Goal: Task Accomplishment & Management: Manage account settings

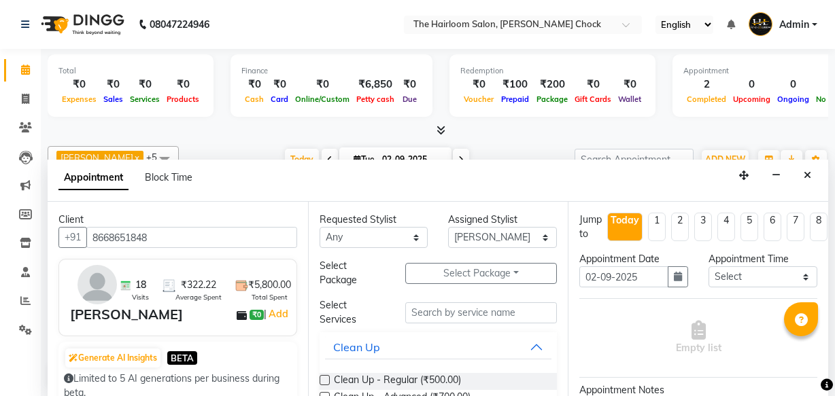
select select "41756"
select select "tentative"
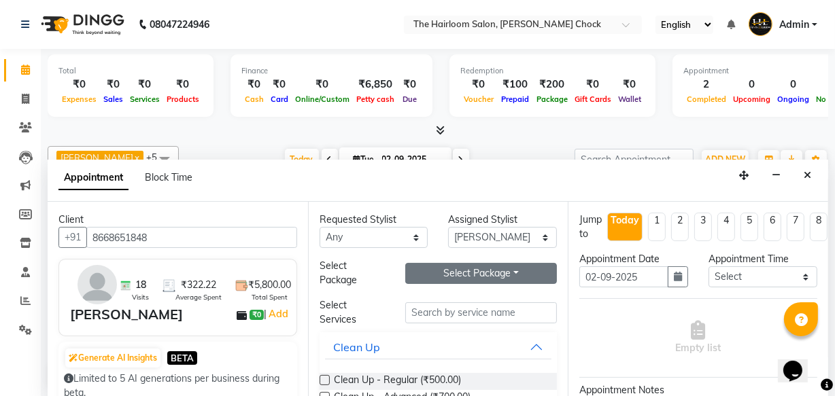
type input "8668651848"
click at [502, 278] on button "Select Package Toggle Dropdown" at bounding box center [481, 273] width 152 height 21
click at [437, 306] on li "10 hair cut packages" at bounding box center [469, 302] width 127 height 20
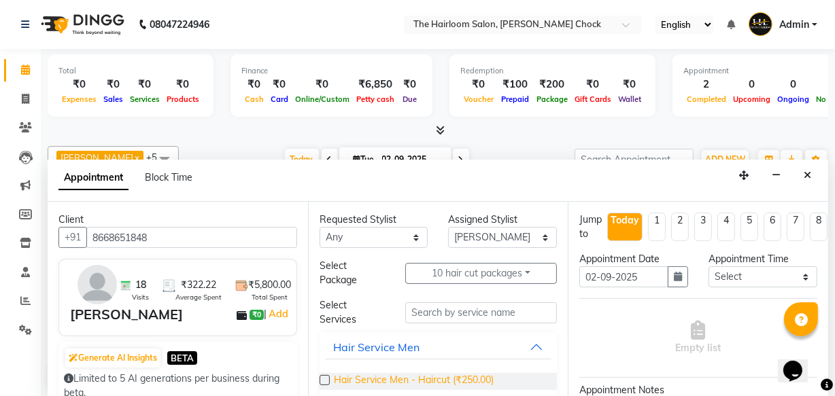
click at [432, 379] on span "Hair Service Men - Haircut (₹250.00)" at bounding box center [414, 381] width 160 height 17
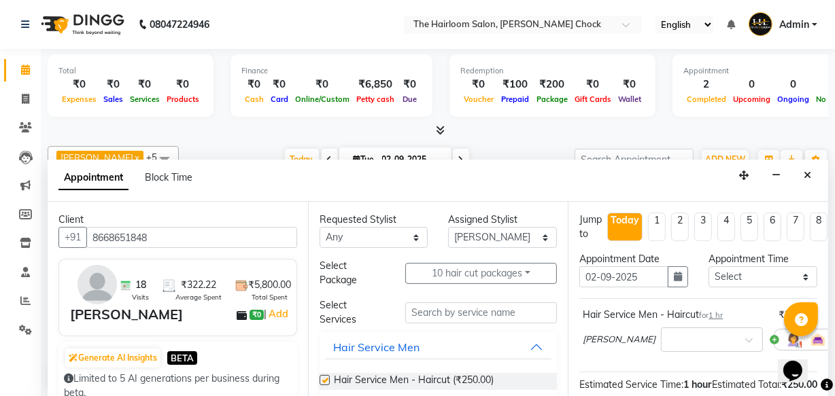
checkbox input "false"
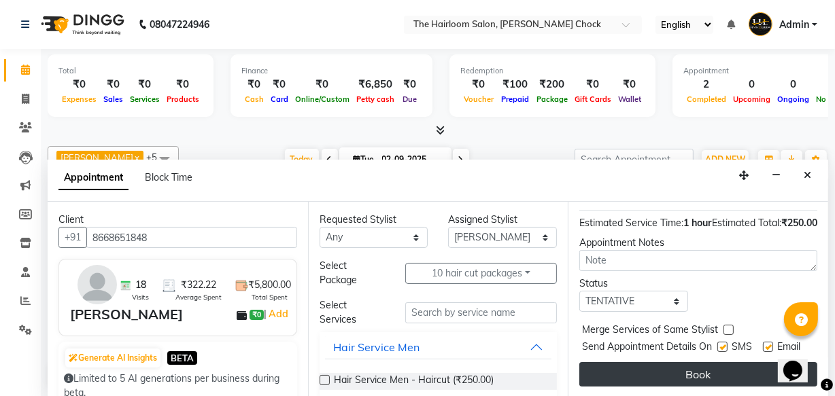
click at [703, 367] on button "Book" at bounding box center [698, 374] width 238 height 24
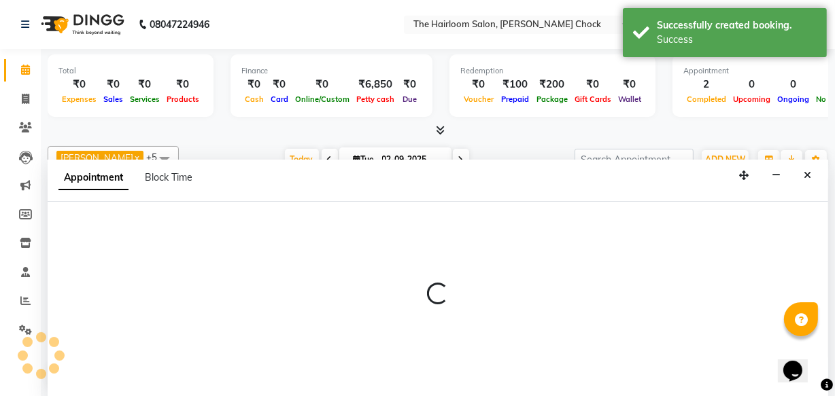
scroll to position [0, 0]
select select "41756"
select select "tentative"
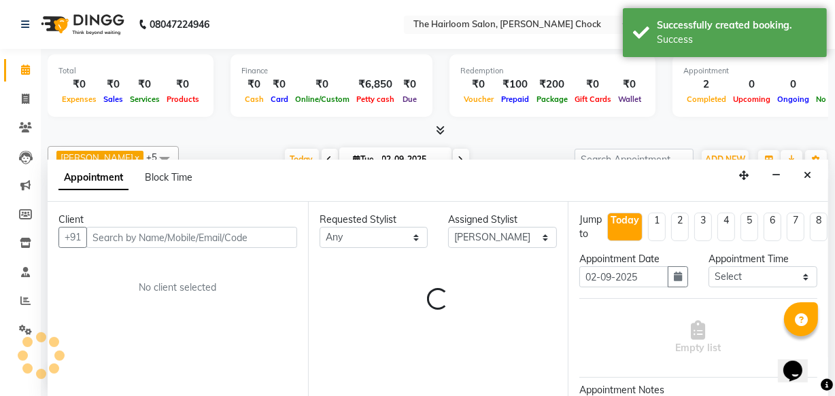
click at [140, 237] on input "text" at bounding box center [191, 237] width 211 height 21
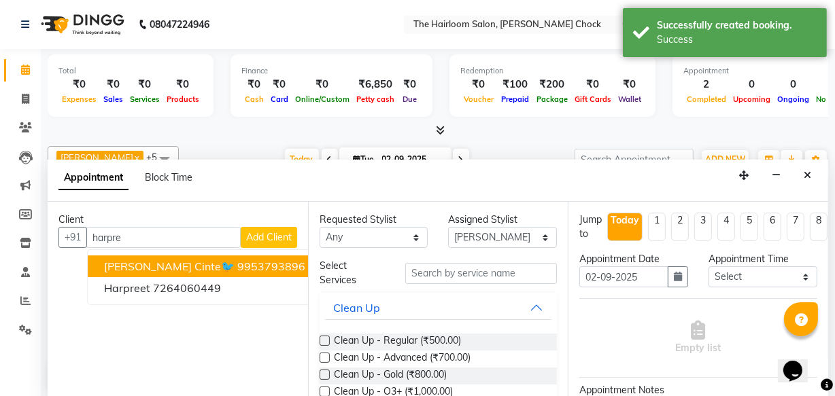
click at [179, 272] on button "[PERSON_NAME] cinte🐦 9953793896" at bounding box center [205, 267] width 234 height 22
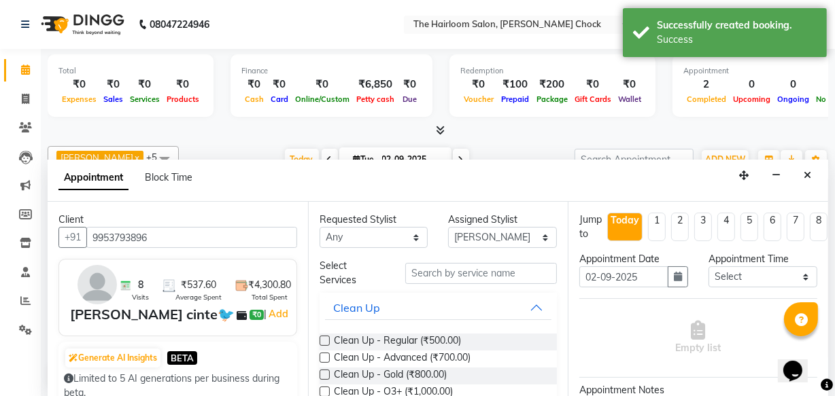
type input "9953793896"
click at [467, 277] on input "text" at bounding box center [481, 273] width 152 height 21
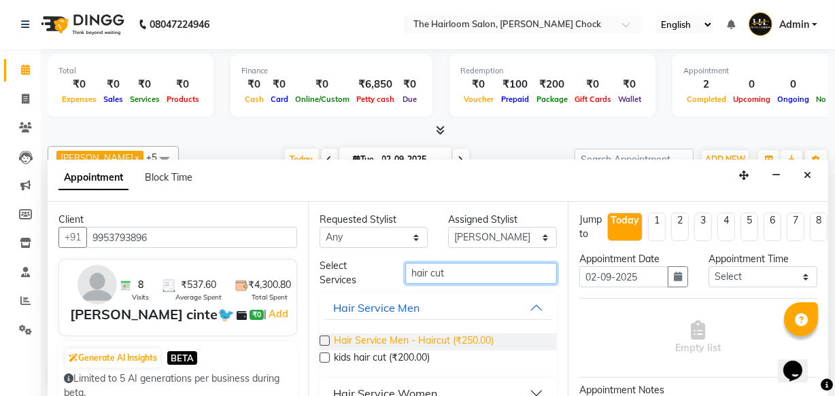
type input "hair cut"
click at [422, 345] on span "Hair Service Men - Haircut (₹250.00)" at bounding box center [414, 342] width 160 height 17
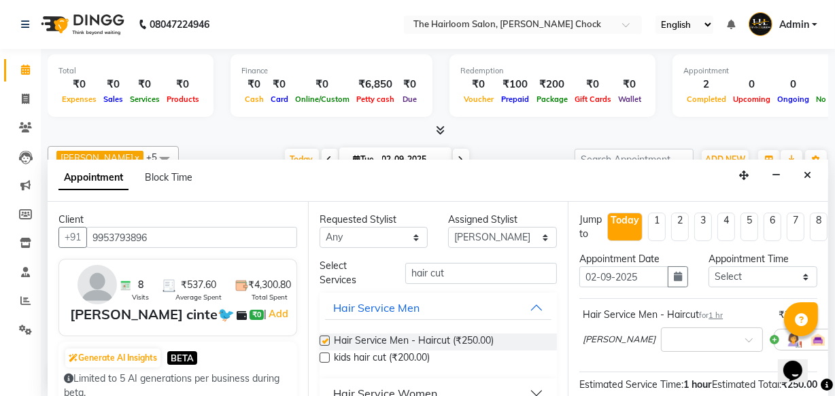
checkbox input "false"
click at [451, 271] on input "hair cut" at bounding box center [481, 273] width 152 height 21
type input "h"
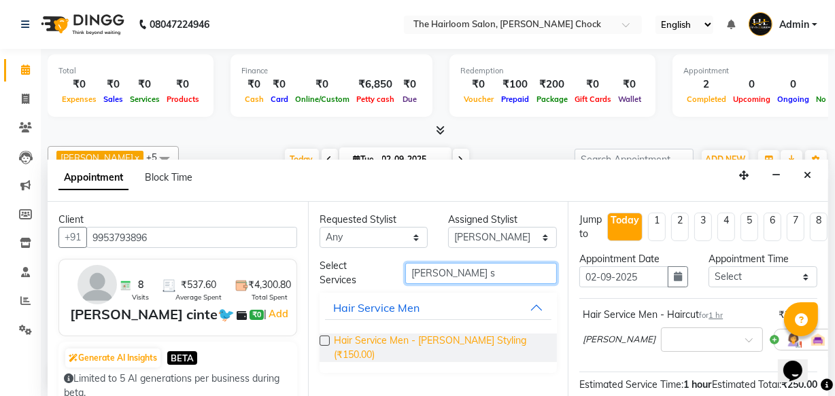
type input "[PERSON_NAME] s"
click at [478, 346] on span "Hair Service Men - [PERSON_NAME] Styling (₹150.00)" at bounding box center [440, 348] width 213 height 29
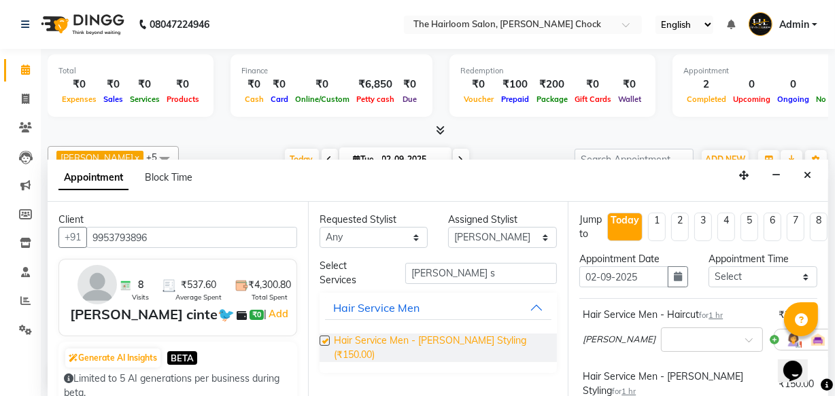
checkbox input "false"
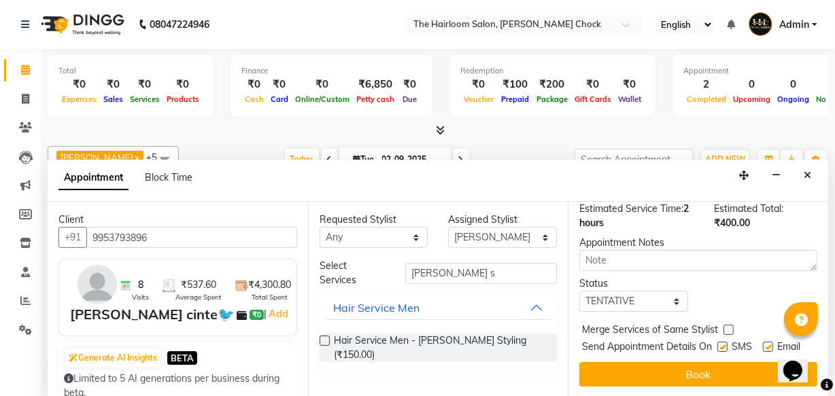
click at [717, 342] on label at bounding box center [722, 347] width 10 height 10
click at [717, 344] on input "checkbox" at bounding box center [721, 348] width 9 height 9
checkbox input "false"
click at [763, 342] on label at bounding box center [768, 347] width 10 height 10
click at [763, 344] on input "checkbox" at bounding box center [767, 348] width 9 height 9
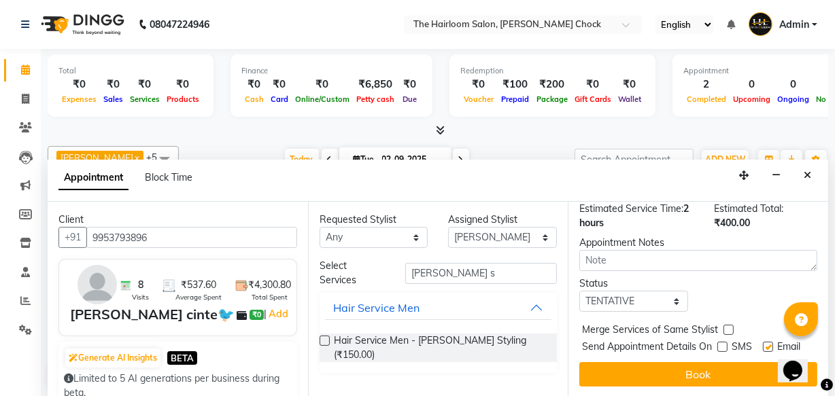
checkbox input "false"
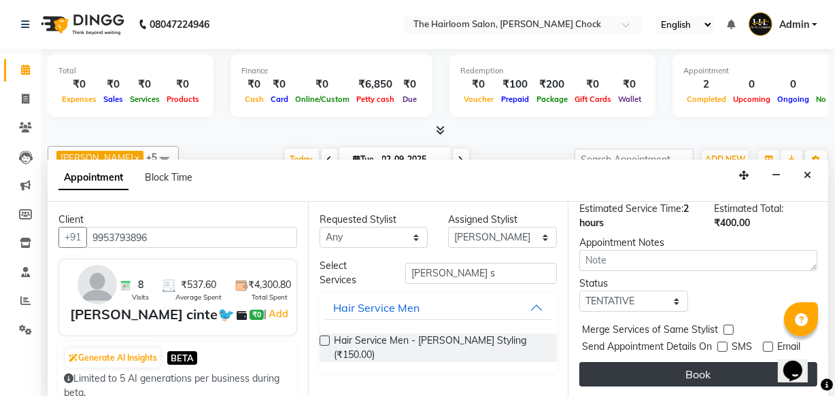
click at [718, 363] on button "Book" at bounding box center [698, 374] width 238 height 24
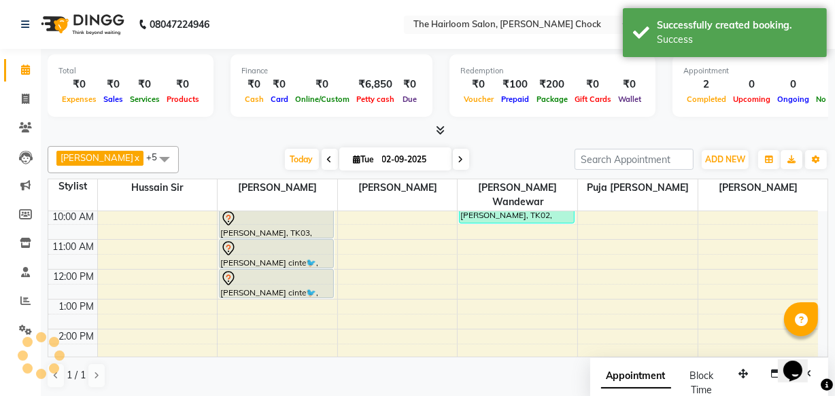
scroll to position [123, 0]
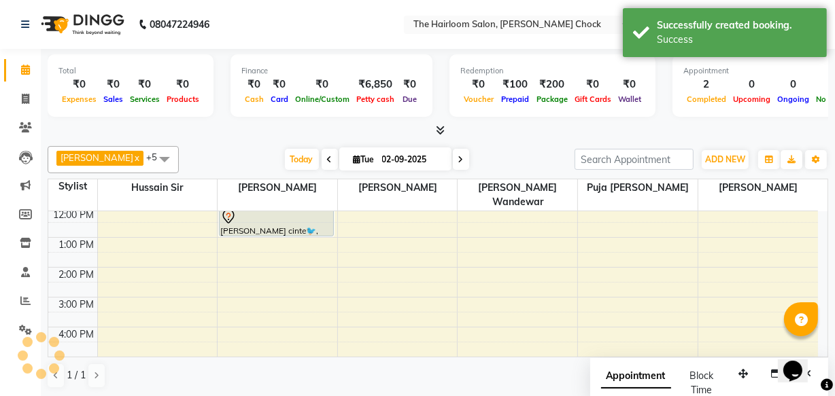
click at [275, 230] on div "8:00 AM 9:00 AM 10:00 AM 11:00 AM 12:00 PM 1:00 PM 2:00 PM 3:00 PM 4:00 PM 5:00…" at bounding box center [433, 327] width 770 height 478
select select "41756"
select select "tentative"
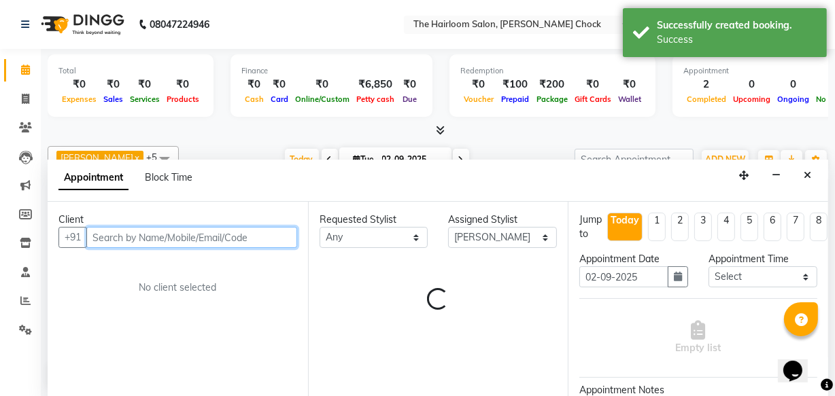
click at [243, 237] on input "text" at bounding box center [191, 237] width 211 height 21
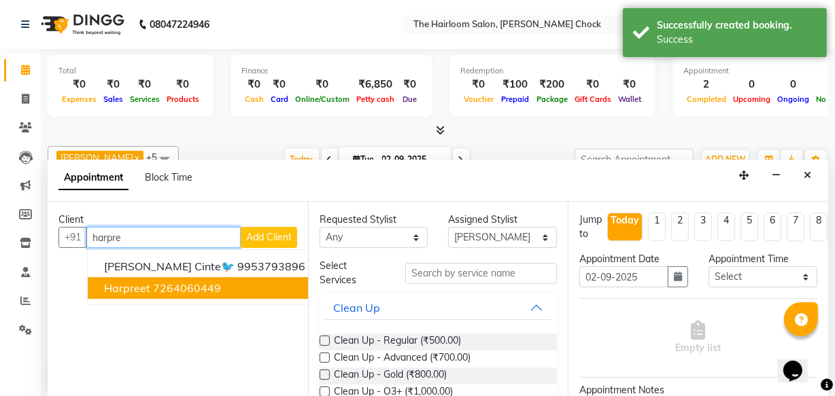
click at [182, 286] on ngb-highlight "7264060449" at bounding box center [187, 288] width 68 height 14
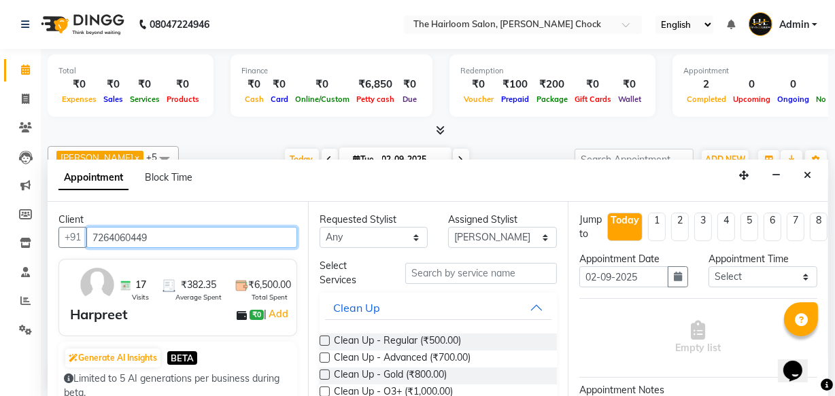
type input "7264060449"
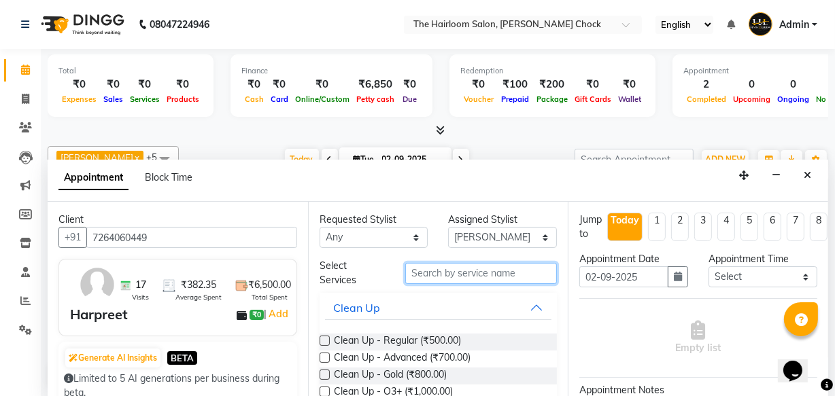
click at [517, 271] on input "text" at bounding box center [481, 273] width 152 height 21
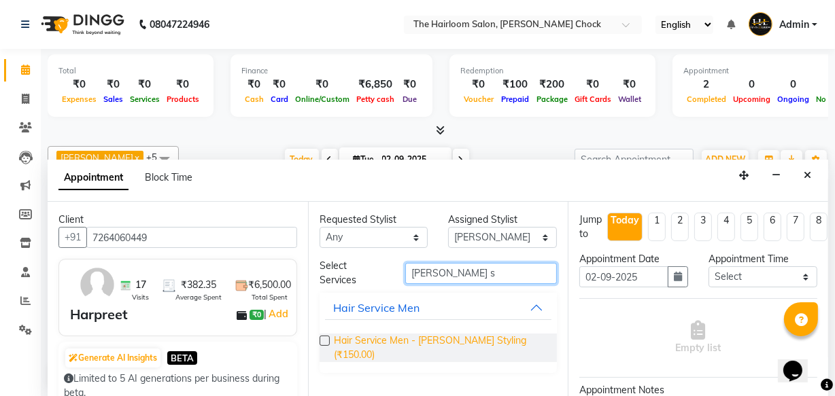
type input "[PERSON_NAME] s"
click at [460, 334] on span "Hair Service Men - [PERSON_NAME] Styling (₹150.00)" at bounding box center [440, 348] width 213 height 29
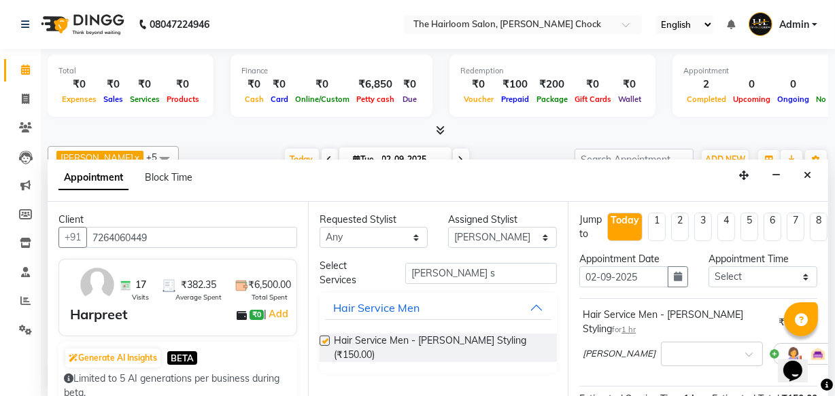
checkbox input "false"
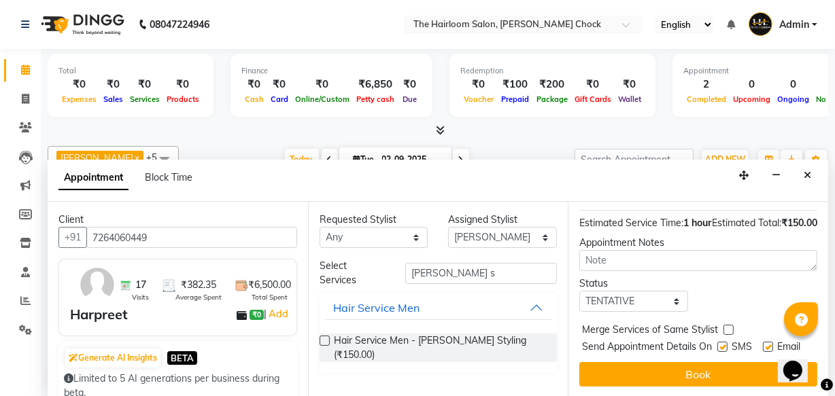
scroll to position [198, 0]
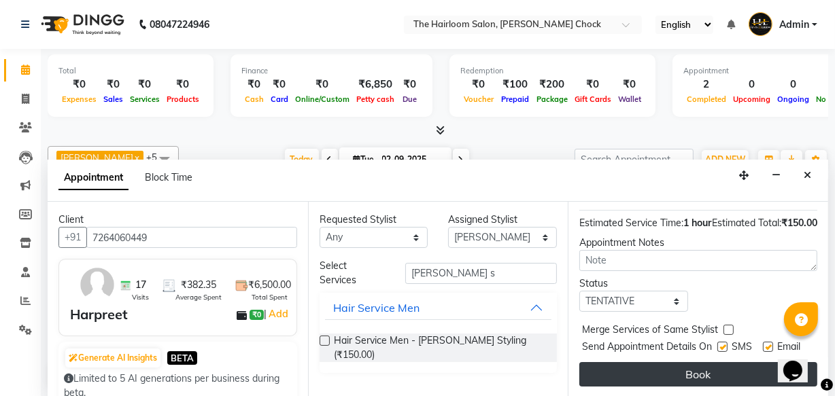
click at [725, 362] on button "Book" at bounding box center [698, 374] width 238 height 24
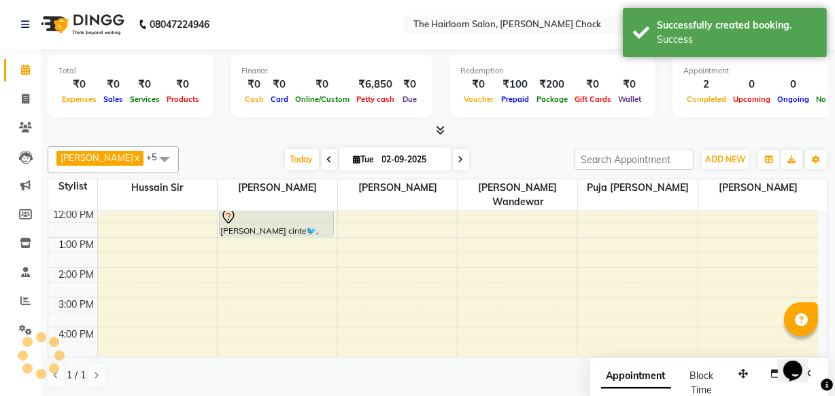
scroll to position [0, 0]
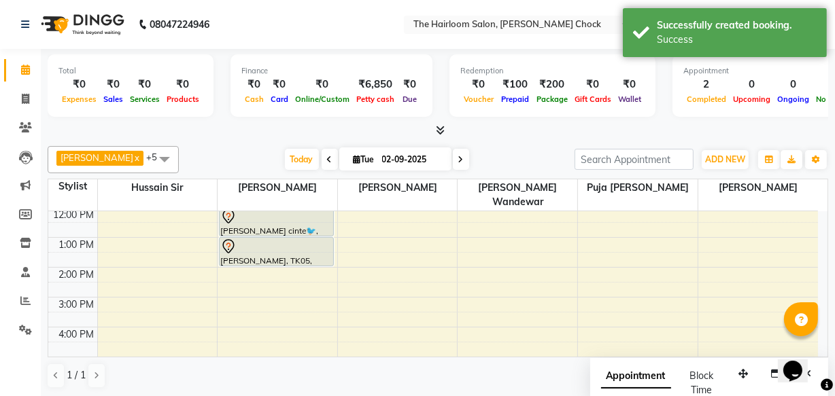
click at [258, 256] on div "8:00 AM 9:00 AM 10:00 AM 11:00 AM 12:00 PM 1:00 PM 2:00 PM 3:00 PM 4:00 PM 5:00…" at bounding box center [433, 327] width 770 height 478
select select "41756"
select select "tentative"
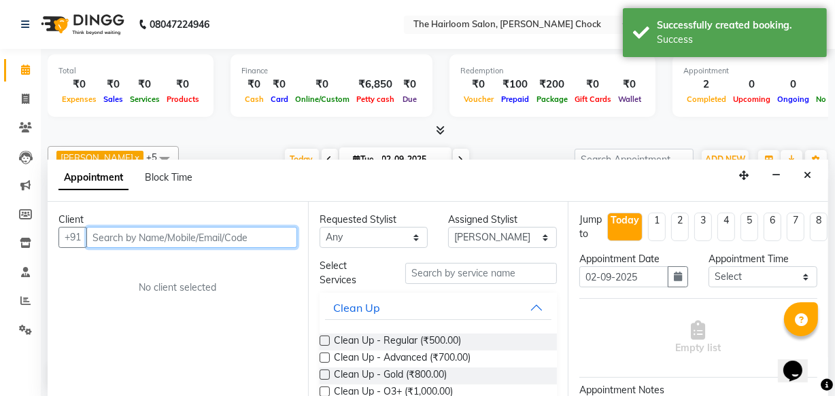
click at [184, 235] on input "text" at bounding box center [191, 237] width 211 height 21
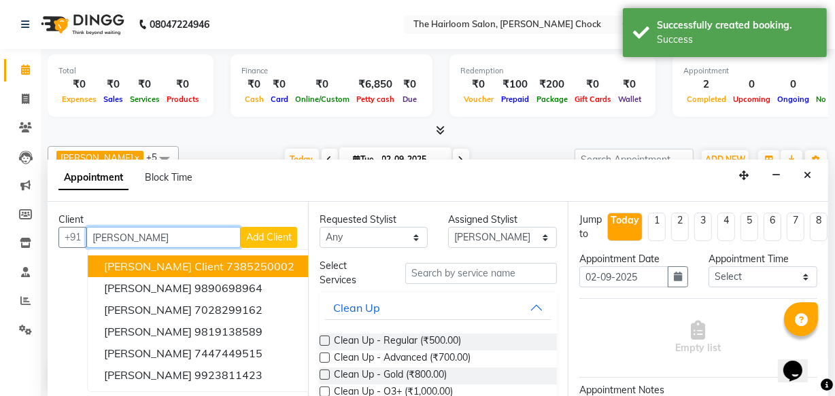
click at [197, 269] on span "[PERSON_NAME] Client" at bounding box center [164, 267] width 120 height 14
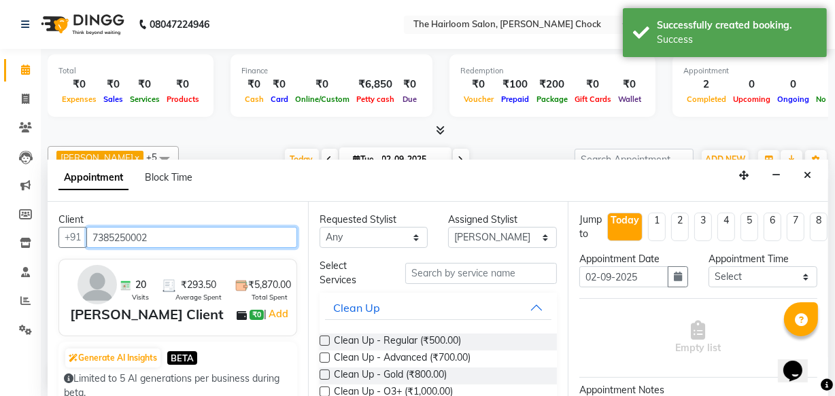
type input "7385250002"
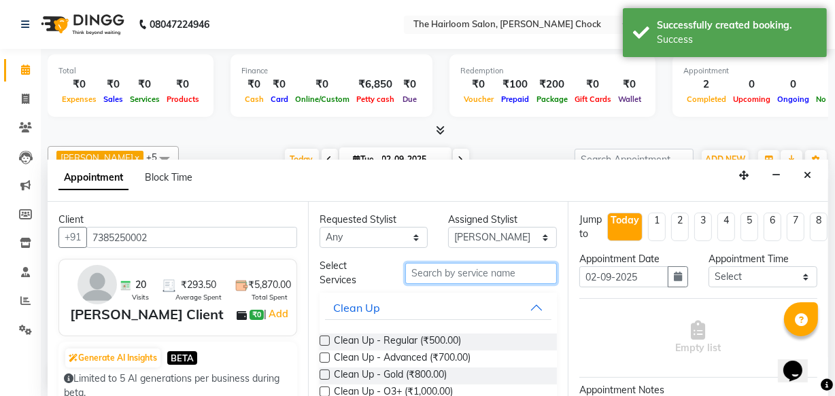
click at [473, 273] on input "text" at bounding box center [481, 273] width 152 height 21
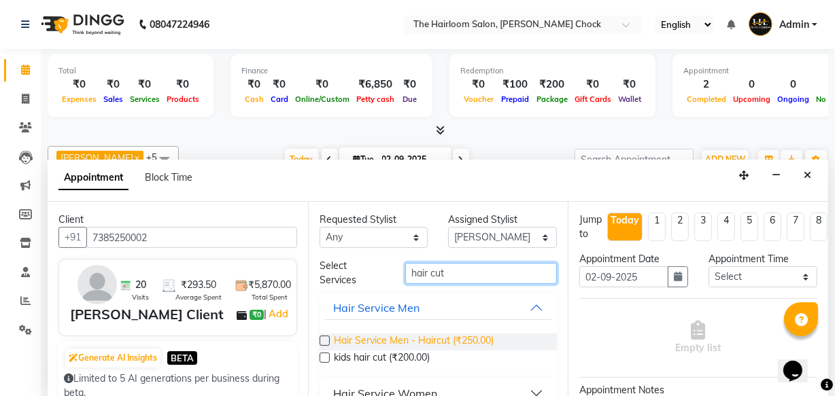
type input "hair cut"
click at [445, 345] on span "Hair Service Men - Haircut (₹250.00)" at bounding box center [414, 342] width 160 height 17
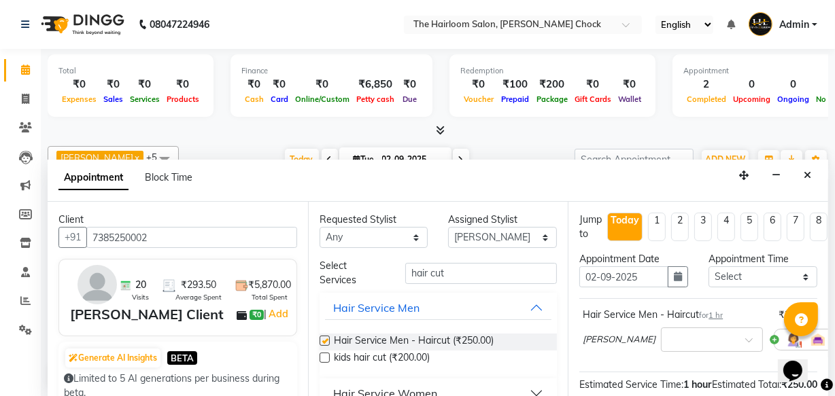
checkbox input "false"
click at [456, 274] on input "hair cut" at bounding box center [481, 273] width 152 height 21
type input "h"
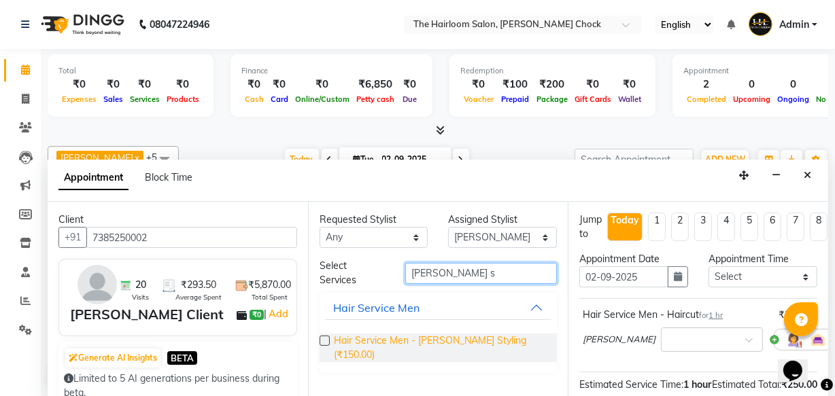
type input "[PERSON_NAME] s"
click at [488, 338] on span "Hair Service Men - [PERSON_NAME] Styling (₹150.00)" at bounding box center [440, 348] width 213 height 29
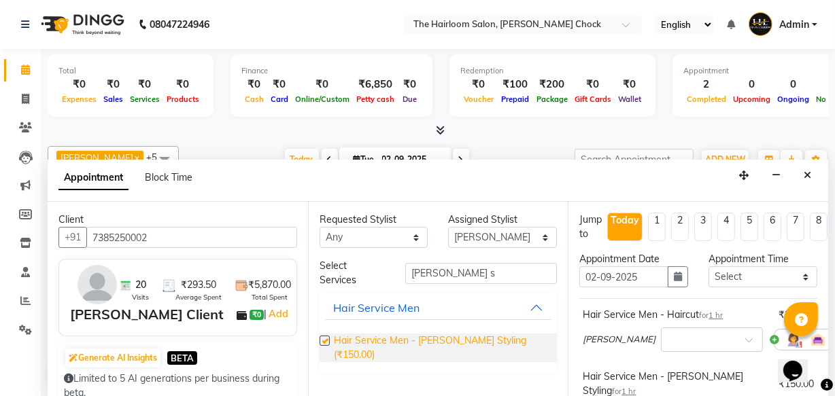
checkbox input "false"
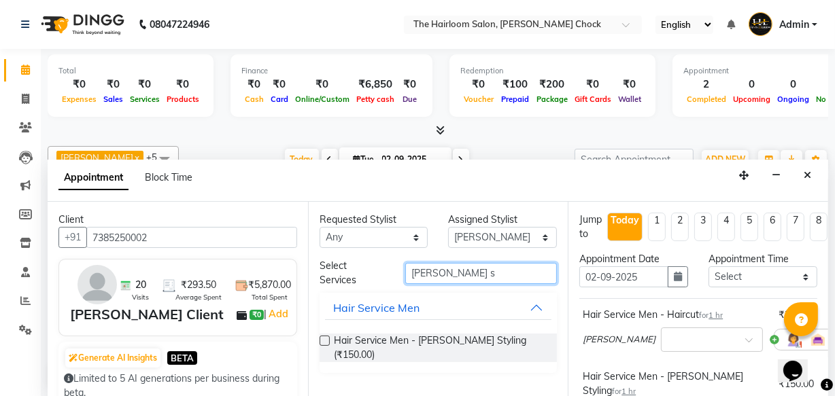
drag, startPoint x: 470, startPoint y: 277, endPoint x: 364, endPoint y: 274, distance: 106.1
click at [364, 274] on div "Select Services [PERSON_NAME] s" at bounding box center [438, 273] width 258 height 29
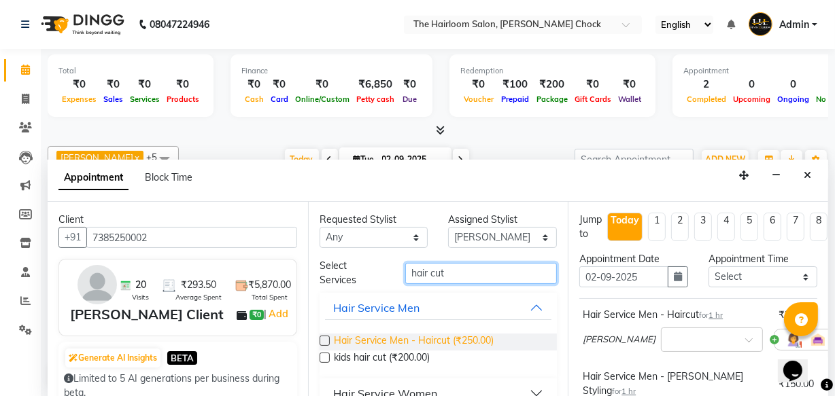
type input "hair cut"
click at [470, 338] on span "Hair Service Men - Haircut (₹250.00)" at bounding box center [414, 342] width 160 height 17
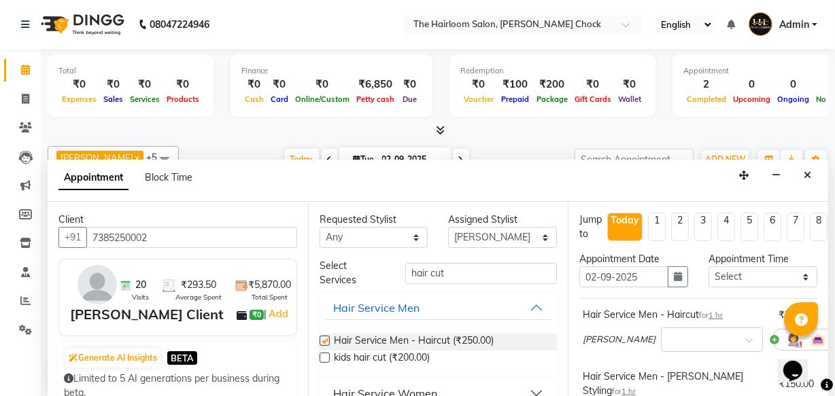
checkbox input "false"
click at [475, 277] on input "hair cut" at bounding box center [481, 273] width 152 height 21
type input "h"
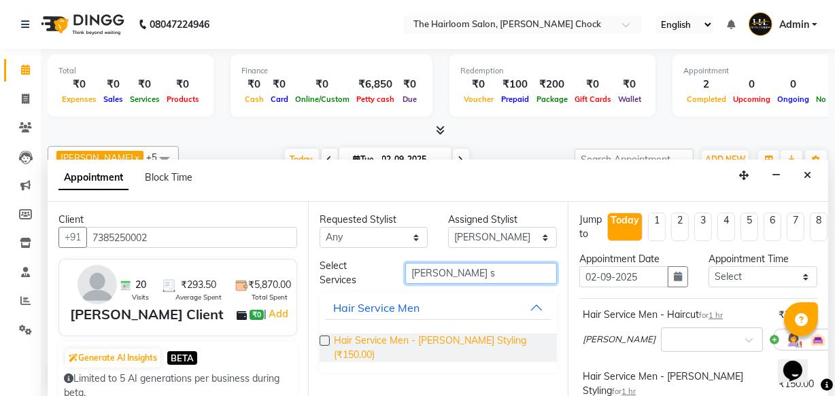
type input "[PERSON_NAME] s"
click at [487, 342] on span "Hair Service Men - [PERSON_NAME] Styling (₹150.00)" at bounding box center [440, 348] width 213 height 29
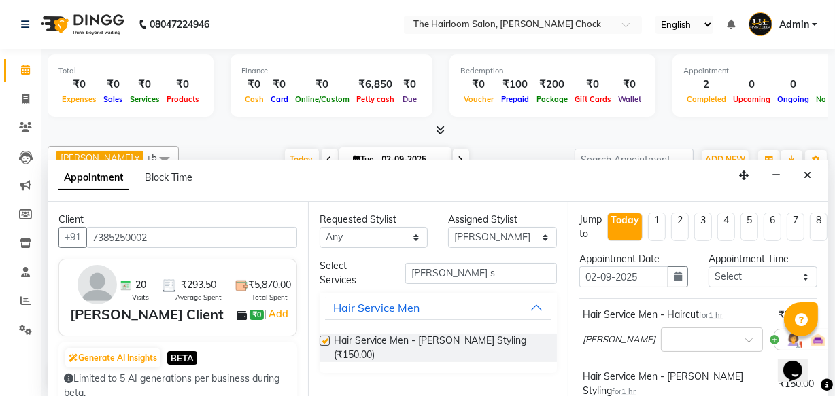
checkbox input "false"
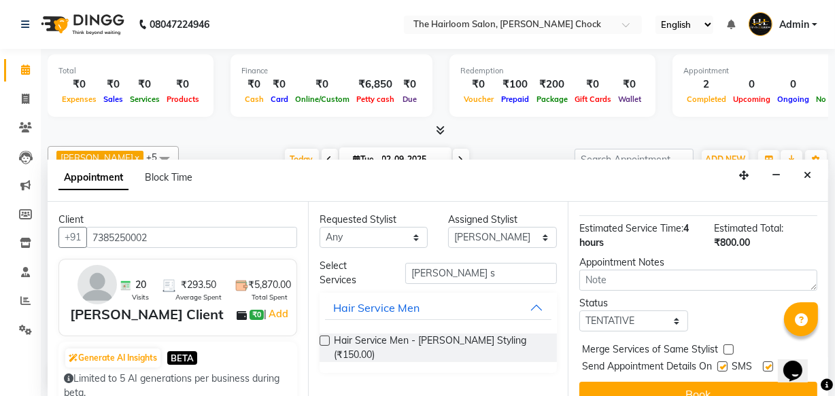
click at [717, 362] on label at bounding box center [722, 367] width 10 height 10
click at [717, 364] on input "checkbox" at bounding box center [721, 368] width 9 height 9
drag, startPoint x: 720, startPoint y: 344, endPoint x: 721, endPoint y: 381, distance: 37.4
click at [721, 362] on label at bounding box center [722, 367] width 10 height 10
click at [721, 364] on input "checkbox" at bounding box center [721, 368] width 9 height 9
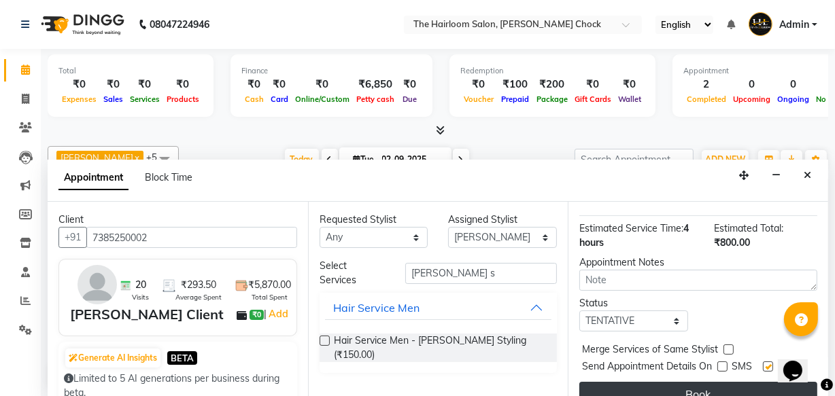
checkbox input "true"
click at [721, 382] on button "Book" at bounding box center [698, 394] width 238 height 24
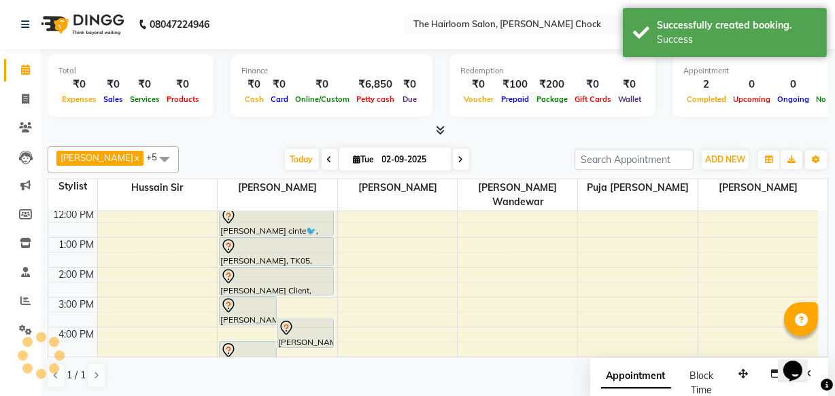
scroll to position [0, 0]
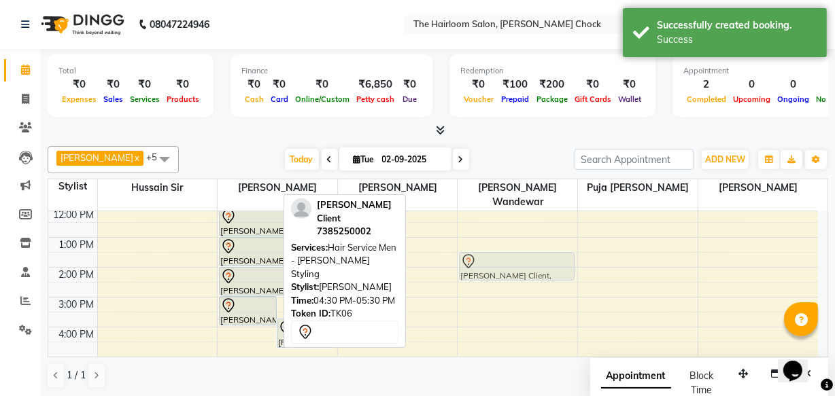
drag, startPoint x: 252, startPoint y: 338, endPoint x: 517, endPoint y: 238, distance: 283.4
click at [517, 238] on tr "[PERSON_NAME] Client, TK06, 03:00 PM-04:00 PM, Hair Service Men - [PERSON_NAME]…" at bounding box center [433, 327] width 770 height 478
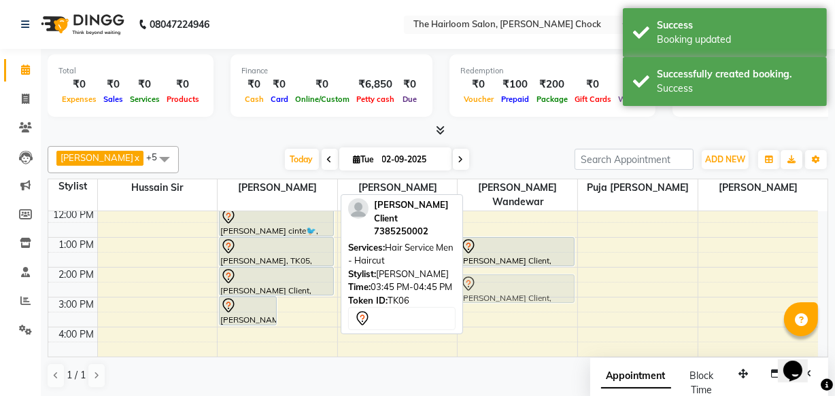
drag, startPoint x: 292, startPoint y: 328, endPoint x: 469, endPoint y: 281, distance: 183.6
click at [469, 281] on tr "[PERSON_NAME] Client, TK06, 03:00 PM-04:00 PM, Hair Service Men - [PERSON_NAME]…" at bounding box center [433, 327] width 770 height 478
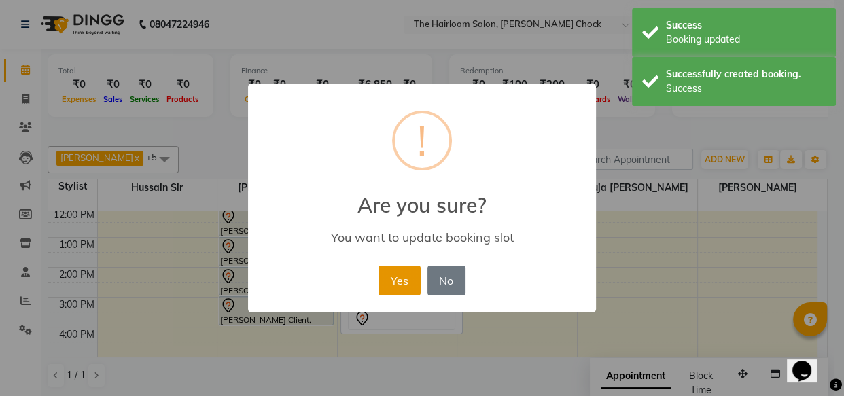
click at [398, 272] on button "Yes" at bounding box center [399, 281] width 41 height 30
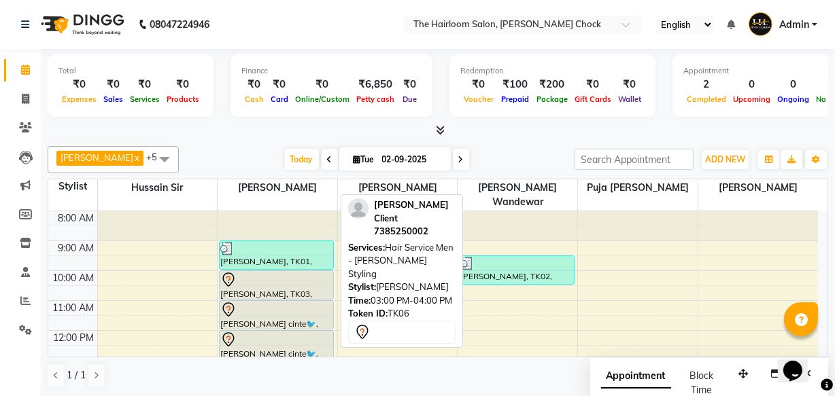
scroll to position [123, 0]
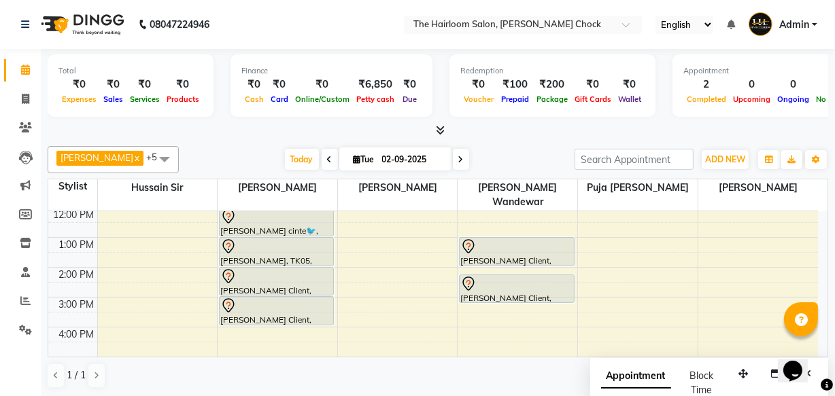
click at [249, 330] on div "8:00 AM 9:00 AM 10:00 AM 11:00 AM 12:00 PM 1:00 PM 2:00 PM 3:00 PM 4:00 PM 5:00…" at bounding box center [433, 327] width 770 height 478
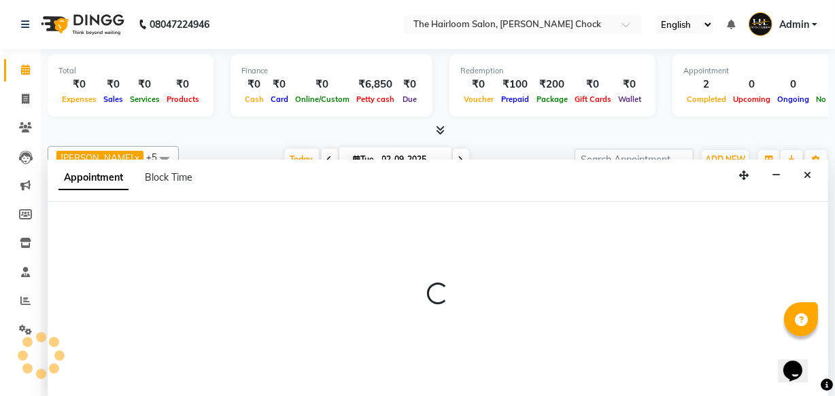
select select "41756"
select select "tentative"
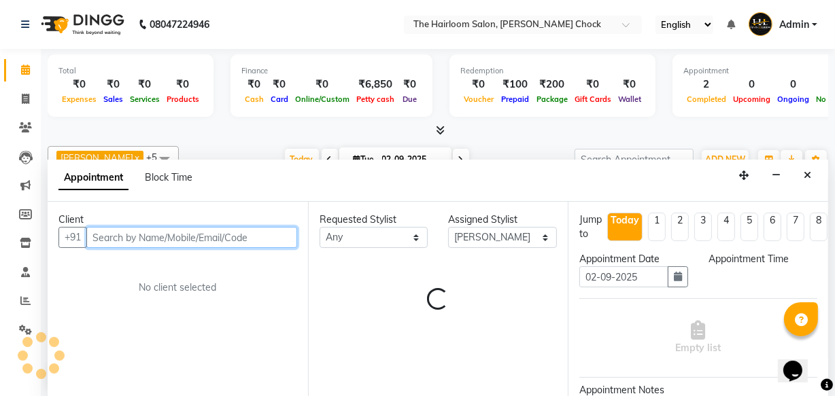
select select "990"
click at [97, 239] on input "text" at bounding box center [191, 237] width 211 height 21
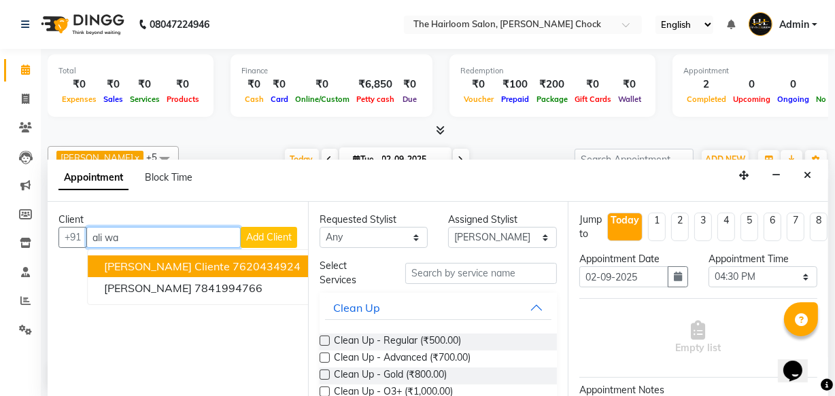
click at [131, 262] on span "[PERSON_NAME] Cliente" at bounding box center [167, 267] width 126 height 14
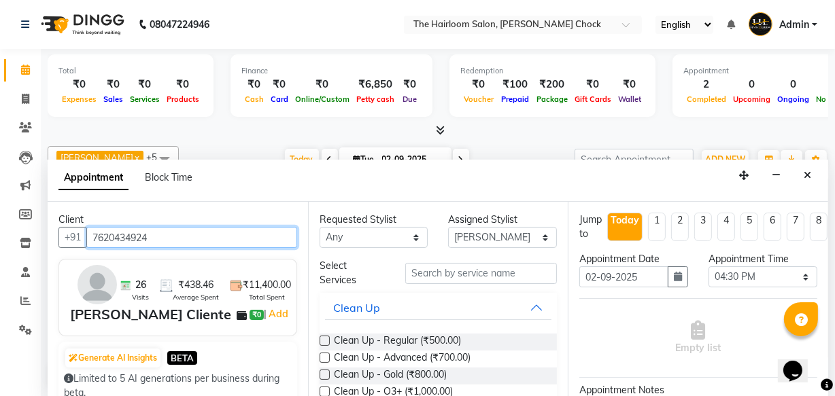
type input "7620434924"
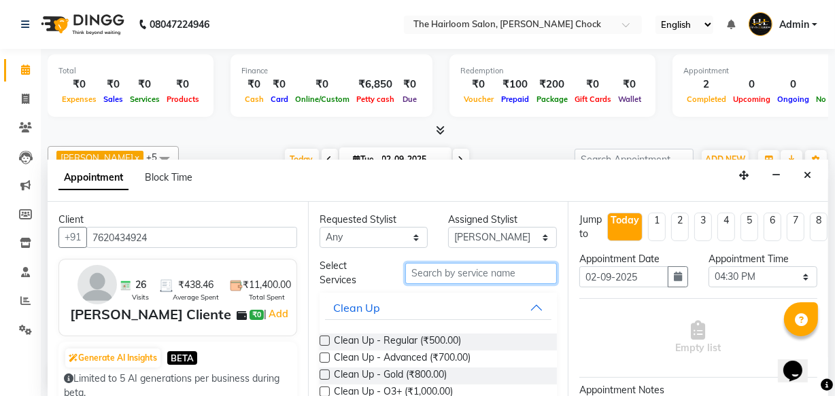
click at [464, 267] on input "text" at bounding box center [481, 273] width 152 height 21
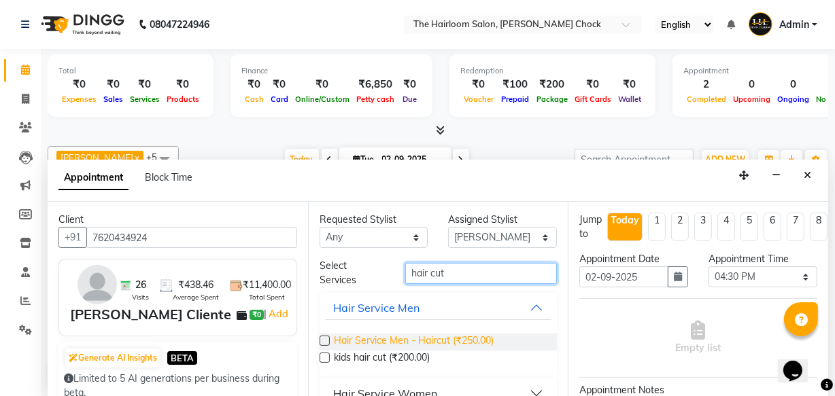
type input "hair cut"
click at [484, 334] on span "Hair Service Men - Haircut (₹250.00)" at bounding box center [414, 342] width 160 height 17
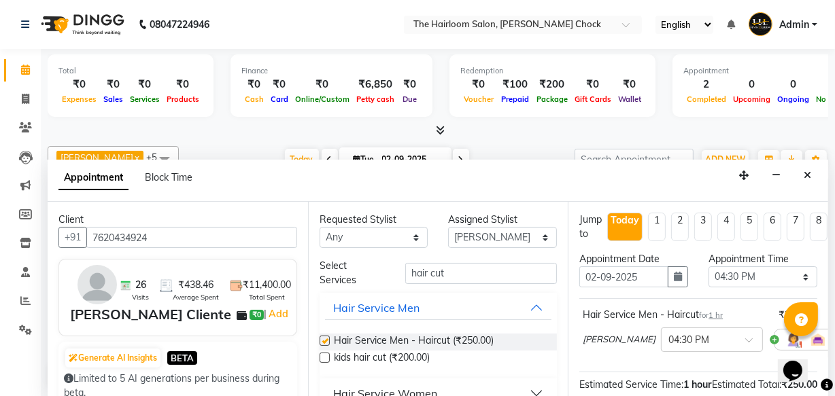
checkbox input "false"
click at [462, 268] on input "hair cut" at bounding box center [481, 273] width 152 height 21
type input "h"
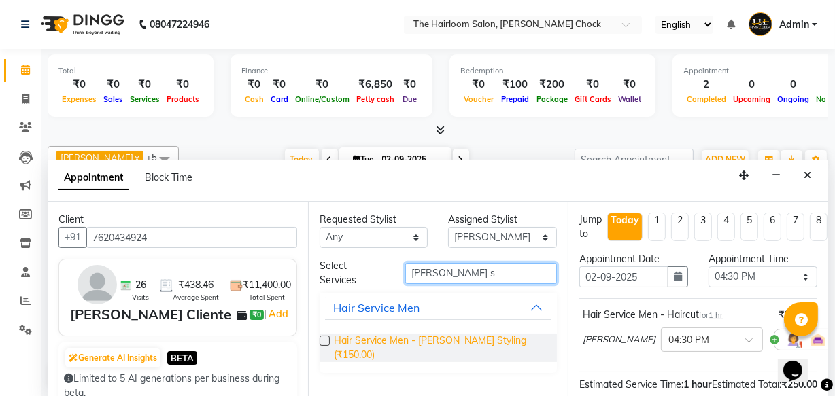
type input "[PERSON_NAME] s"
click at [449, 348] on span "Hair Service Men - [PERSON_NAME] Styling (₹150.00)" at bounding box center [440, 348] width 213 height 29
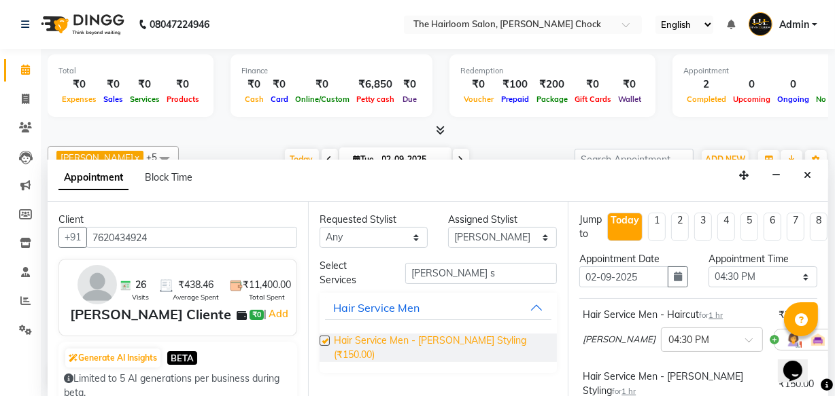
checkbox input "false"
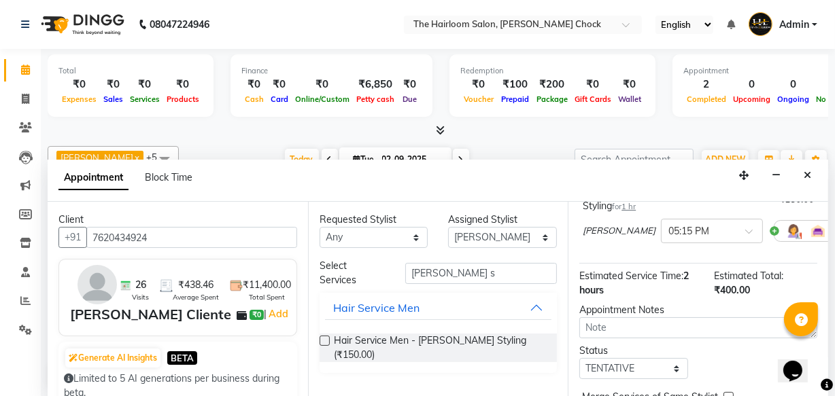
scroll to position [262, 0]
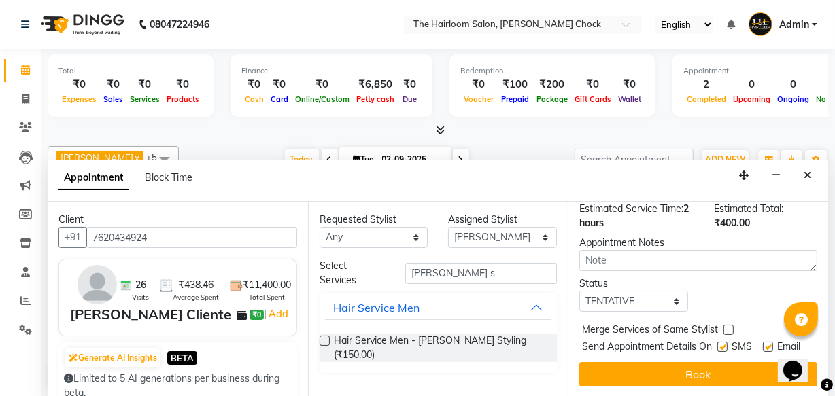
click at [720, 342] on label at bounding box center [722, 347] width 10 height 10
click at [720, 344] on input "checkbox" at bounding box center [721, 348] width 9 height 9
checkbox input "false"
click at [770, 340] on div "Email" at bounding box center [787, 348] width 48 height 17
drag, startPoint x: 741, startPoint y: 327, endPoint x: 770, endPoint y: 327, distance: 29.2
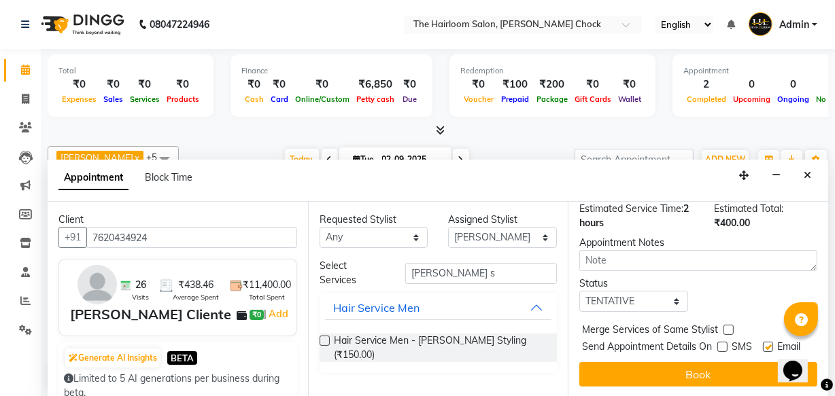
click at [741, 340] on span "SMS" at bounding box center [742, 348] width 20 height 17
click at [764, 342] on label at bounding box center [768, 347] width 10 height 10
click at [764, 344] on input "checkbox" at bounding box center [767, 348] width 9 height 9
checkbox input "false"
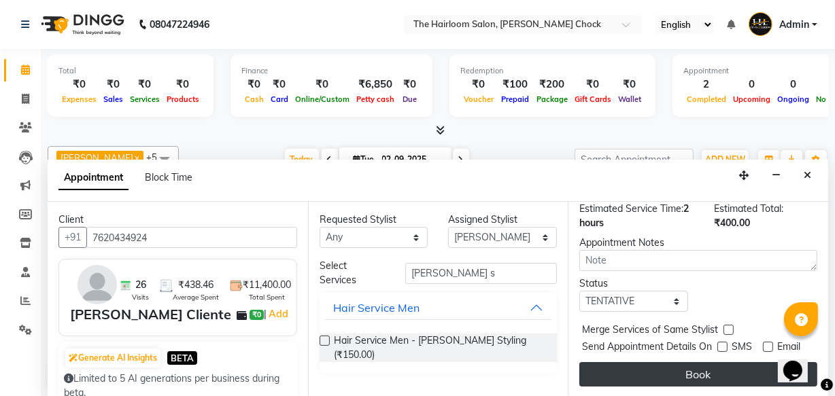
click at [743, 369] on button "Book" at bounding box center [698, 374] width 238 height 24
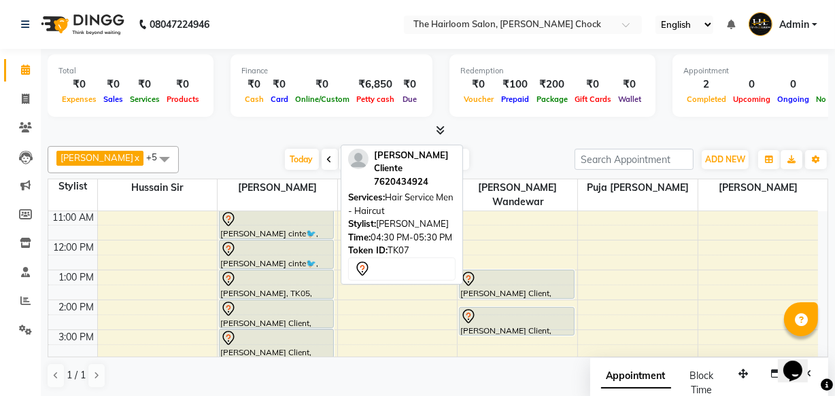
scroll to position [247, 0]
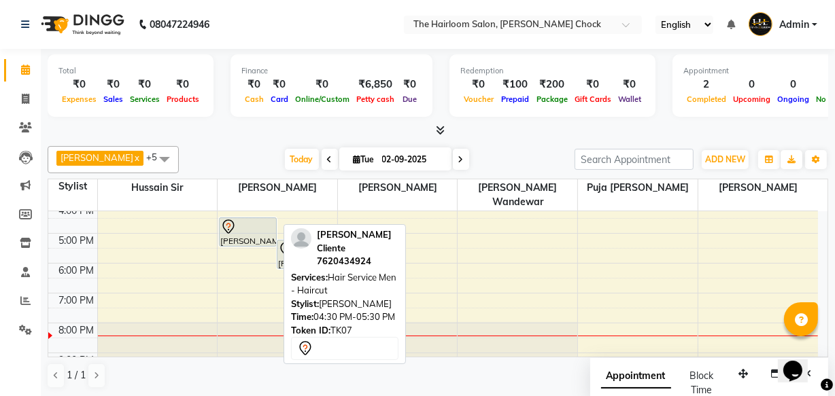
click at [250, 223] on div "[PERSON_NAME] Cliente, TK07, 04:30 PM-05:30 PM, Hair Service Men - Haircut" at bounding box center [248, 232] width 56 height 28
select select "7"
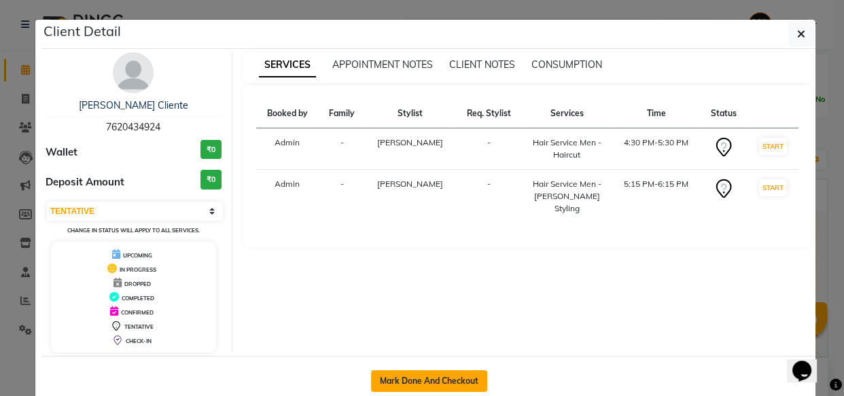
click at [456, 379] on button "Mark Done And Checkout" at bounding box center [429, 382] width 116 height 22
select select "service"
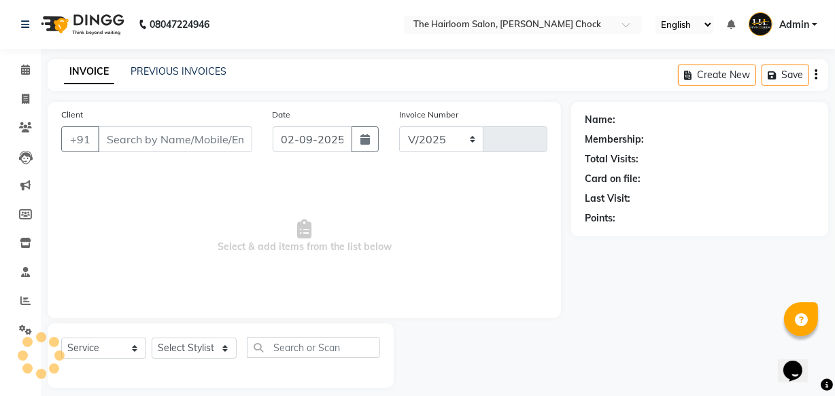
select select "5926"
type input "3439"
type input "7620434924"
select select "41756"
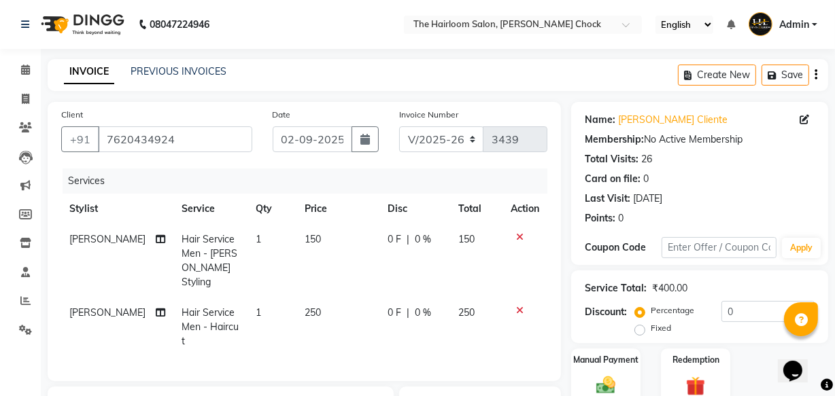
scroll to position [192, 0]
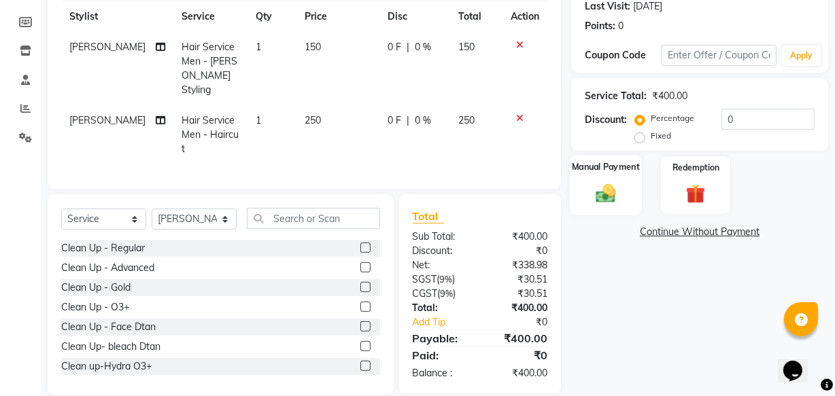
click at [572, 192] on div "Manual Payment" at bounding box center [606, 185] width 72 height 61
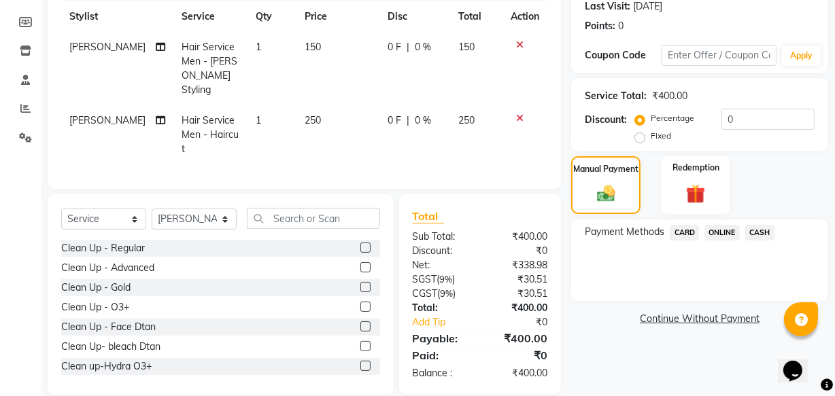
click at [714, 226] on span "ONLINE" at bounding box center [721, 233] width 35 height 16
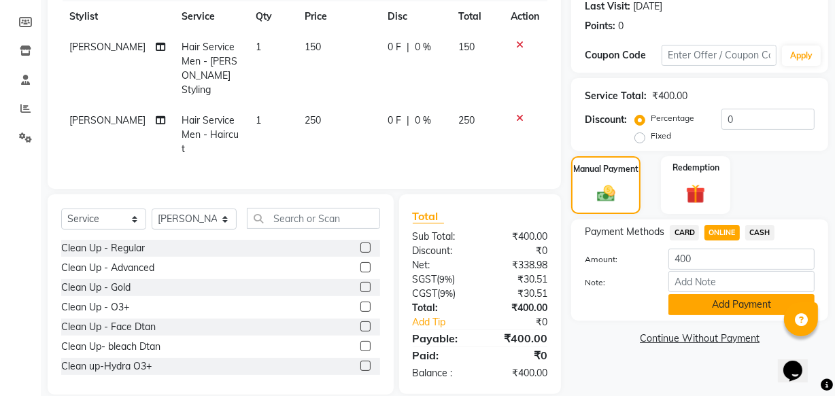
click at [725, 307] on button "Add Payment" at bounding box center [741, 304] width 146 height 21
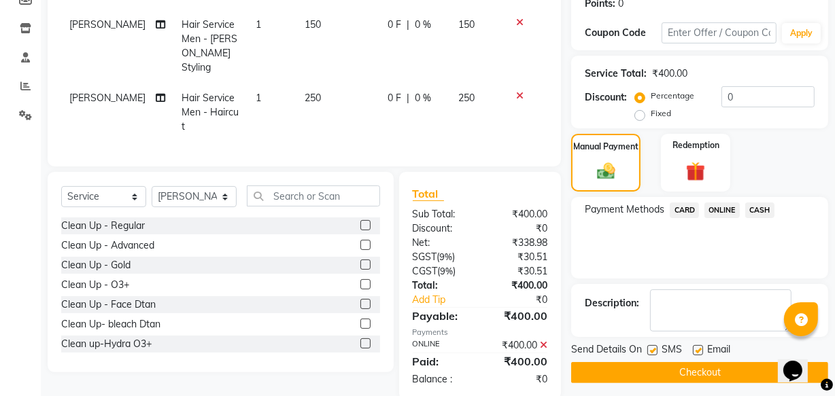
scroll to position [222, 0]
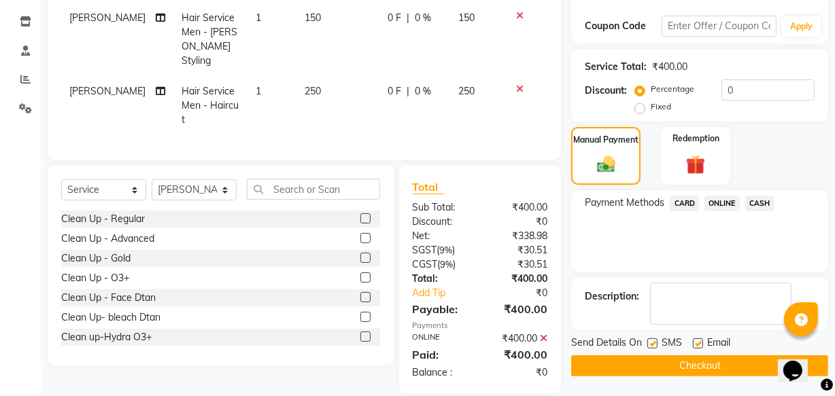
click at [651, 345] on label at bounding box center [652, 344] width 10 height 10
click at [651, 345] on input "checkbox" at bounding box center [651, 344] width 9 height 9
checkbox input "false"
click at [701, 346] on label at bounding box center [698, 344] width 10 height 10
click at [701, 346] on input "checkbox" at bounding box center [697, 344] width 9 height 9
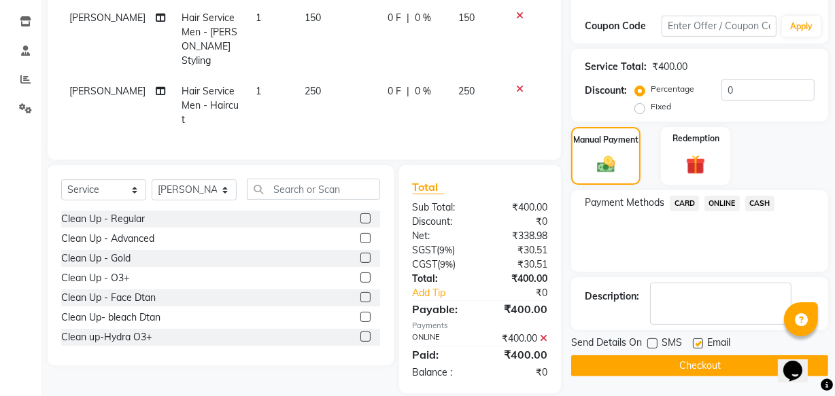
checkbox input "false"
click at [685, 371] on button "Checkout" at bounding box center [699, 366] width 257 height 21
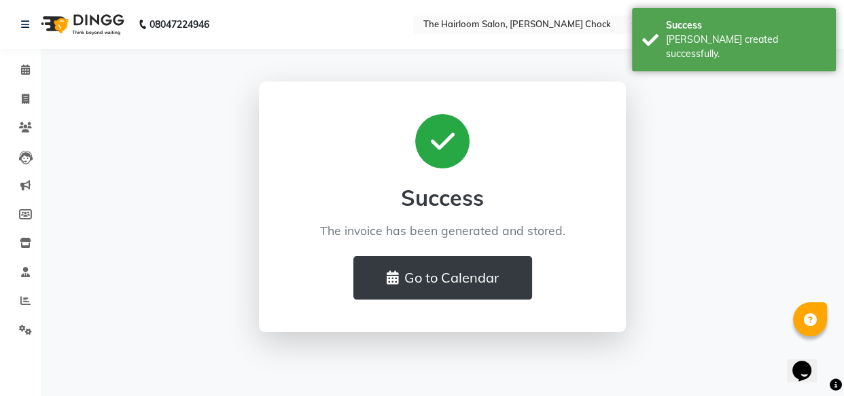
click at [458, 301] on div "Success The invoice has been generated and stored. Go to Calendar" at bounding box center [442, 207] width 367 height 251
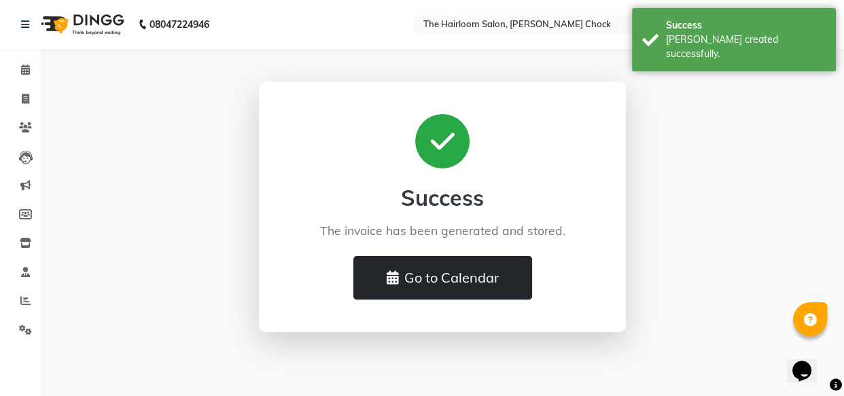
click at [452, 277] on button "Go to Calendar" at bounding box center [443, 278] width 179 height 44
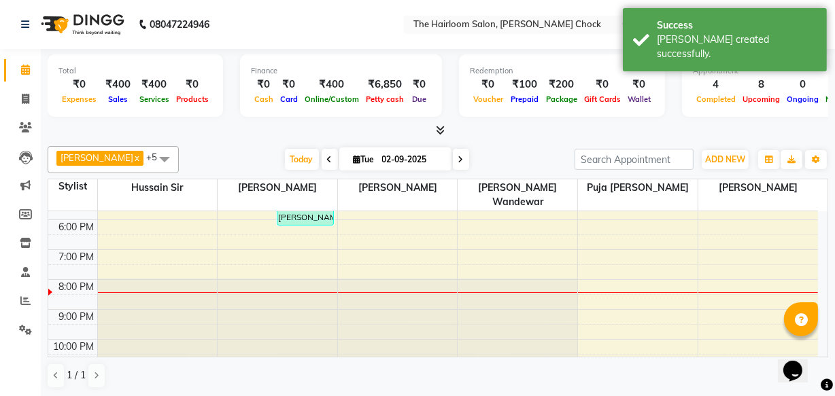
scroll to position [167, 0]
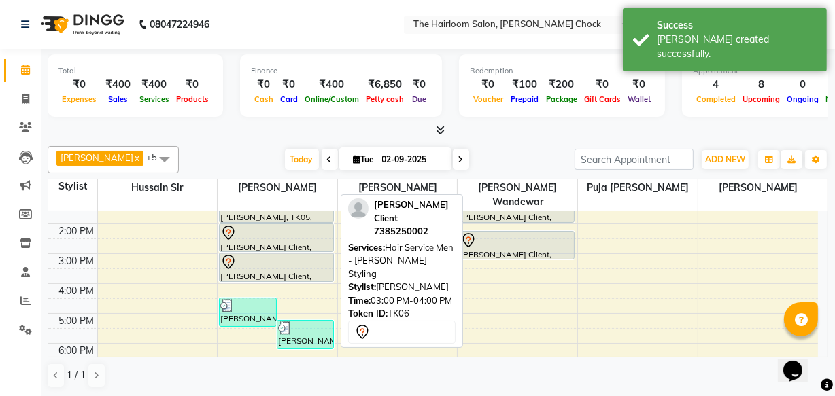
click at [279, 254] on div at bounding box center [276, 262] width 112 height 16
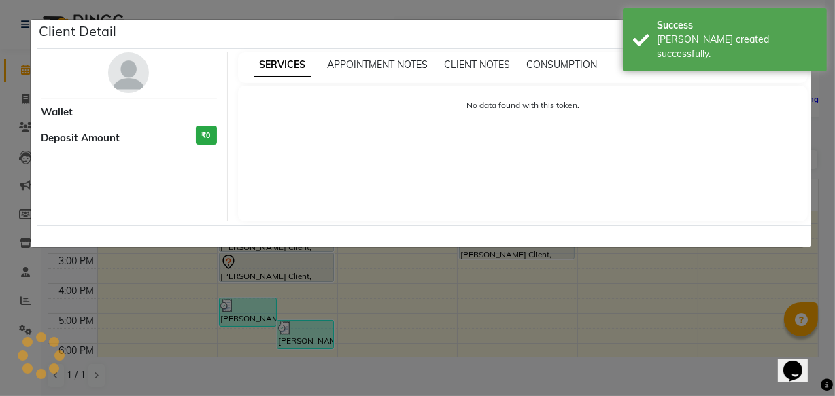
select select "7"
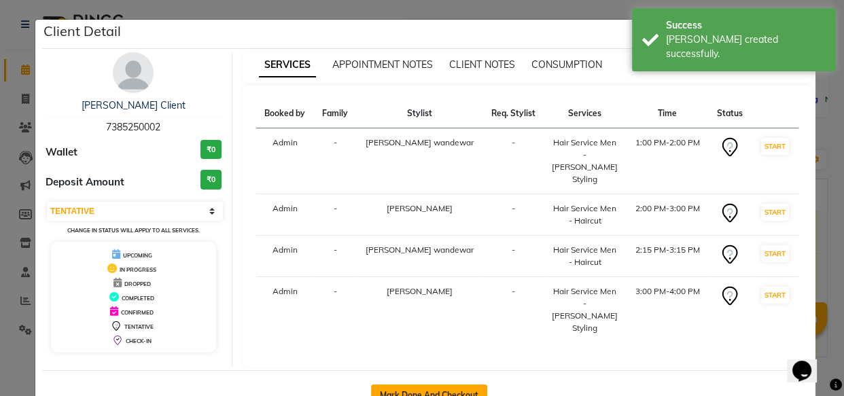
click at [451, 385] on button "Mark Done And Checkout" at bounding box center [429, 396] width 116 height 22
select select "service"
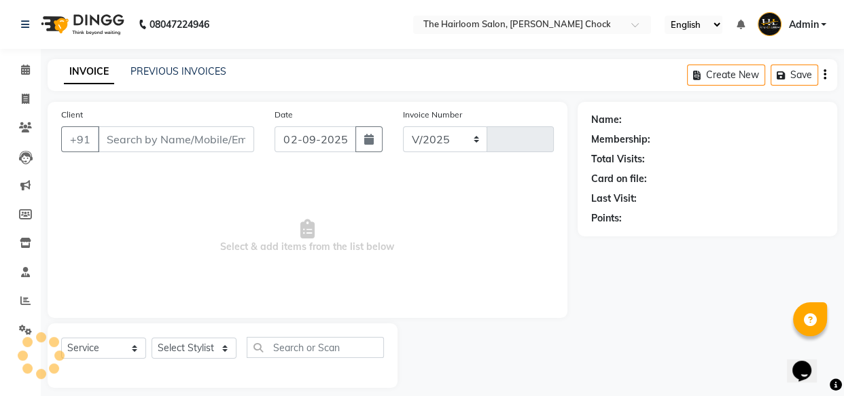
select select "5926"
type input "3440"
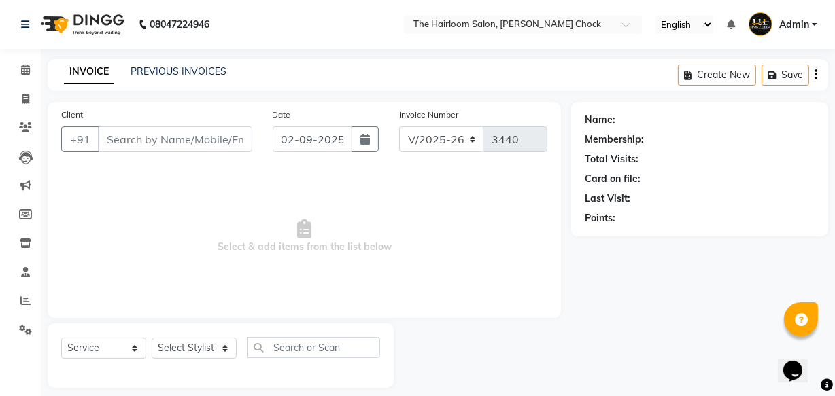
type input "7385250002"
select select "41756"
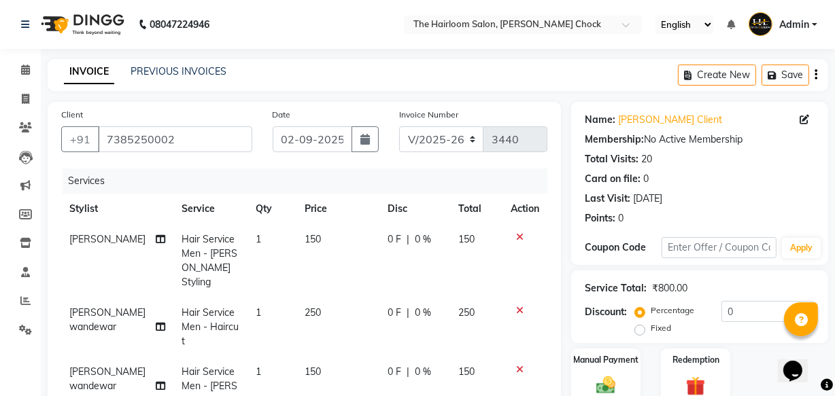
scroll to position [123, 0]
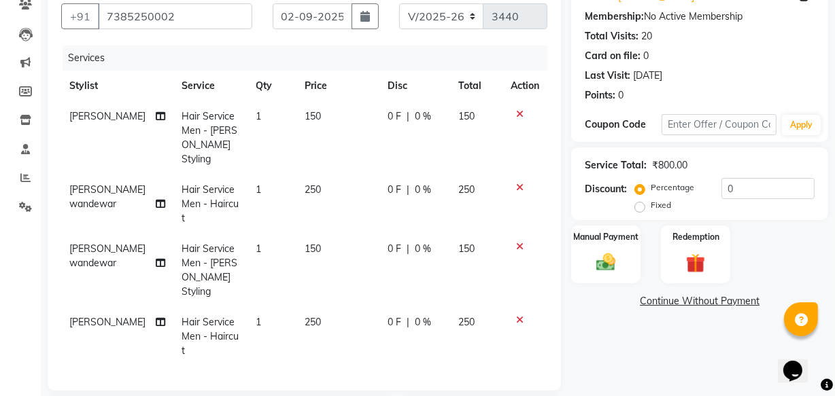
click at [570, 234] on div "Manual Payment Redemption" at bounding box center [699, 255] width 277 height 58
click at [305, 243] on span "150" at bounding box center [313, 249] width 16 height 12
select select "41958"
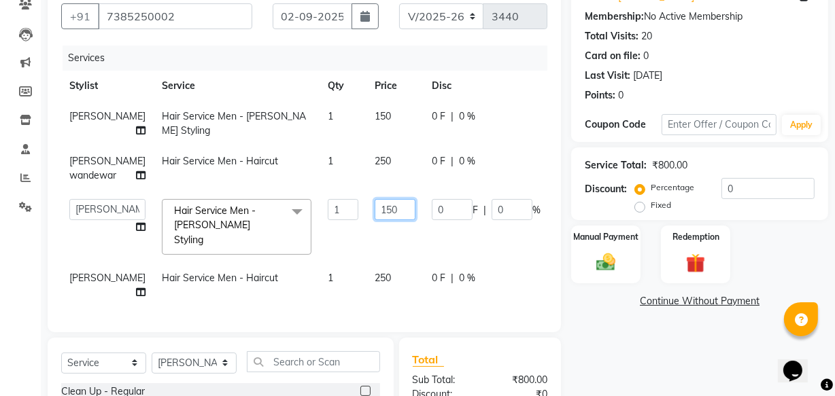
click at [375, 220] on input "150" at bounding box center [395, 209] width 41 height 21
type input "100"
click at [382, 253] on tr "[PERSON_NAME] [PERSON_NAME] [PERSON_NAME] sir [PERSON_NAME] [PERSON_NAME] wande…" at bounding box center [347, 227] width 572 height 72
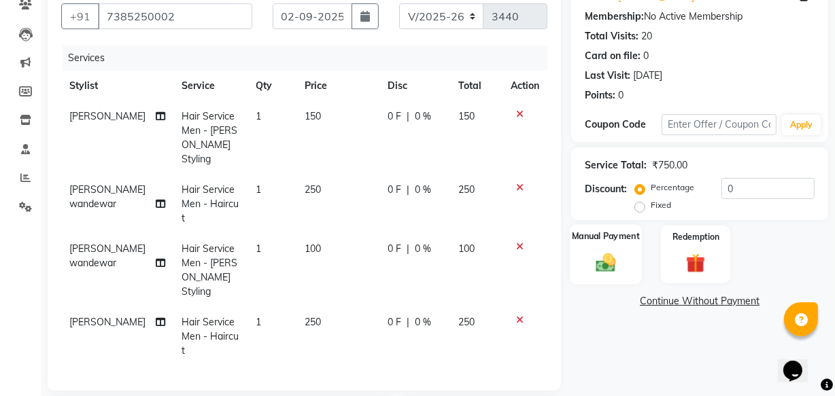
click at [607, 252] on img at bounding box center [605, 262] width 33 height 23
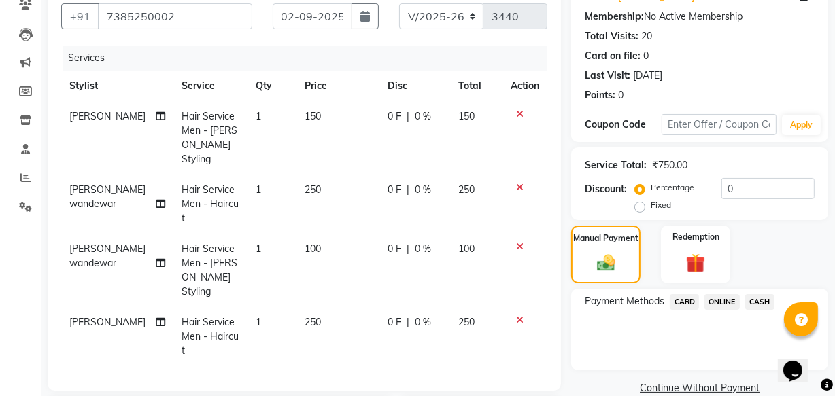
click at [747, 302] on span "CASH" at bounding box center [759, 302] width 29 height 16
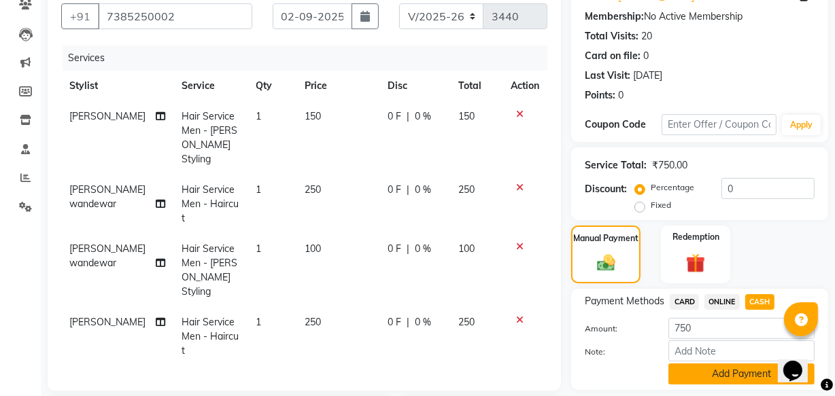
click at [723, 369] on button "Add Payment" at bounding box center [741, 374] width 146 height 21
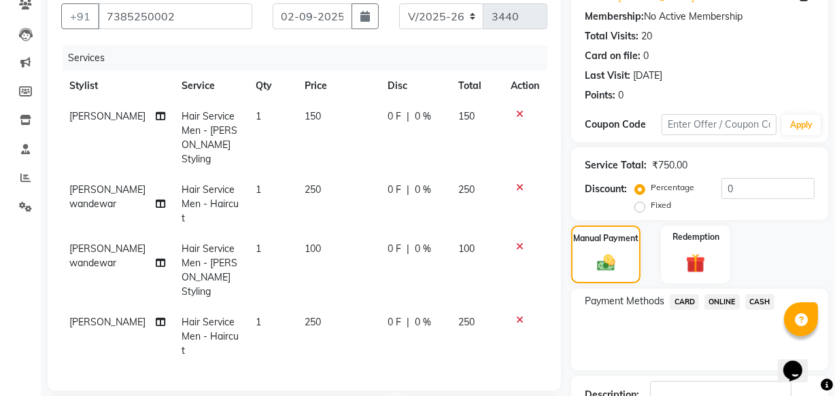
scroll to position [371, 0]
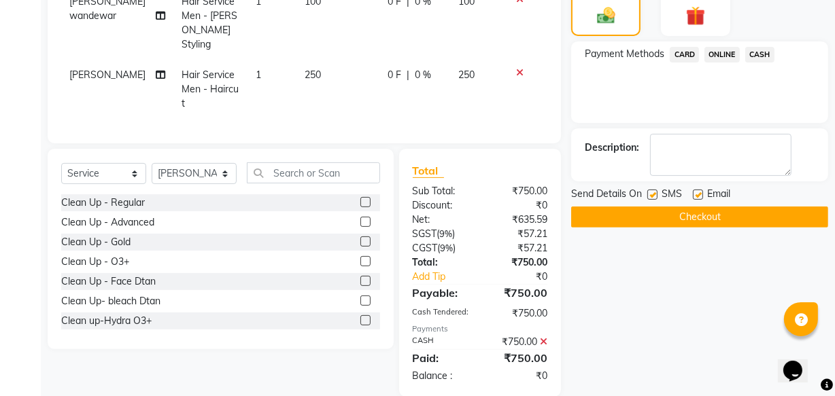
click at [696, 224] on button "Checkout" at bounding box center [699, 217] width 257 height 21
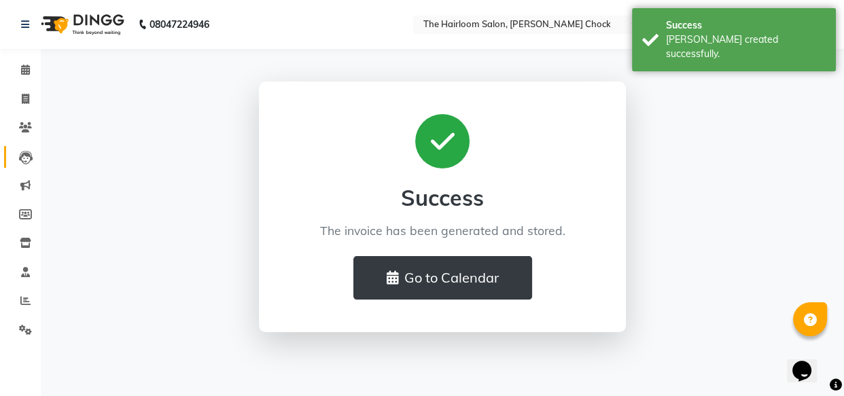
drag, startPoint x: 468, startPoint y: 294, endPoint x: 16, endPoint y: 154, distance: 473.3
click at [468, 294] on button "Go to Calendar" at bounding box center [443, 278] width 179 height 44
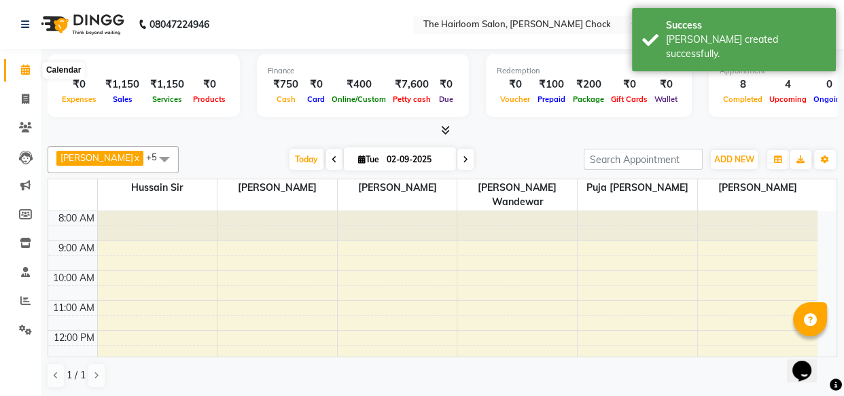
click at [27, 71] on icon at bounding box center [25, 70] width 9 height 10
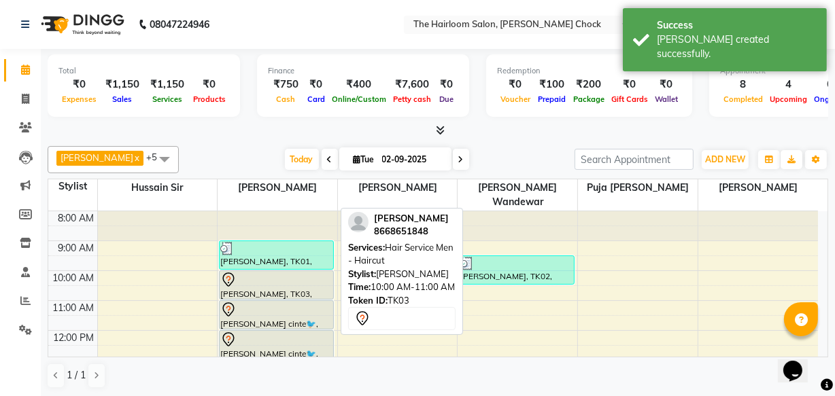
click at [264, 272] on div at bounding box center [276, 280] width 112 height 16
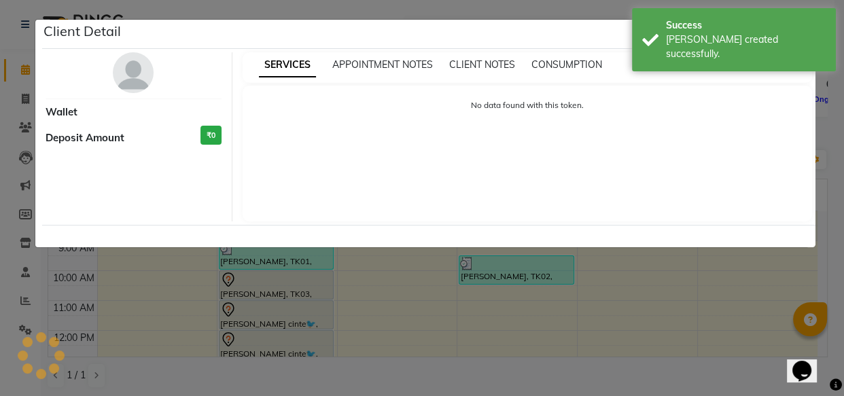
select select "7"
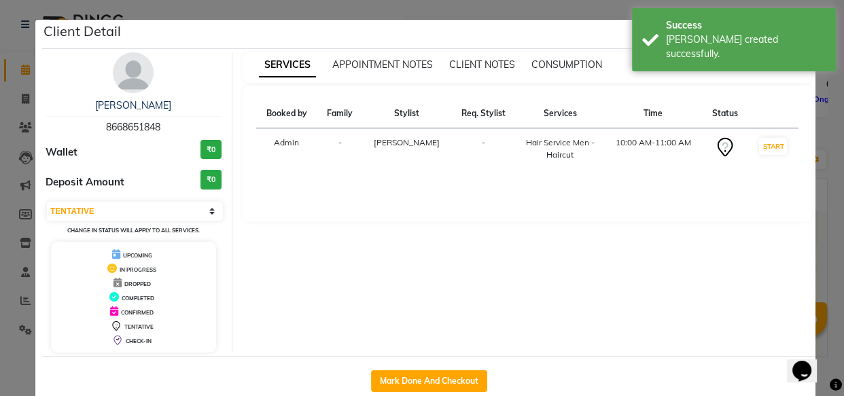
click at [451, 362] on div "Mark Done And Checkout" at bounding box center [429, 381] width 774 height 50
click at [445, 379] on button "Mark Done And Checkout" at bounding box center [429, 382] width 116 height 22
select select "service"
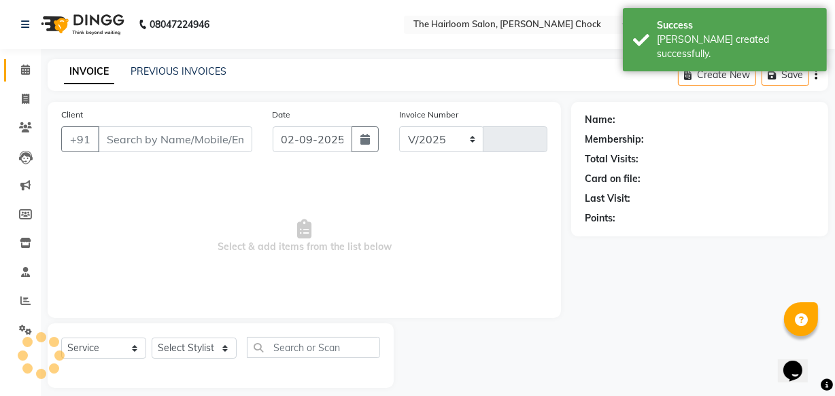
select select "5926"
type input "3441"
type input "8668651848"
select select "41756"
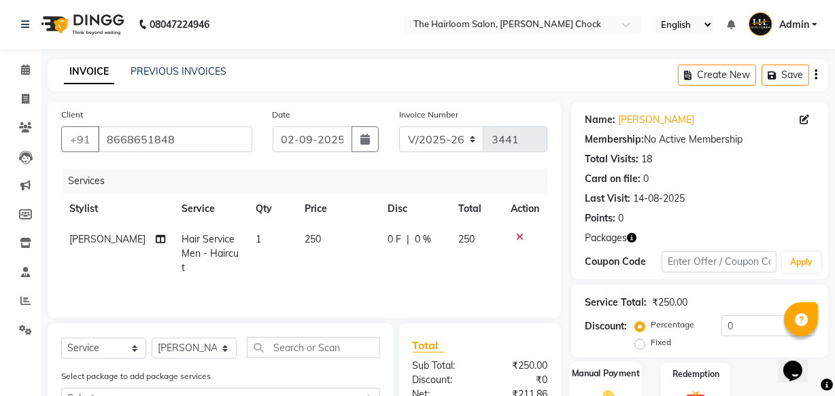
scroll to position [185, 0]
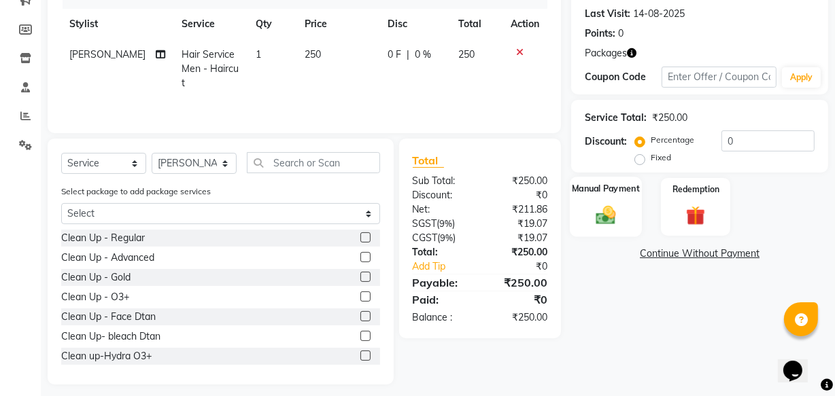
click at [600, 201] on div "Manual Payment" at bounding box center [606, 207] width 72 height 61
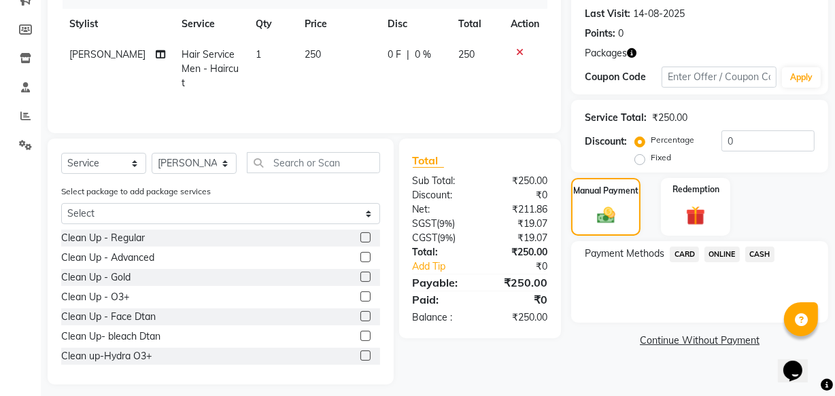
click at [647, 221] on div "Manual Payment Redemption" at bounding box center [699, 207] width 277 height 58
click at [630, 222] on div "Manual Payment" at bounding box center [606, 207] width 72 height 61
click at [706, 228] on div "Redemption" at bounding box center [696, 207] width 72 height 61
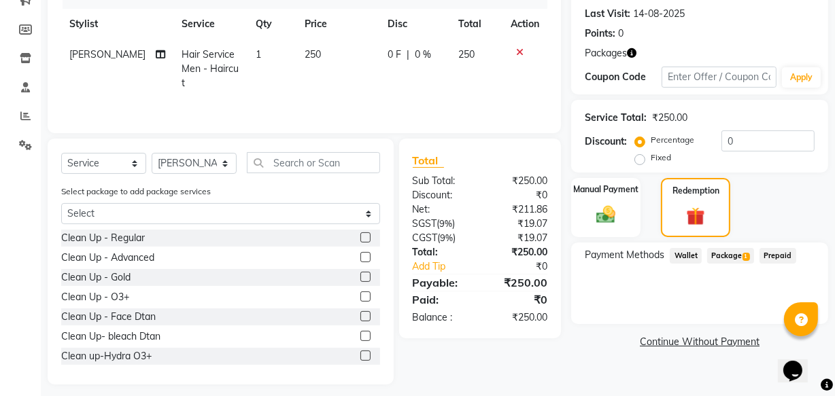
click at [725, 252] on span "Package 1" at bounding box center [730, 256] width 47 height 16
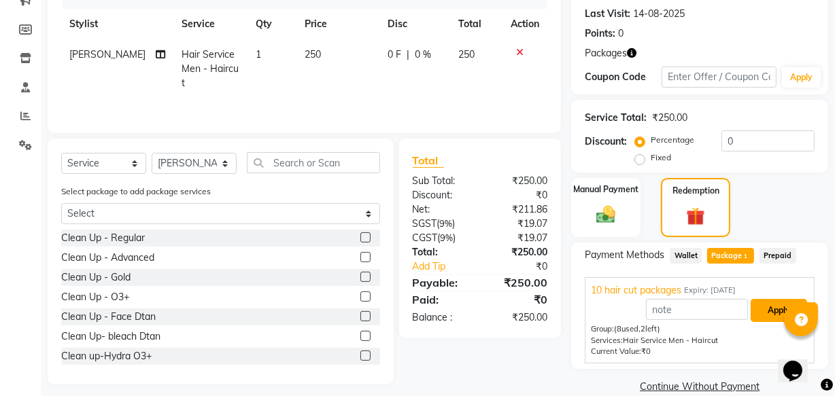
click at [774, 303] on button "Apply" at bounding box center [779, 310] width 56 height 23
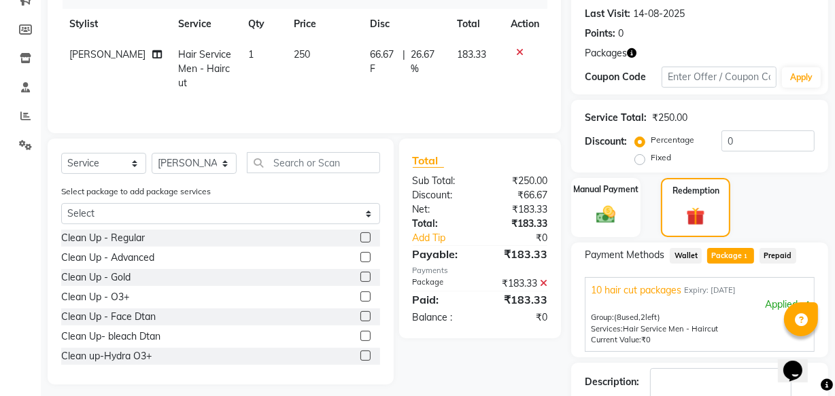
scroll to position [271, 0]
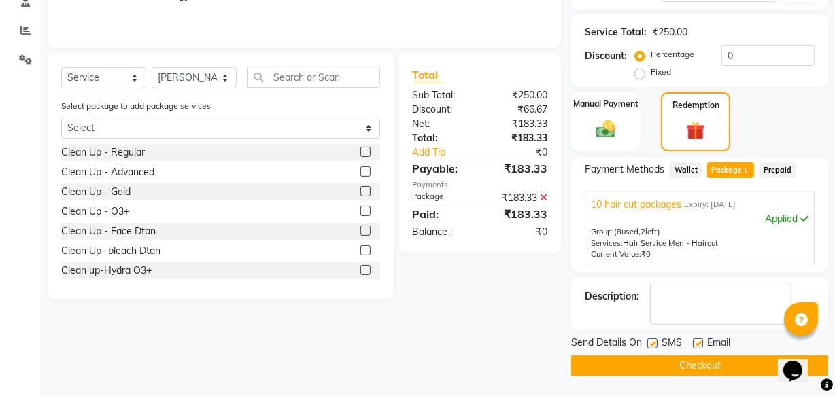
click at [691, 373] on button "Checkout" at bounding box center [699, 366] width 257 height 21
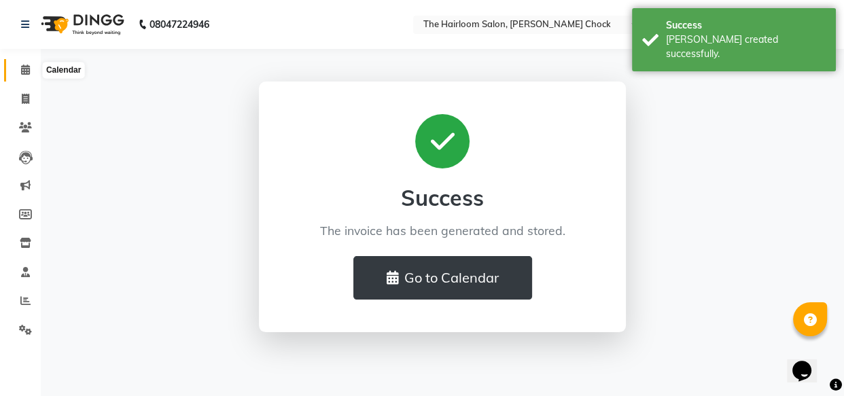
click at [25, 68] on icon at bounding box center [25, 70] width 9 height 10
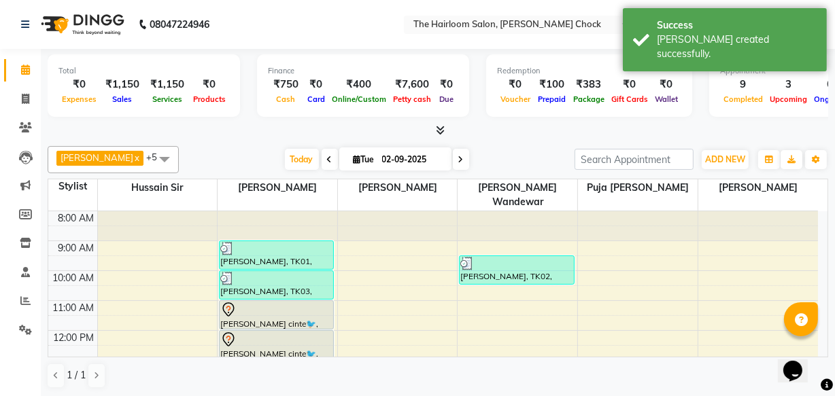
scroll to position [61, 0]
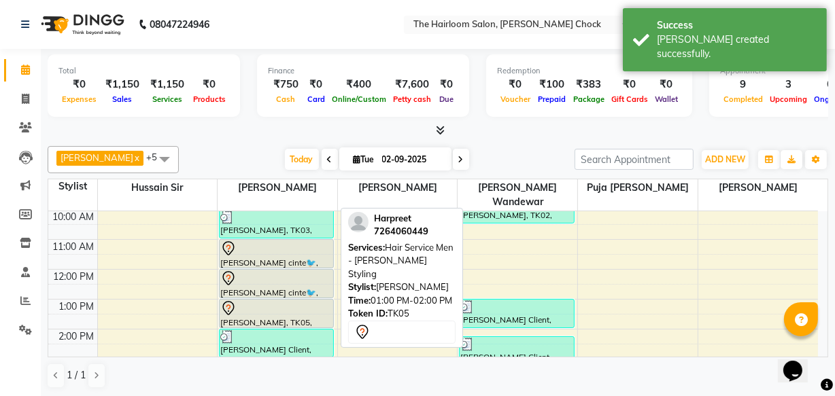
click at [271, 304] on div "[PERSON_NAME], TK05, 01:00 PM-02:00 PM, Hair Service Men - [PERSON_NAME] Styling" at bounding box center [277, 314] width 114 height 28
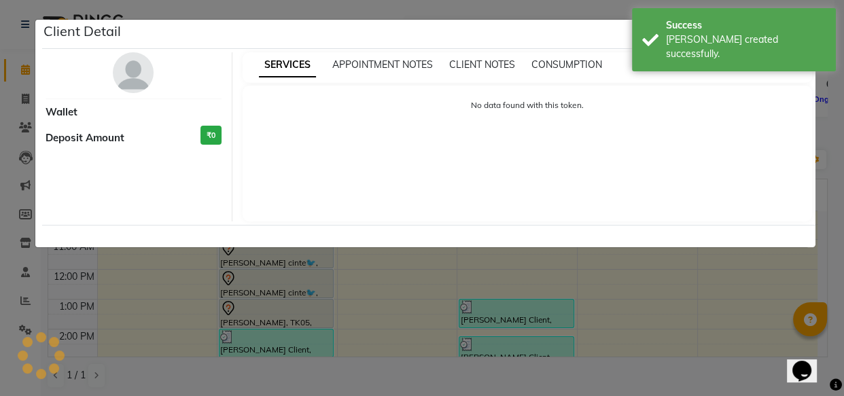
select select "7"
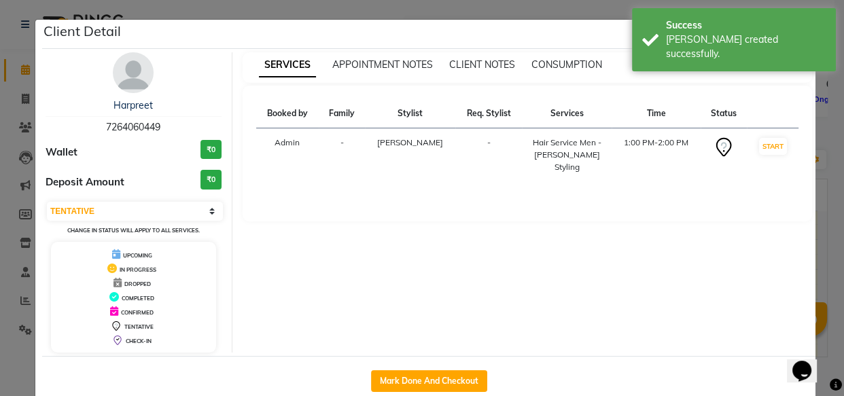
click at [442, 369] on div "Mark Done And Checkout" at bounding box center [429, 381] width 774 height 50
click at [444, 375] on button "Mark Done And Checkout" at bounding box center [429, 382] width 116 height 22
select select "service"
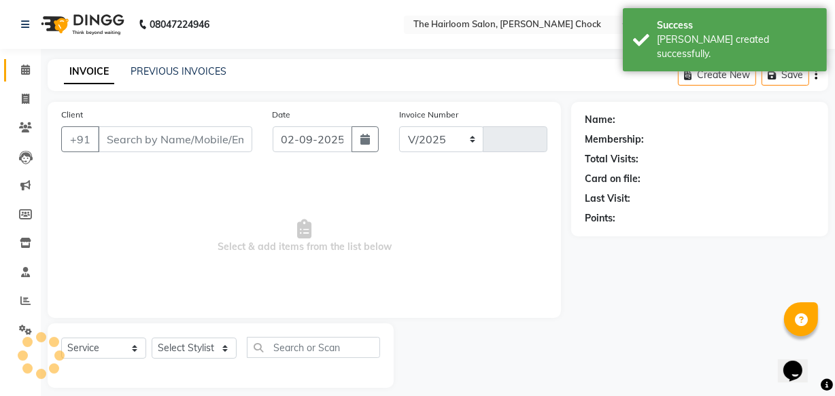
select select "5926"
type input "3442"
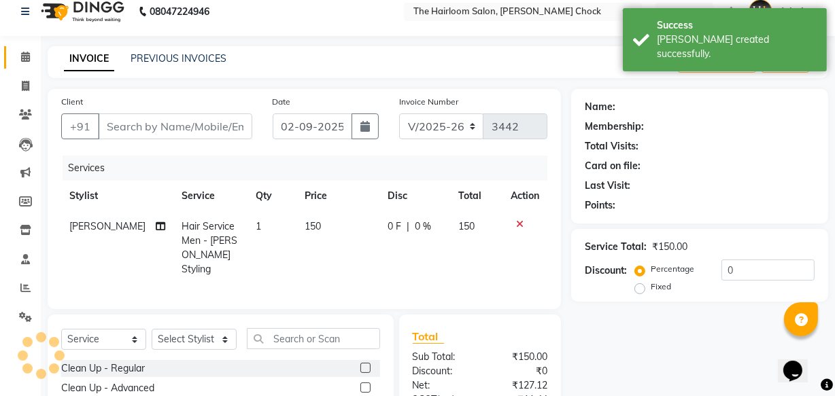
type input "7264060449"
select select "41756"
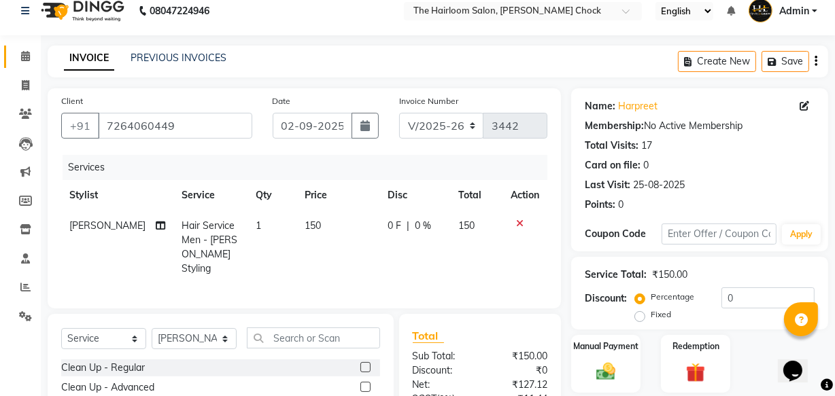
scroll to position [75, 0]
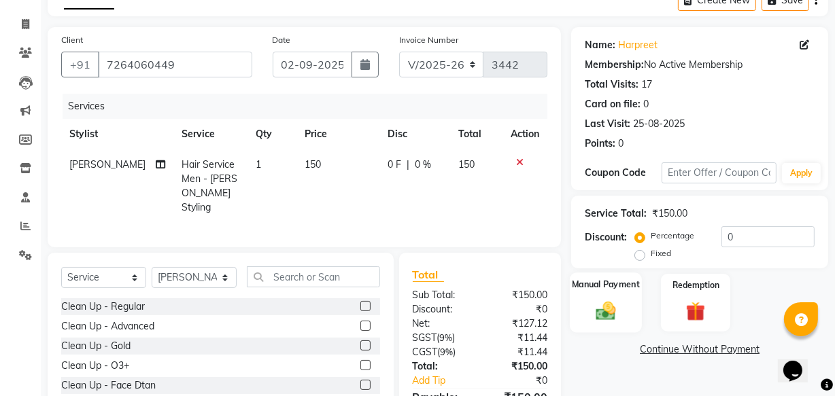
click at [610, 305] on img at bounding box center [605, 310] width 33 height 23
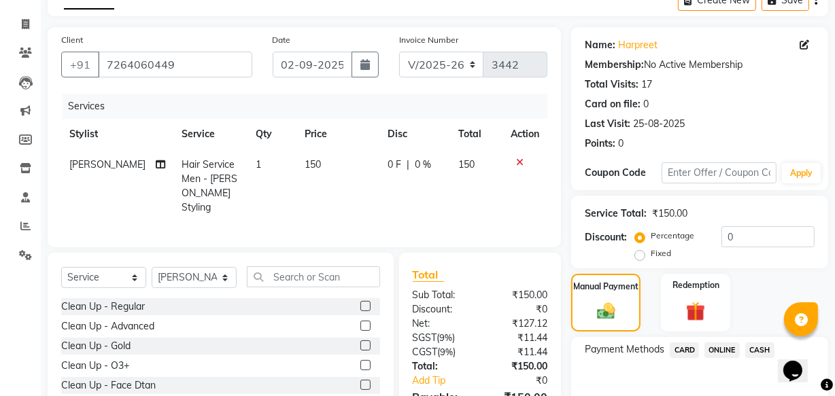
click at [733, 343] on span "ONLINE" at bounding box center [721, 351] width 35 height 16
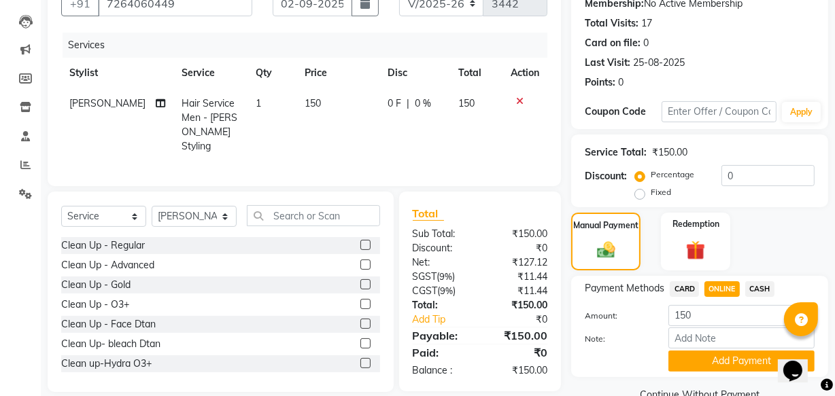
scroll to position [165, 0]
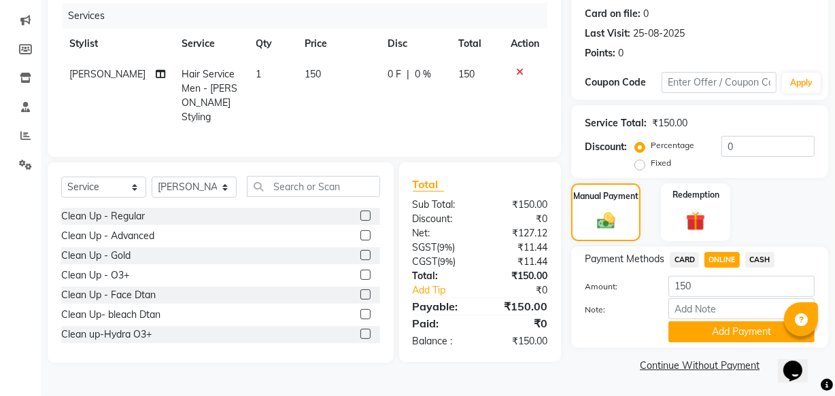
click at [318, 115] on td "150" at bounding box center [338, 95] width 84 height 73
select select "41756"
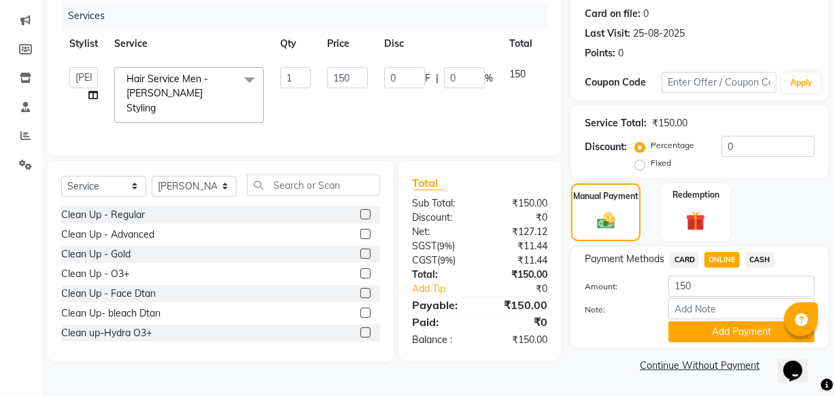
click at [320, 95] on td "150" at bounding box center [347, 95] width 57 height 72
click at [341, 73] on input "150" at bounding box center [347, 77] width 41 height 21
type input "100"
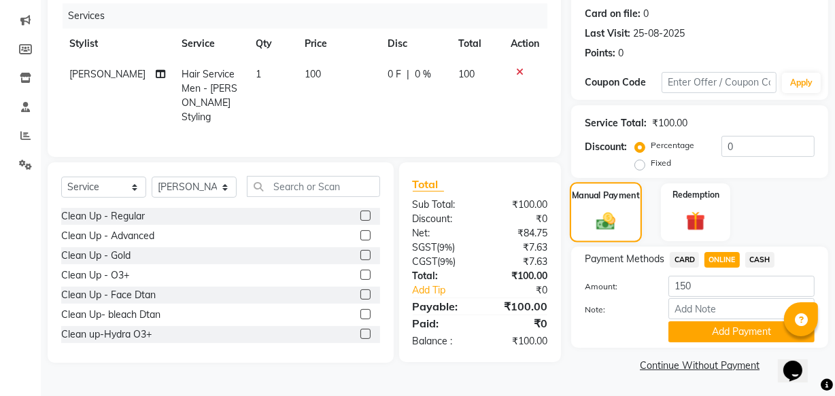
click at [630, 209] on div "Manual Payment" at bounding box center [606, 212] width 72 height 61
click at [720, 261] on span "ONLINE" at bounding box center [721, 260] width 35 height 16
type input "100"
click at [714, 335] on button "Add Payment" at bounding box center [741, 332] width 146 height 21
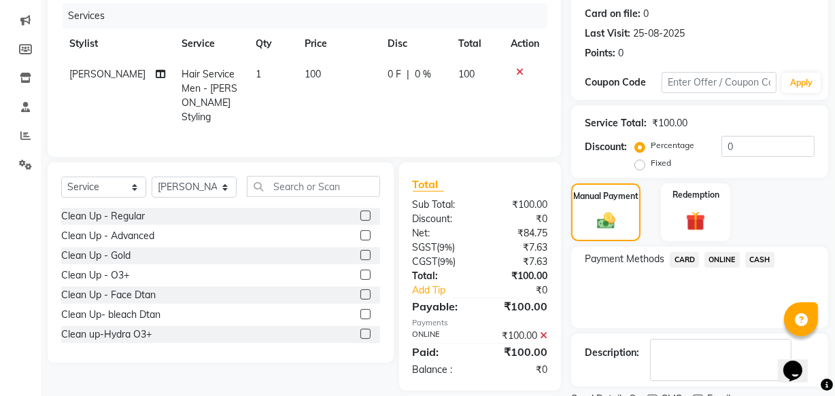
scroll to position [222, 0]
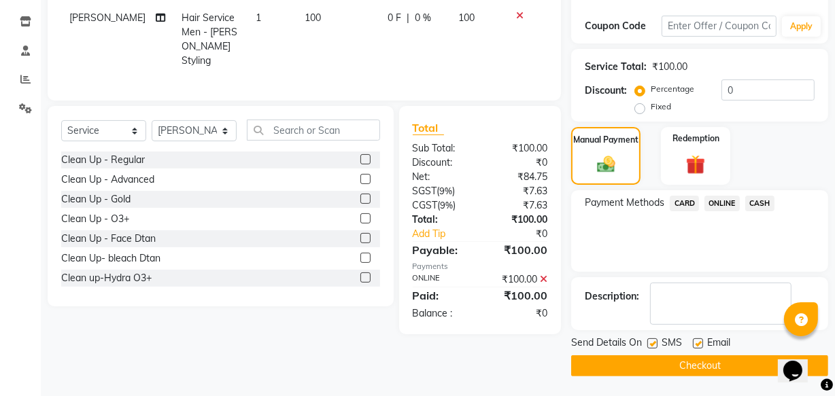
drag, startPoint x: 651, startPoint y: 343, endPoint x: 740, endPoint y: 346, distance: 88.4
click at [652, 343] on label at bounding box center [652, 344] width 10 height 10
click at [652, 343] on input "checkbox" at bounding box center [651, 344] width 9 height 9
checkbox input "false"
click at [700, 344] on label at bounding box center [698, 344] width 10 height 10
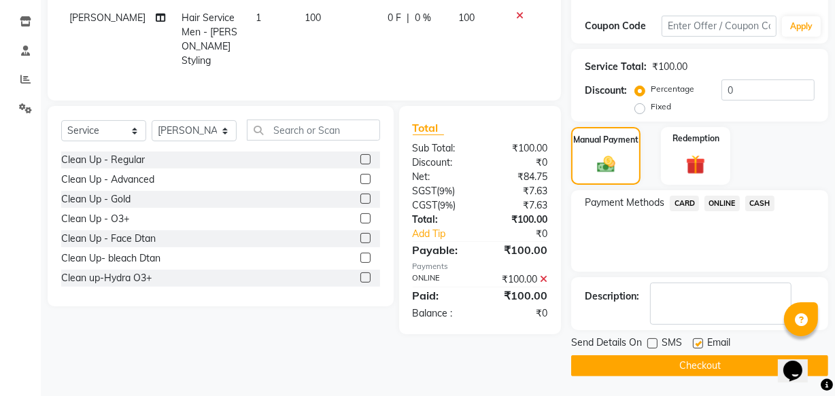
click at [700, 344] on input "checkbox" at bounding box center [697, 344] width 9 height 9
checkbox input "false"
click at [700, 361] on button "Checkout" at bounding box center [699, 366] width 257 height 21
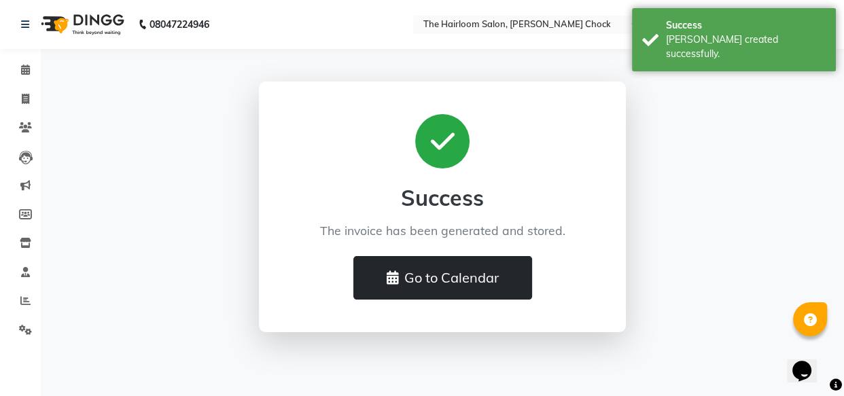
click at [473, 266] on button "Go to Calendar" at bounding box center [443, 278] width 179 height 44
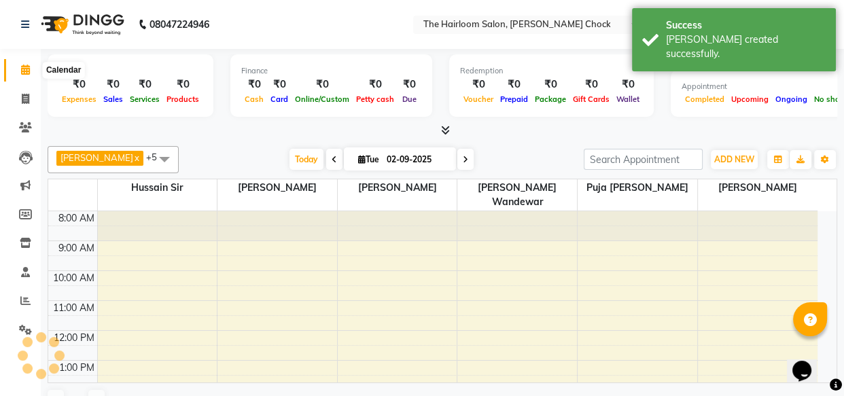
click at [22, 69] on icon at bounding box center [25, 70] width 9 height 10
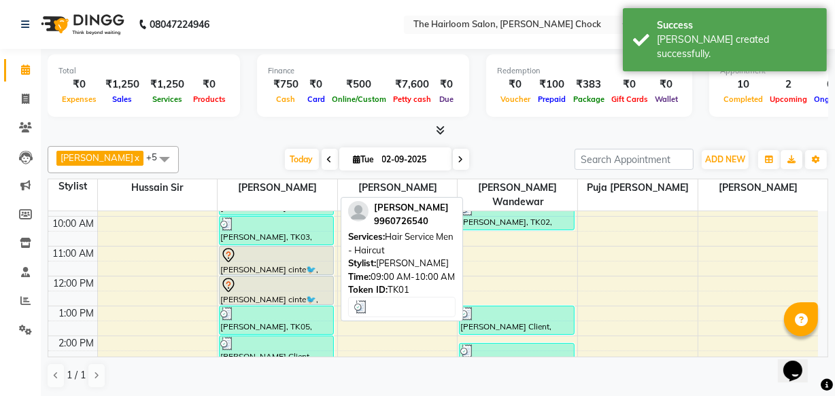
scroll to position [123, 0]
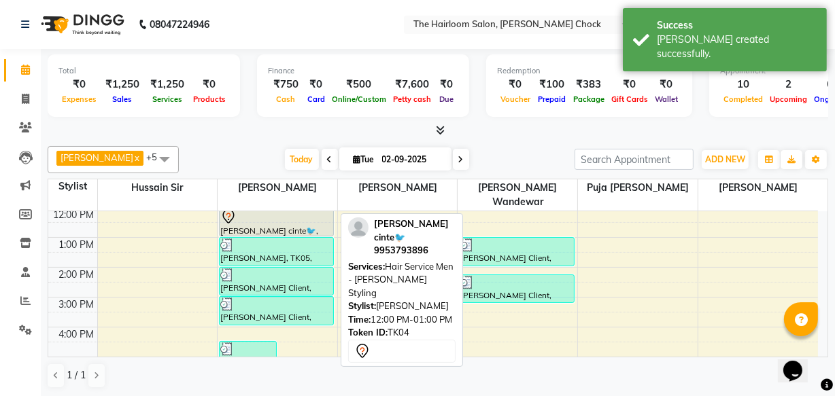
click at [272, 209] on div at bounding box center [276, 217] width 112 height 16
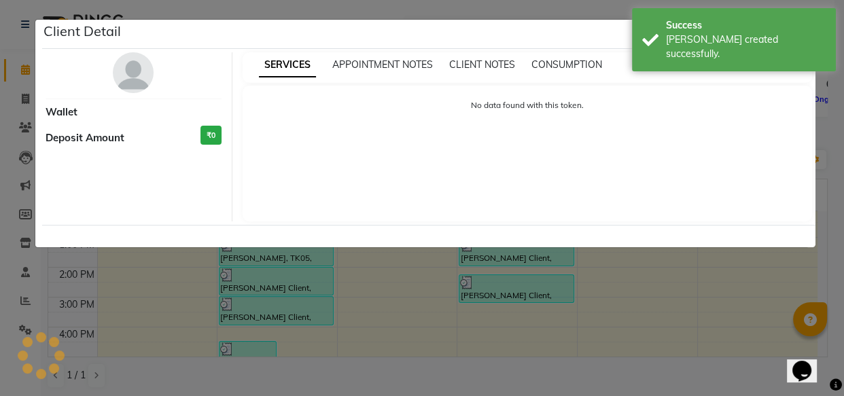
select select "7"
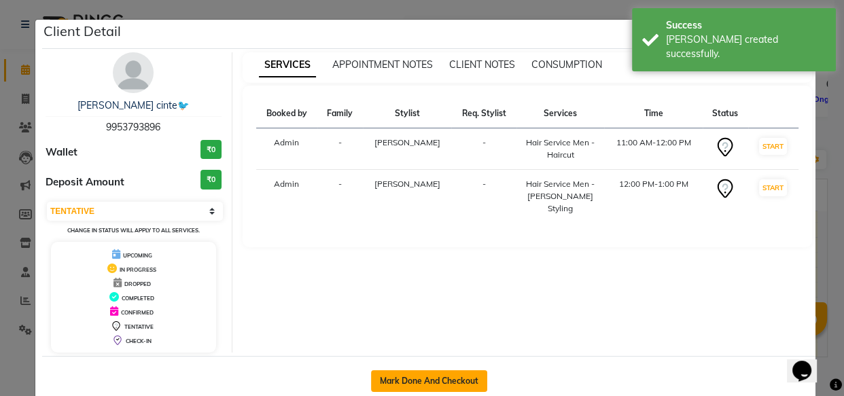
click at [456, 379] on button "Mark Done And Checkout" at bounding box center [429, 382] width 116 height 22
select select "service"
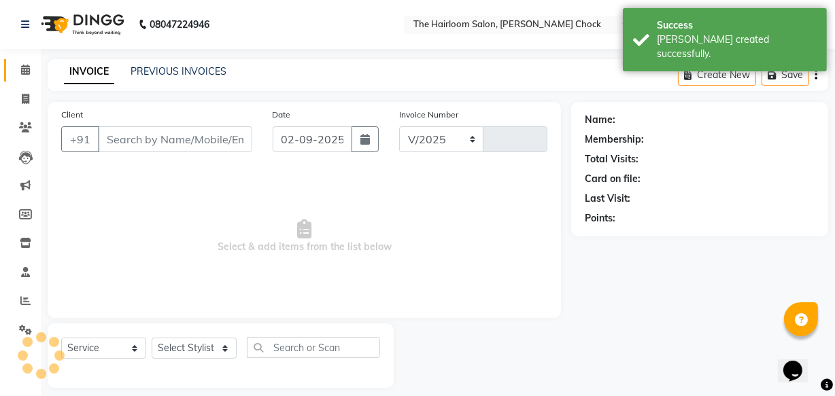
select select "5926"
type input "3443"
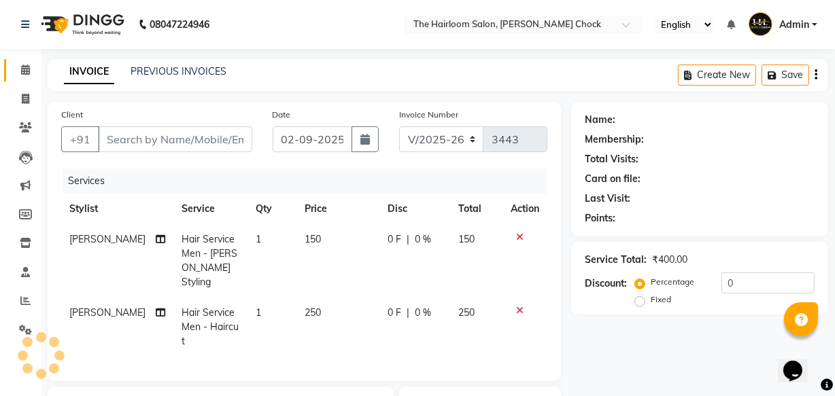
type input "9953793896"
select select "41756"
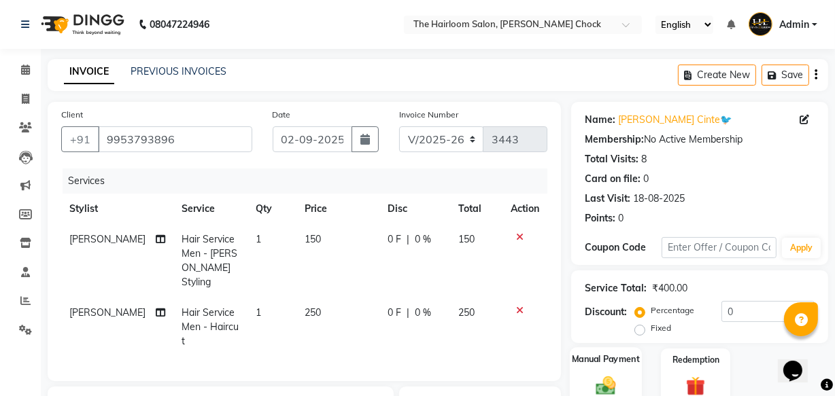
click at [601, 360] on label "Manual Payment" at bounding box center [606, 359] width 68 height 13
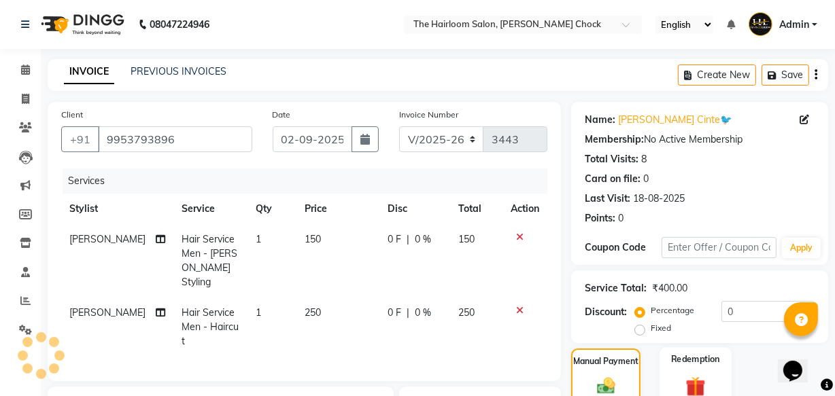
scroll to position [186, 0]
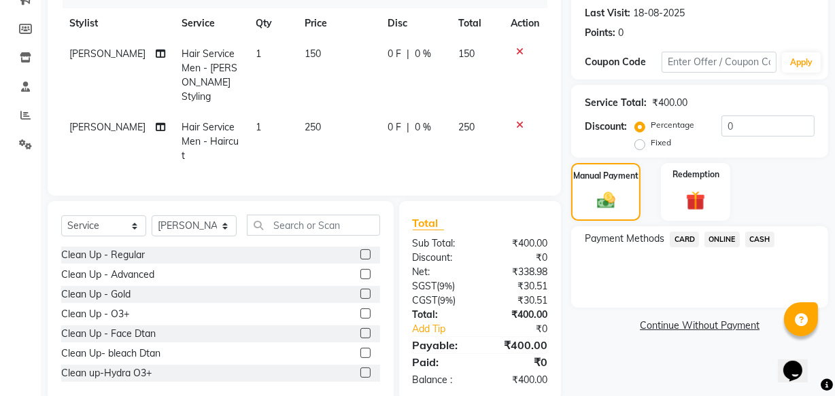
click at [731, 236] on span "ONLINE" at bounding box center [721, 240] width 35 height 16
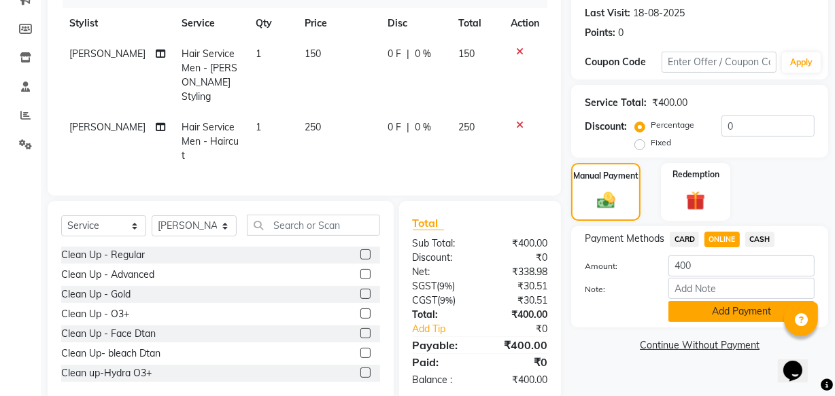
click at [718, 309] on button "Add Payment" at bounding box center [741, 311] width 146 height 21
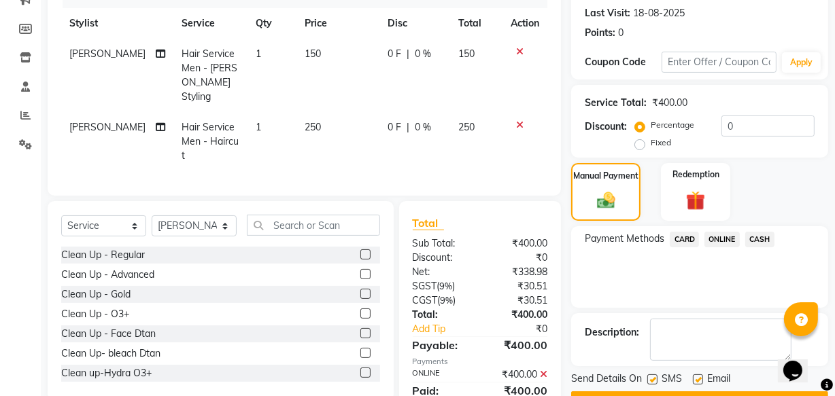
scroll to position [222, 0]
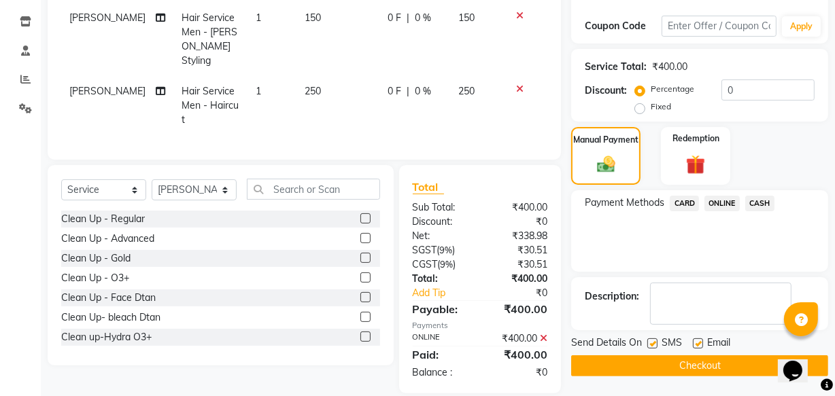
click at [651, 343] on label at bounding box center [652, 344] width 10 height 10
click at [651, 343] on input "checkbox" at bounding box center [651, 344] width 9 height 9
checkbox input "false"
click at [693, 343] on label at bounding box center [698, 344] width 10 height 10
click at [693, 343] on input "checkbox" at bounding box center [697, 344] width 9 height 9
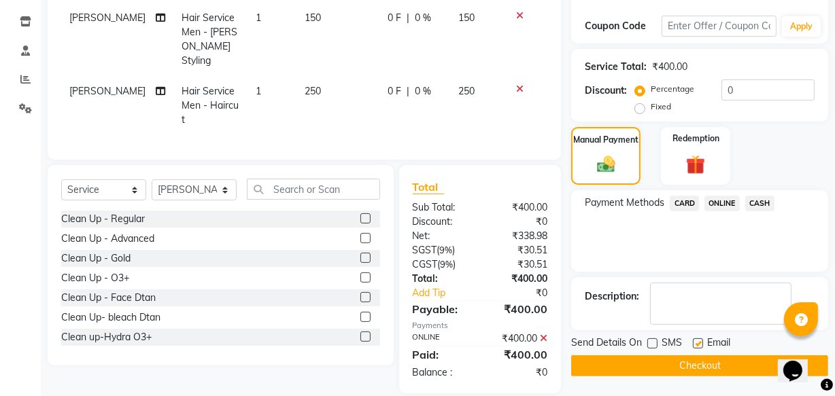
checkbox input "false"
click at [687, 364] on button "Checkout" at bounding box center [699, 366] width 257 height 21
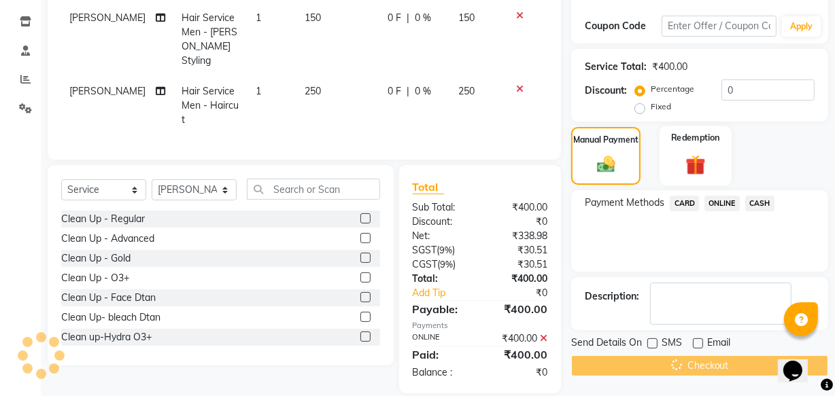
scroll to position [0, 0]
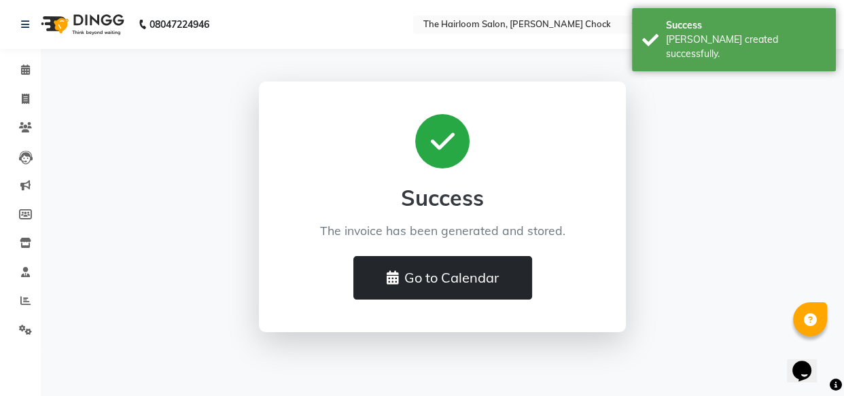
click at [504, 282] on button "Go to Calendar" at bounding box center [443, 278] width 179 height 44
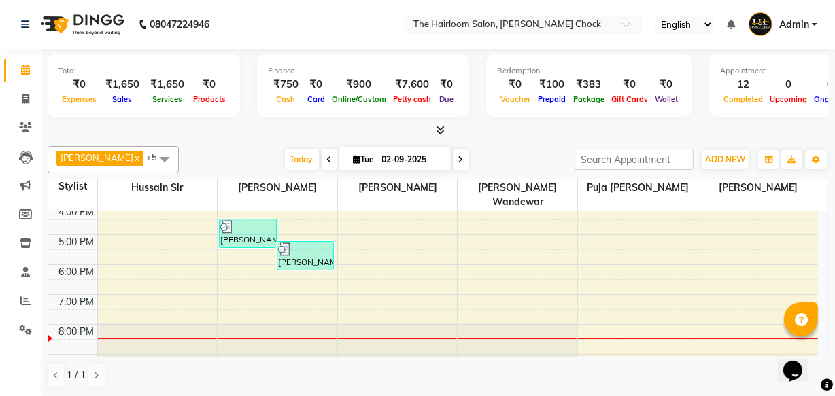
scroll to position [247, 0]
click at [240, 239] on div "8:00 AM 9:00 AM 10:00 AM 11:00 AM 12:00 PM 1:00 PM 2:00 PM 3:00 PM 4:00 PM 5:00…" at bounding box center [433, 204] width 770 height 478
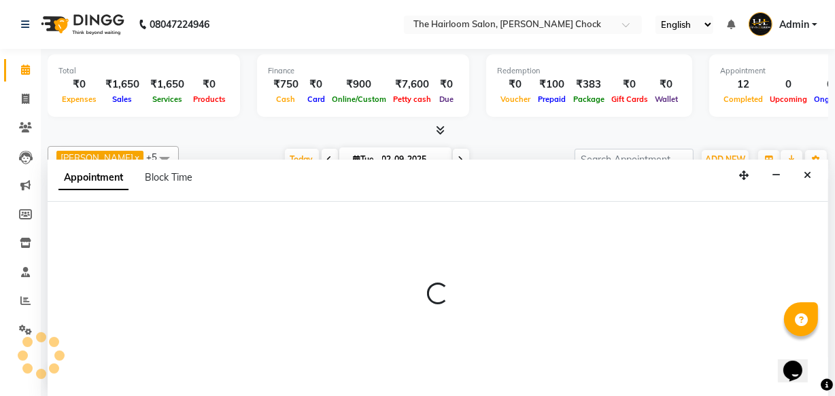
scroll to position [0, 0]
select select "41756"
select select "tentative"
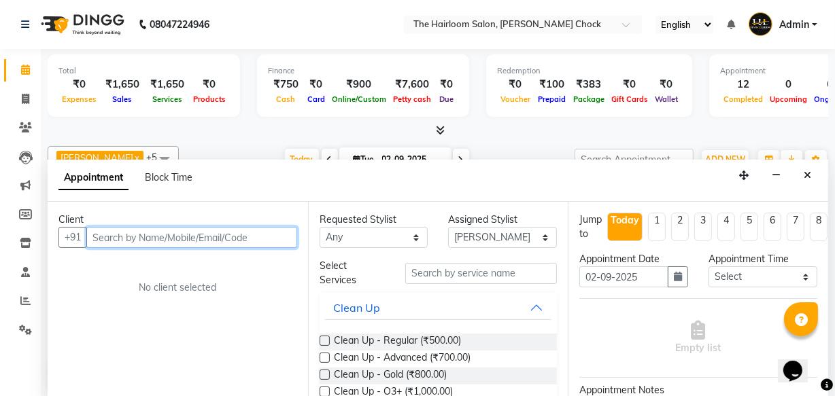
click at [166, 241] on input "text" at bounding box center [191, 237] width 211 height 21
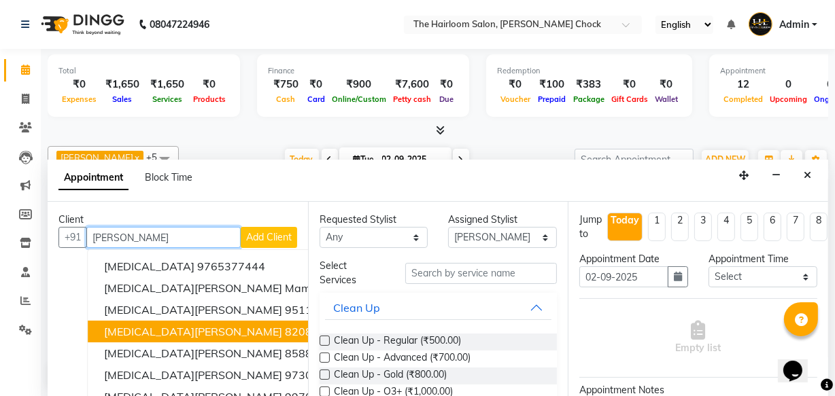
scroll to position [16, 0]
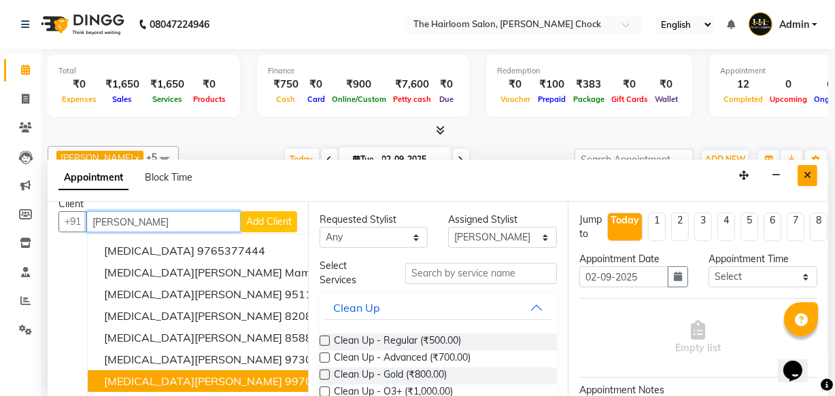
type input "[PERSON_NAME]"
click at [806, 172] on icon "Close" at bounding box center [807, 176] width 7 height 10
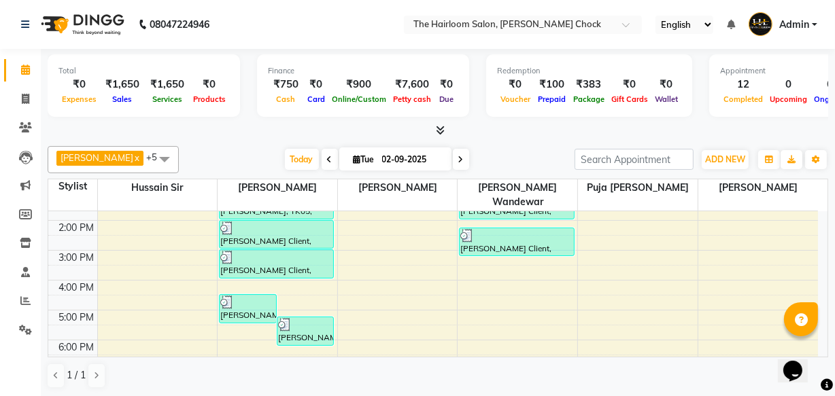
scroll to position [185, 0]
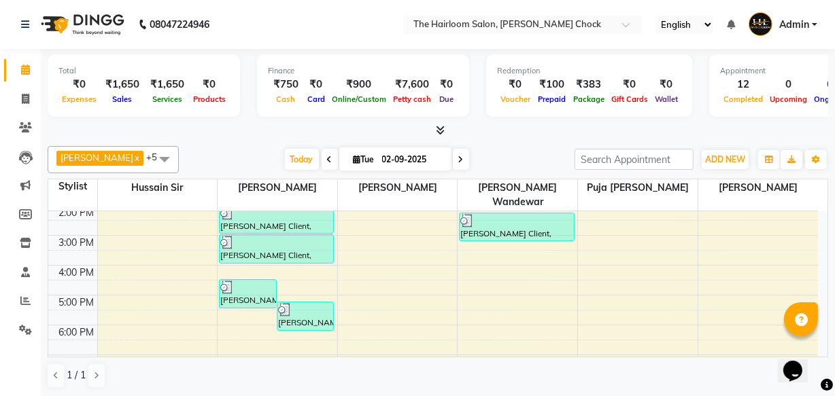
click at [252, 298] on div "8:00 AM 9:00 AM 10:00 AM 11:00 AM 12:00 PM 1:00 PM 2:00 PM 3:00 PM 4:00 PM 5:00…" at bounding box center [433, 266] width 770 height 478
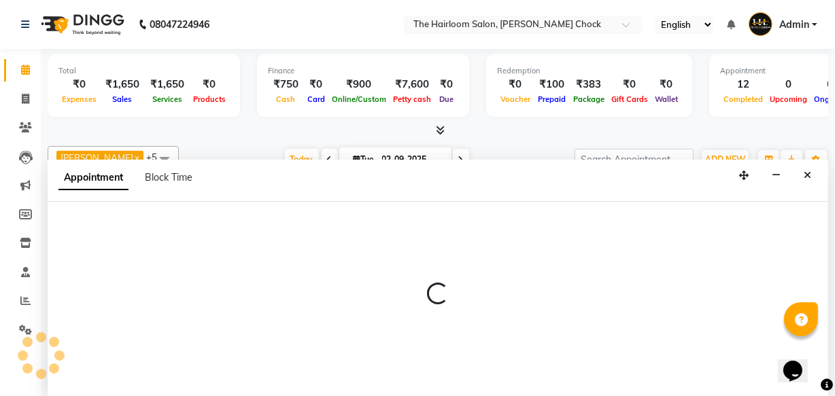
select select "41756"
select select "tentative"
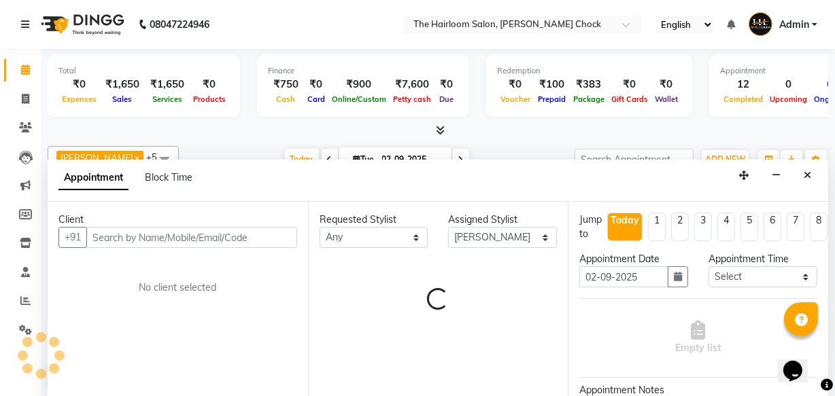
click at [191, 237] on input "text" at bounding box center [191, 237] width 211 height 21
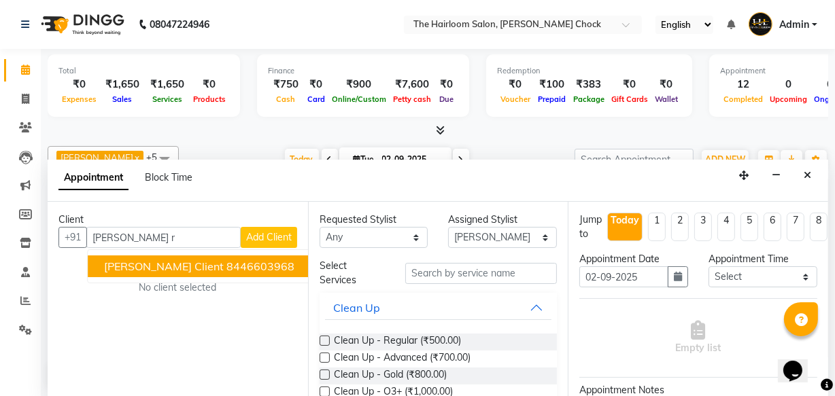
click at [231, 260] on ngb-highlight "8446603968" at bounding box center [260, 267] width 68 height 14
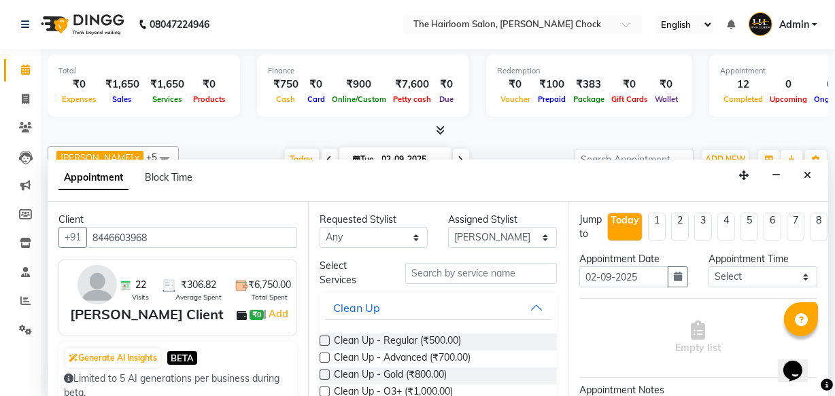
type input "8446603968"
click at [512, 277] on input "text" at bounding box center [481, 273] width 152 height 21
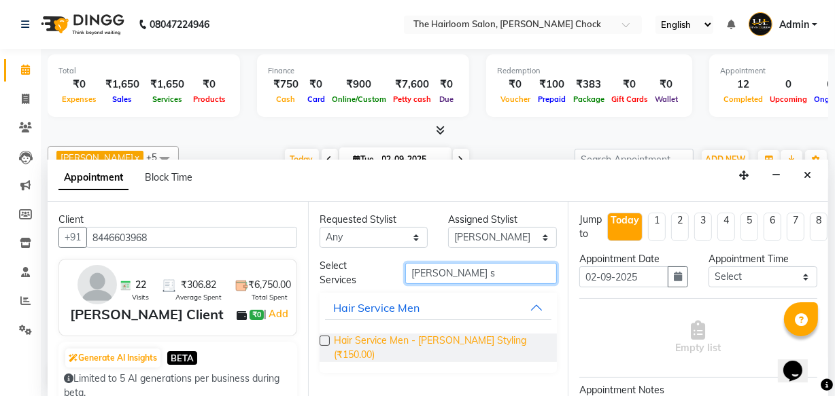
type input "[PERSON_NAME] s"
click at [492, 334] on span "Hair Service Men - [PERSON_NAME] Styling (₹150.00)" at bounding box center [440, 348] width 213 height 29
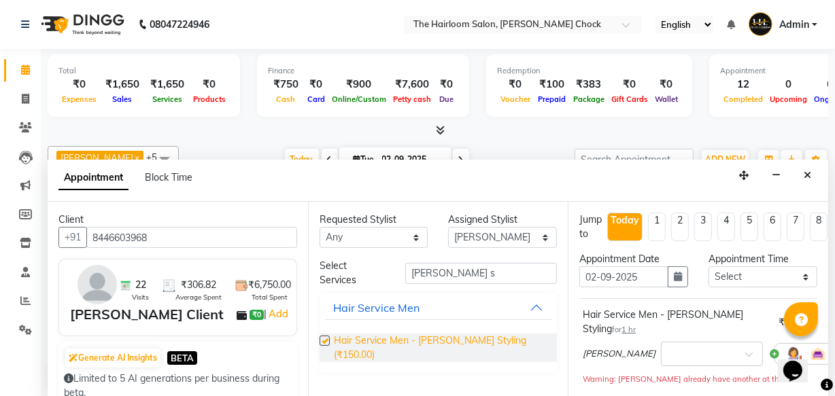
checkbox input "false"
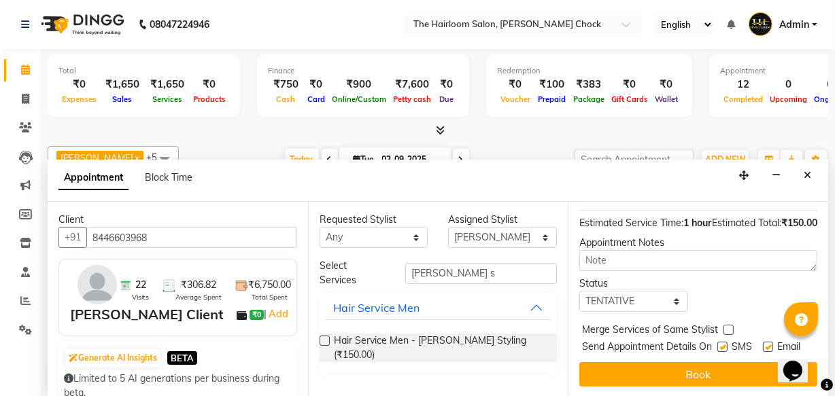
click at [717, 342] on label at bounding box center [722, 347] width 10 height 10
click at [717, 344] on input "checkbox" at bounding box center [721, 348] width 9 height 9
checkbox input "false"
click at [768, 342] on label at bounding box center [768, 347] width 10 height 10
click at [768, 344] on input "checkbox" at bounding box center [767, 348] width 9 height 9
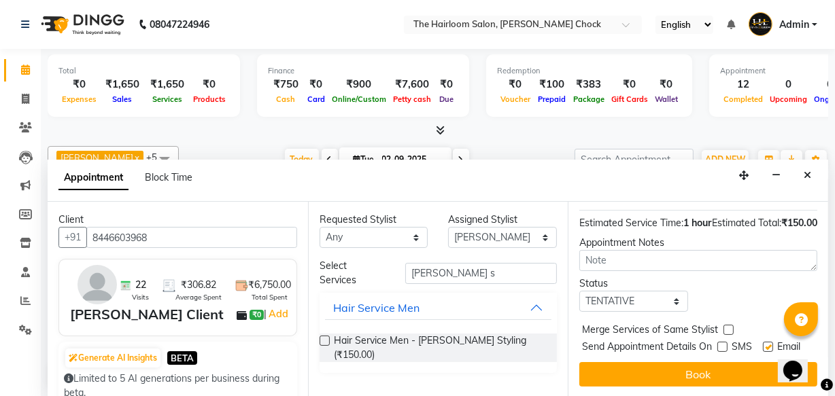
checkbox input "false"
click at [747, 362] on button "Book" at bounding box center [698, 374] width 238 height 24
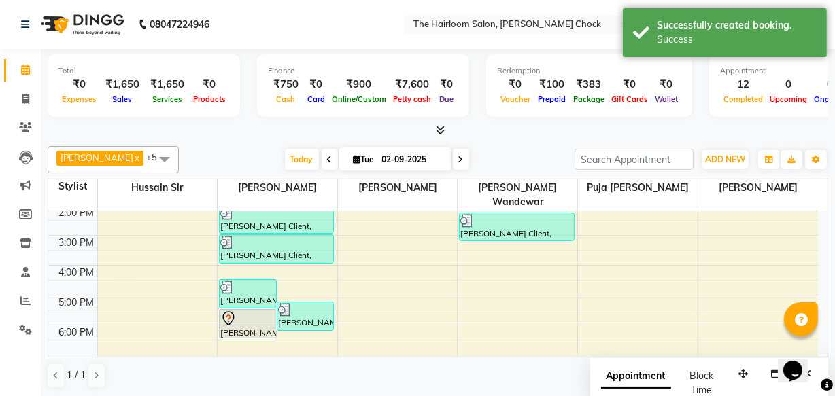
scroll to position [0, 0]
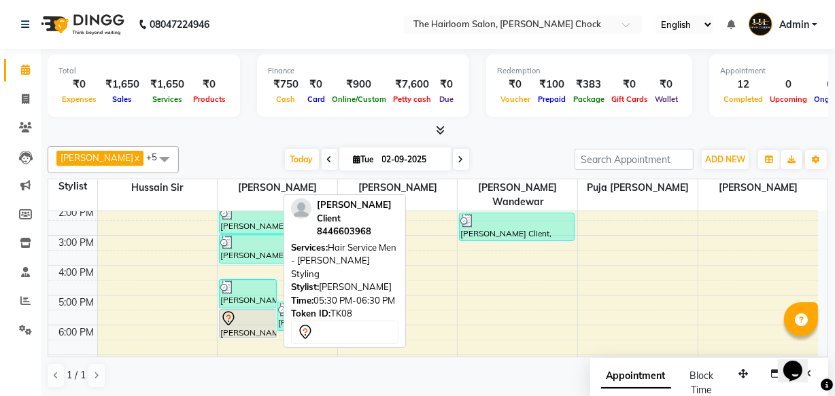
click at [245, 311] on div at bounding box center [247, 319] width 55 height 16
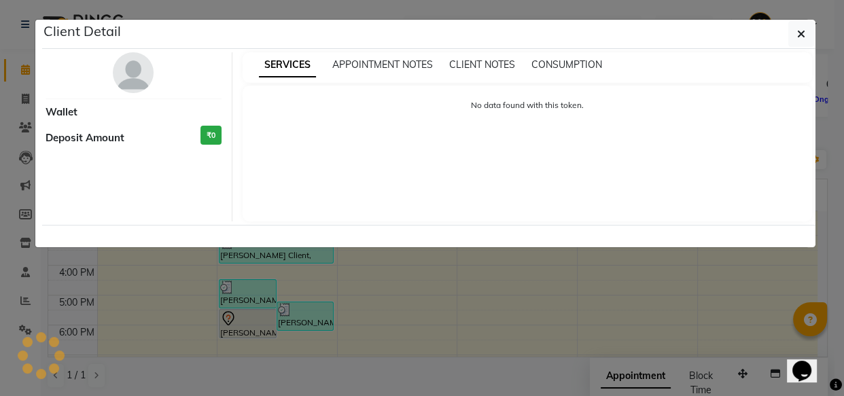
select select "7"
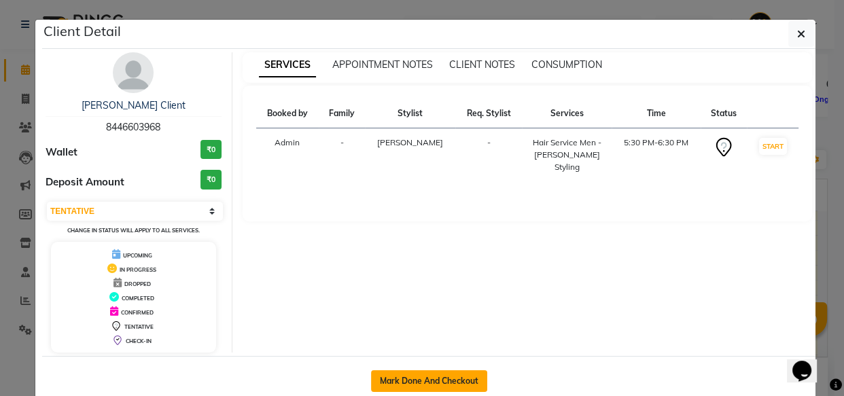
click at [416, 381] on button "Mark Done And Checkout" at bounding box center [429, 382] width 116 height 22
select select "service"
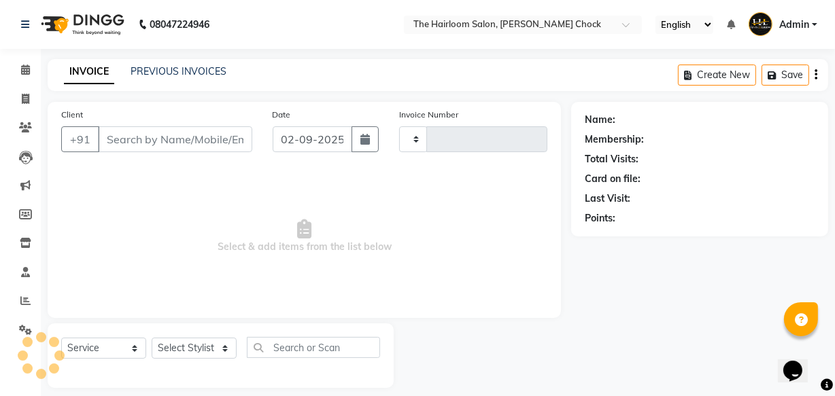
type input "3444"
select select "5926"
type input "8446603968"
select select "41756"
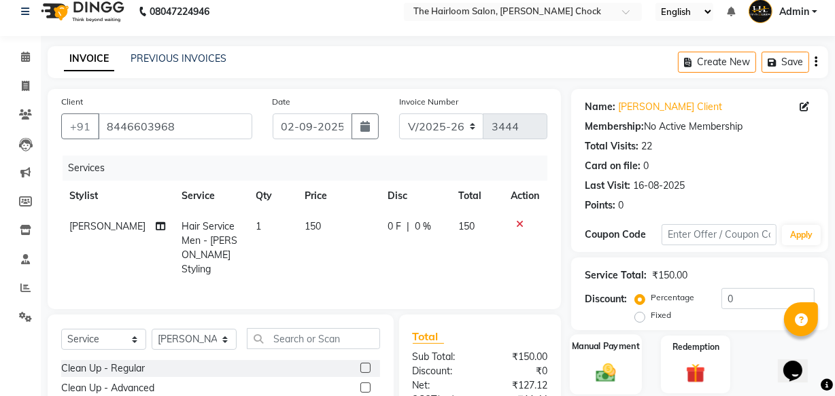
click at [618, 361] on img at bounding box center [605, 372] width 33 height 23
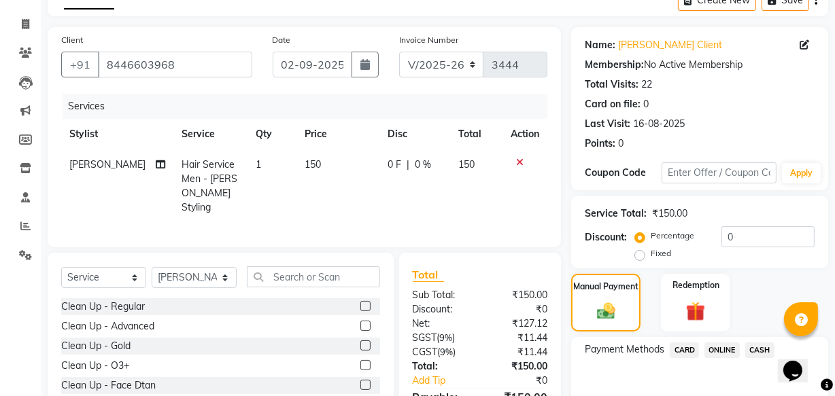
click at [757, 347] on span "CASH" at bounding box center [759, 351] width 29 height 16
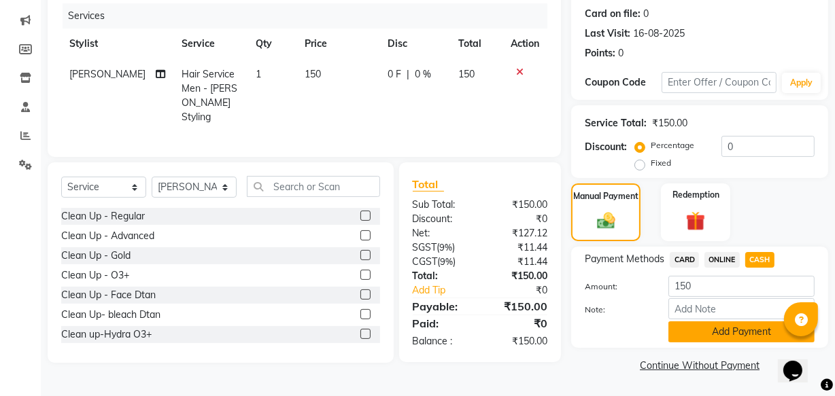
click at [701, 325] on button "Add Payment" at bounding box center [741, 332] width 146 height 21
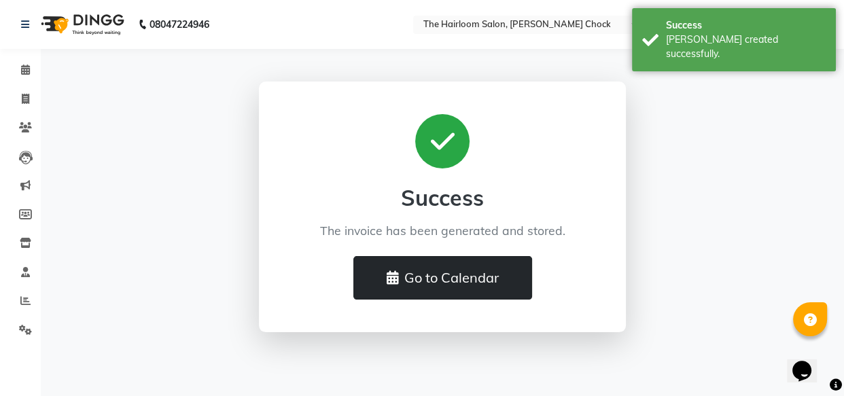
click at [501, 274] on button "Go to Calendar" at bounding box center [443, 278] width 179 height 44
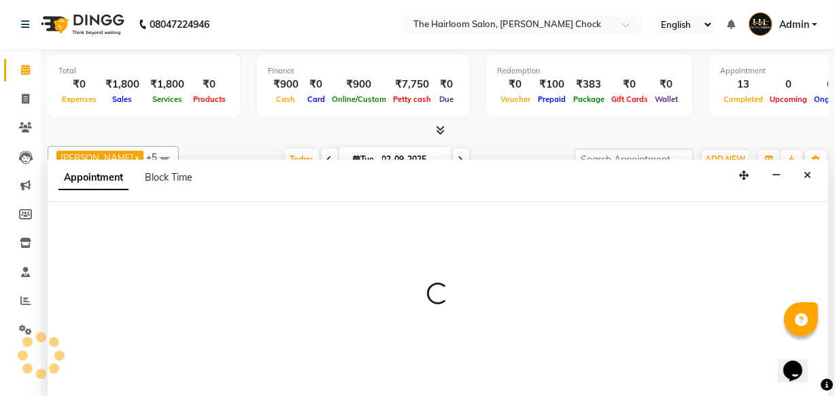
select select "41757"
select select "tentative"
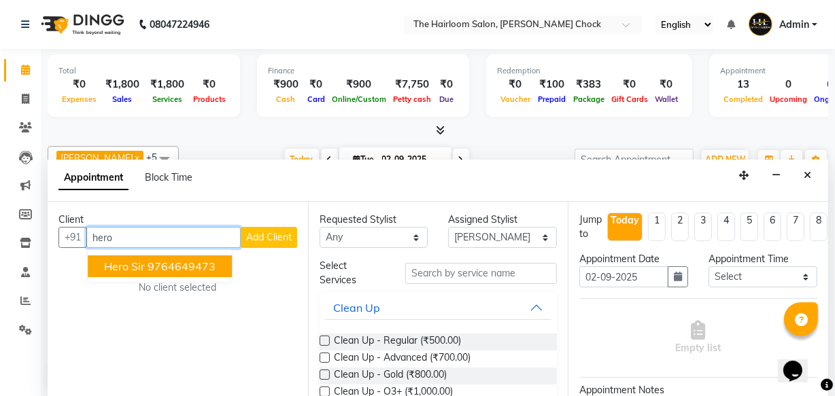
click at [189, 266] on ngb-highlight "9764649473" at bounding box center [182, 267] width 68 height 14
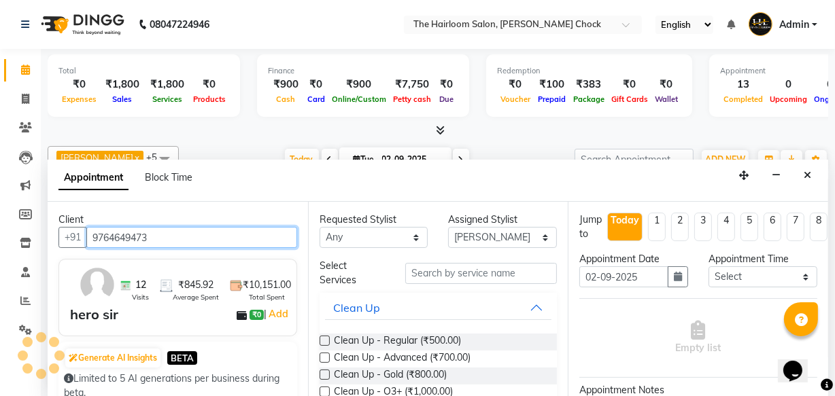
type input "9764649473"
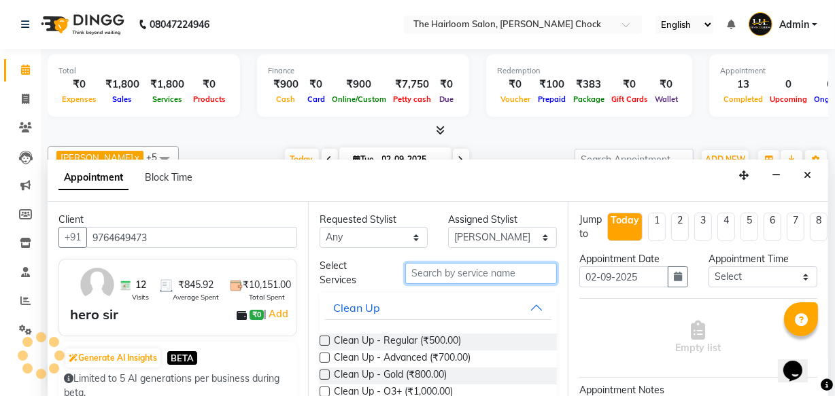
click at [453, 275] on input "text" at bounding box center [481, 273] width 152 height 21
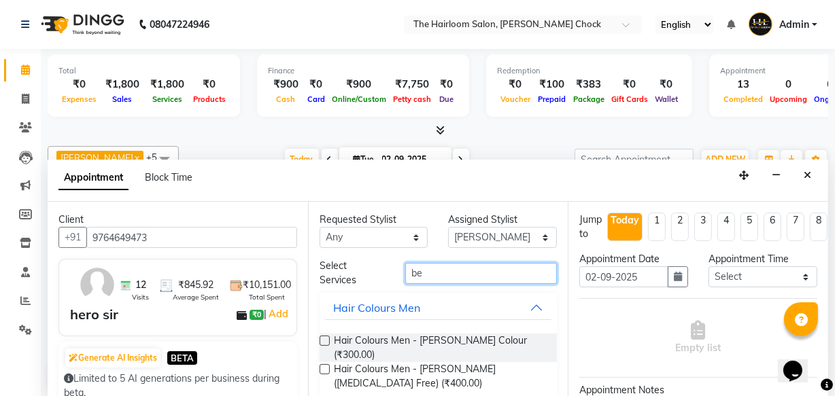
type input "b"
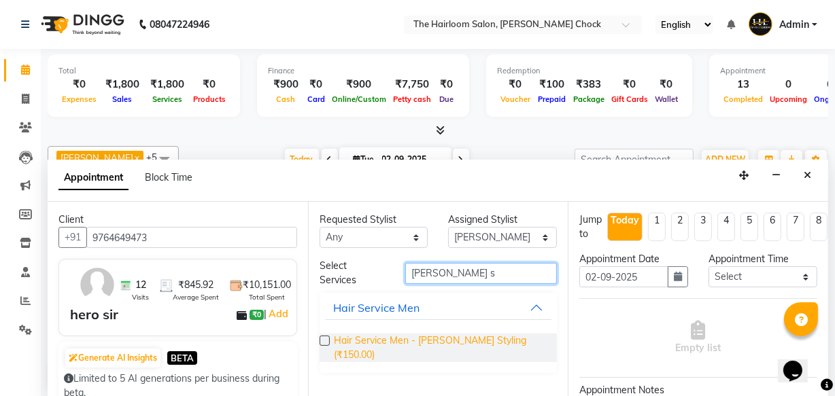
type input "[PERSON_NAME] s"
click at [447, 339] on span "Hair Service Men - [PERSON_NAME] Styling (₹150.00)" at bounding box center [440, 348] width 213 height 29
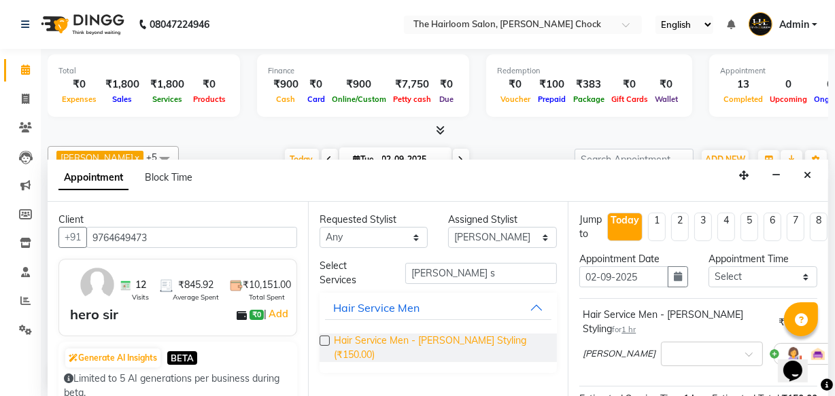
click at [445, 335] on span "Hair Service Men - [PERSON_NAME] Styling (₹150.00)" at bounding box center [440, 348] width 213 height 29
checkbox input "false"
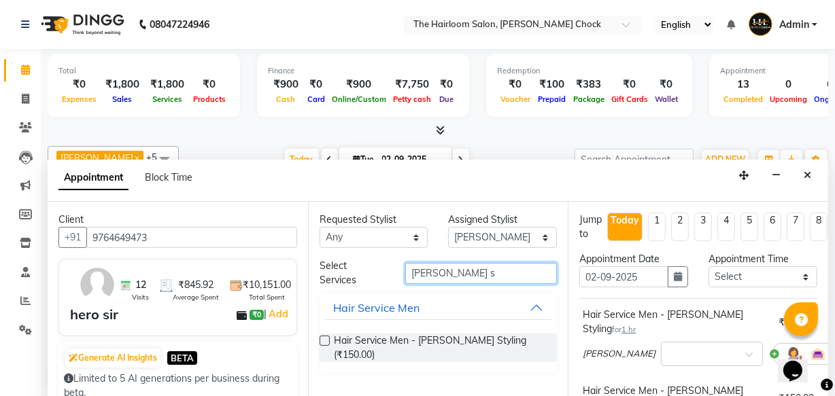
click at [464, 276] on input "[PERSON_NAME] s" at bounding box center [481, 273] width 152 height 21
type input "b"
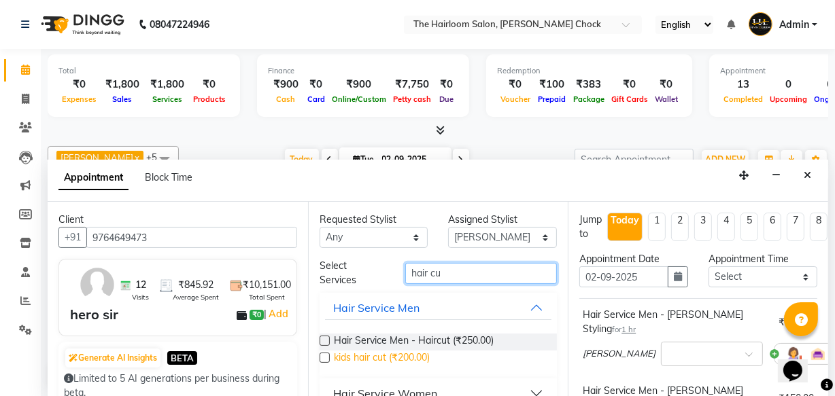
type input "hair cu"
click at [408, 355] on span "kids hair cut (₹200.00)" at bounding box center [382, 359] width 96 height 17
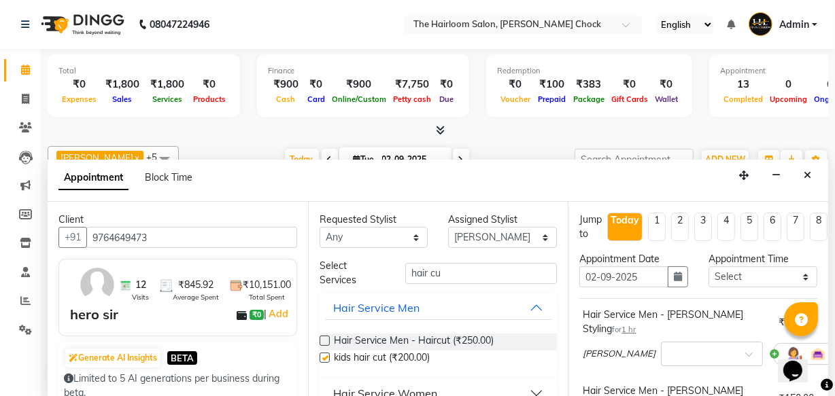
checkbox input "false"
click at [445, 269] on input "hair cu" at bounding box center [481, 273] width 152 height 21
type input "h"
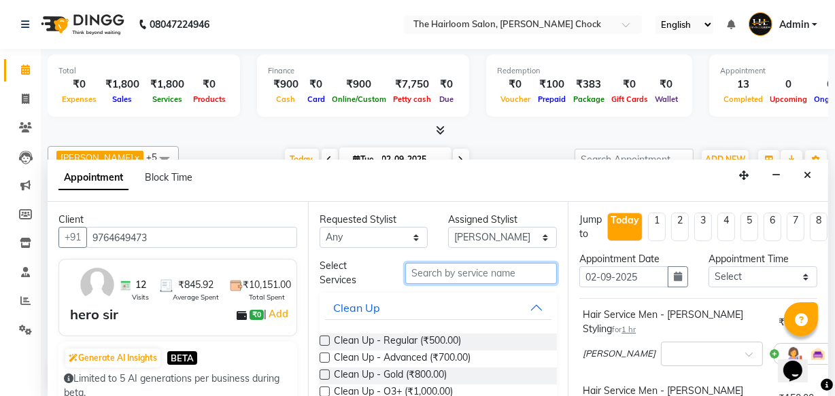
type input "a"
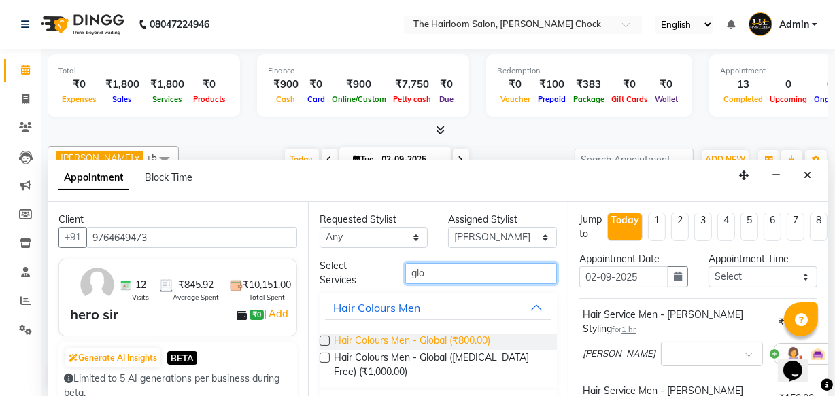
type input "glo"
click at [435, 341] on span "Hair Colours Men - Global (₹800.00)" at bounding box center [412, 342] width 156 height 17
checkbox input "false"
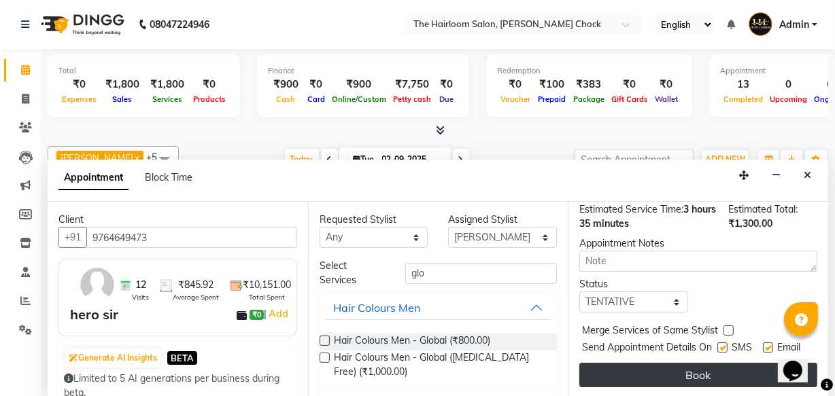
scroll to position [390, 0]
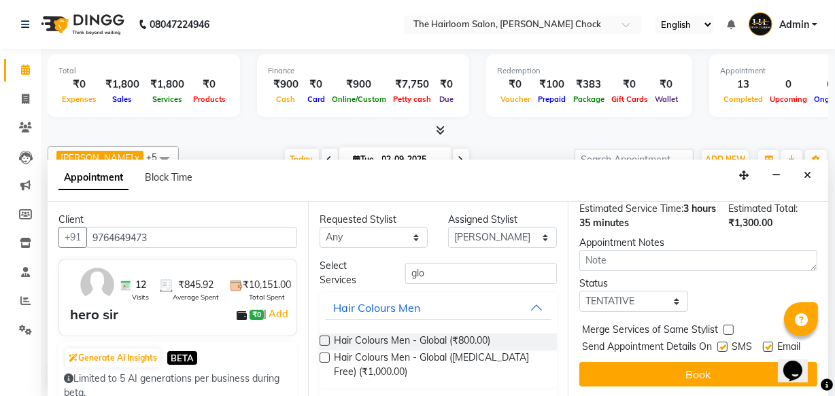
click at [719, 342] on label at bounding box center [722, 347] width 10 height 10
click at [719, 344] on input "checkbox" at bounding box center [721, 348] width 9 height 9
checkbox input "false"
click at [765, 342] on label at bounding box center [768, 347] width 10 height 10
click at [765, 344] on input "checkbox" at bounding box center [767, 348] width 9 height 9
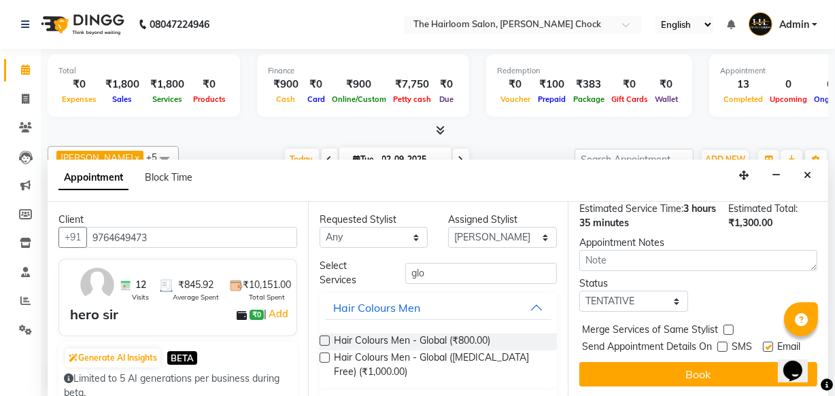
checkbox input "false"
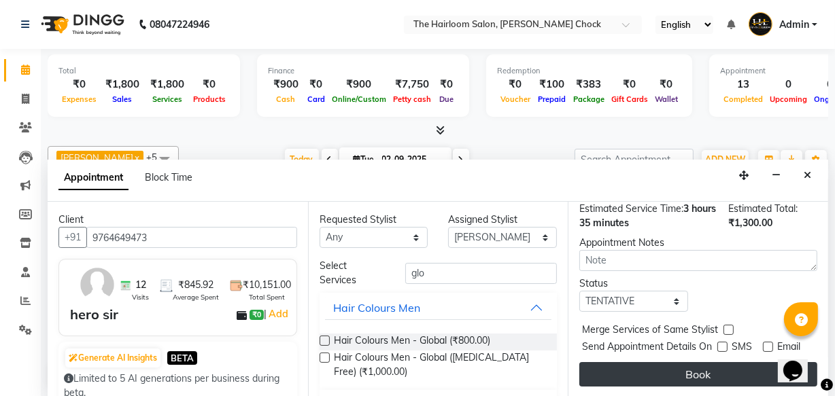
click at [698, 362] on button "Book" at bounding box center [698, 374] width 238 height 24
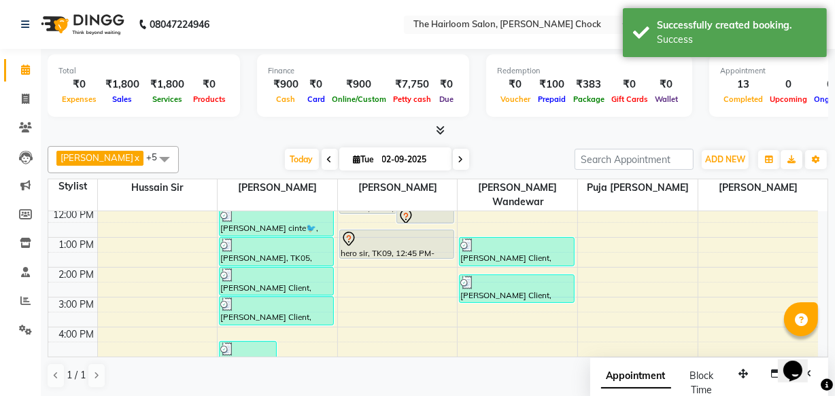
scroll to position [61, 0]
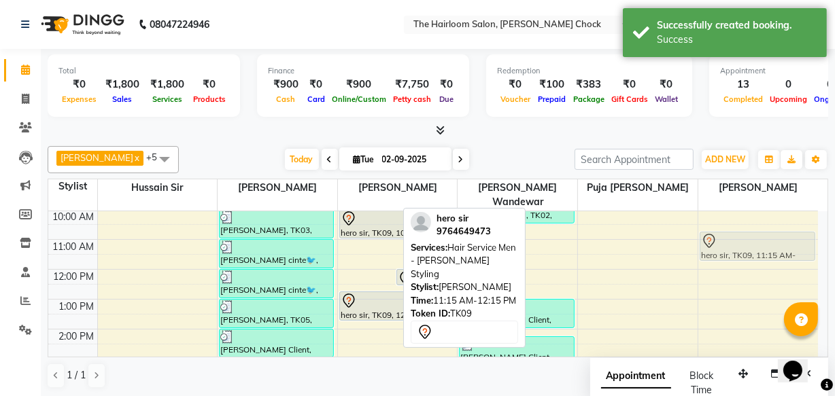
drag, startPoint x: 365, startPoint y: 256, endPoint x: 728, endPoint y: 250, distance: 362.4
click at [728, 250] on div "8:00 AM 9:00 AM 10:00 AM 11:00 AM 12:00 PM 1:00 PM 2:00 PM 3:00 PM 4:00 PM 5:00…" at bounding box center [433, 389] width 770 height 478
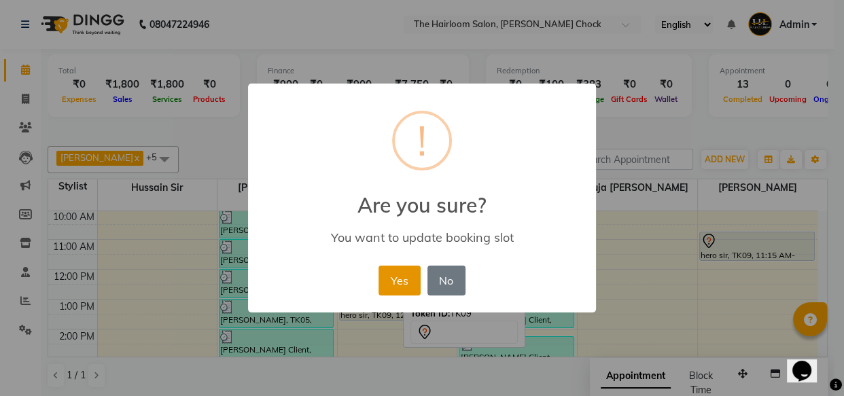
click at [409, 275] on button "Yes" at bounding box center [399, 281] width 41 height 30
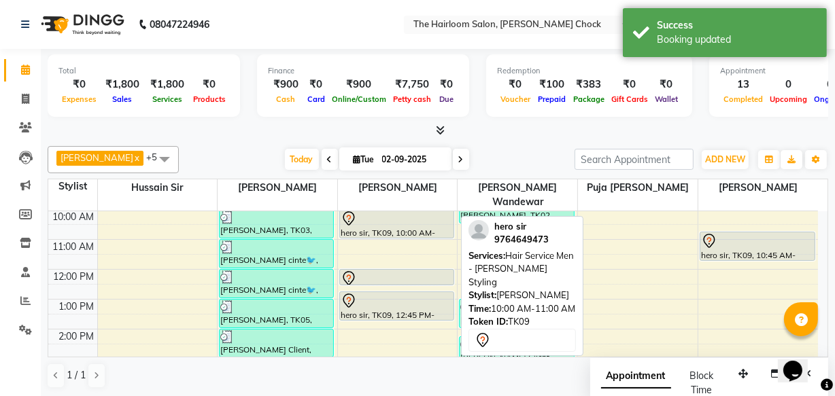
click at [373, 218] on div "hero sir, TK09, 10:00 AM-11:00 AM, Hair Service Men - [PERSON_NAME] Styling" at bounding box center [397, 224] width 114 height 28
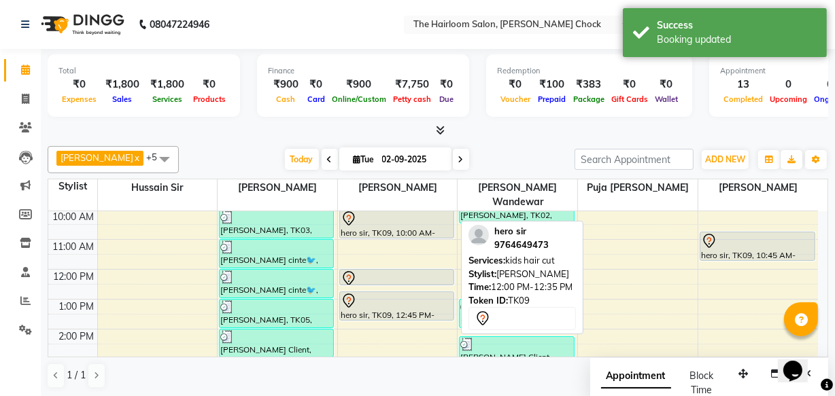
click at [381, 271] on div at bounding box center [397, 279] width 112 height 16
select select "7"
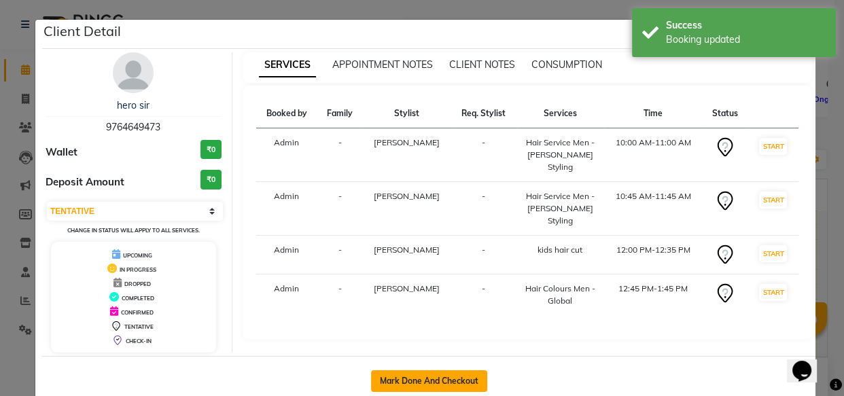
click at [426, 377] on button "Mark Done And Checkout" at bounding box center [429, 382] width 116 height 22
select select "service"
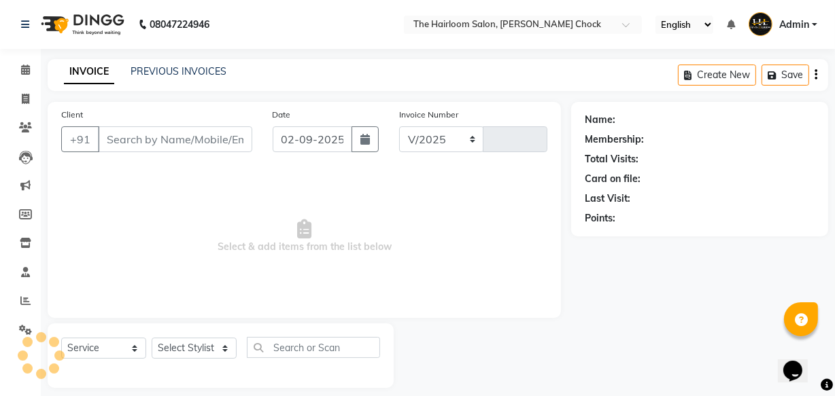
select select "5926"
type input "3445"
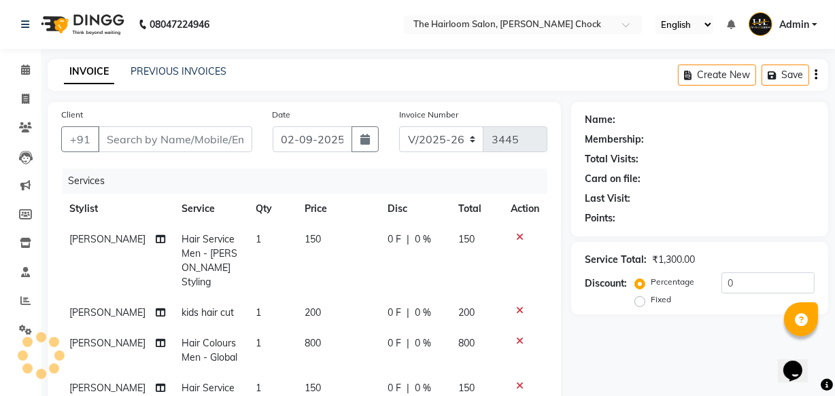
type input "9764649473"
select select "41757"
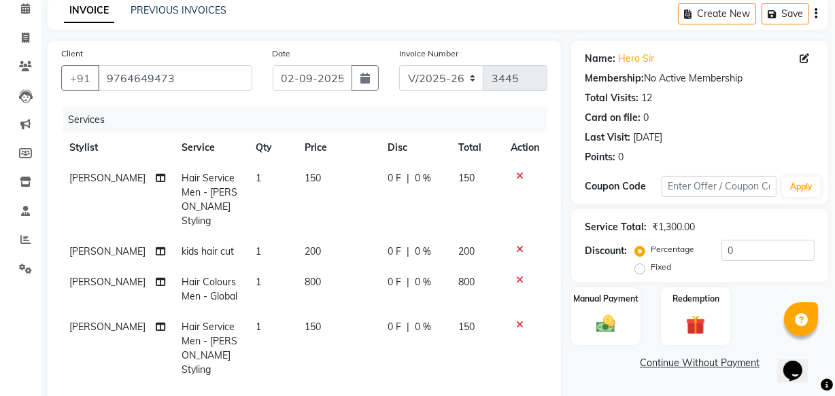
scroll to position [185, 0]
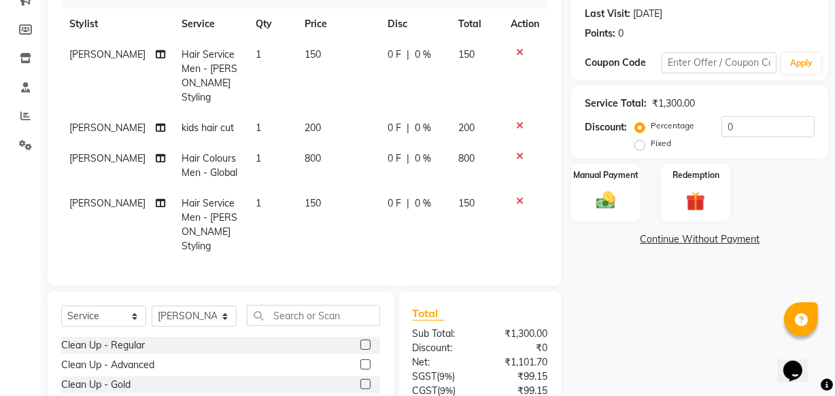
click at [314, 143] on td "800" at bounding box center [338, 165] width 84 height 45
select select "41757"
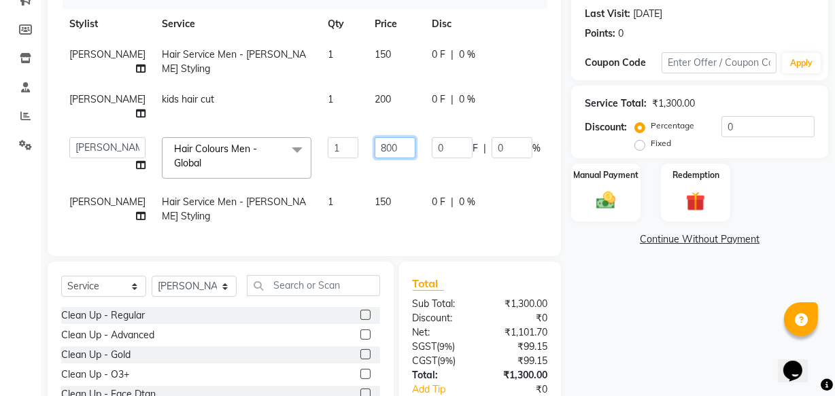
click at [375, 145] on input "800" at bounding box center [395, 147] width 41 height 21
type input "8"
type input "1000"
click at [595, 200] on img at bounding box center [605, 200] width 33 height 23
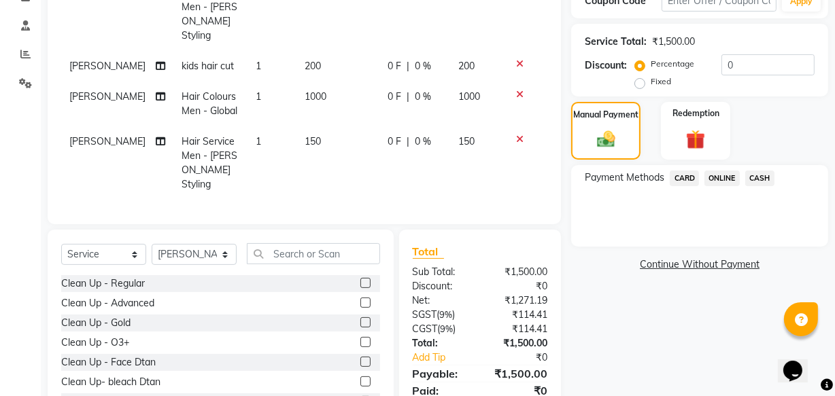
scroll to position [61, 0]
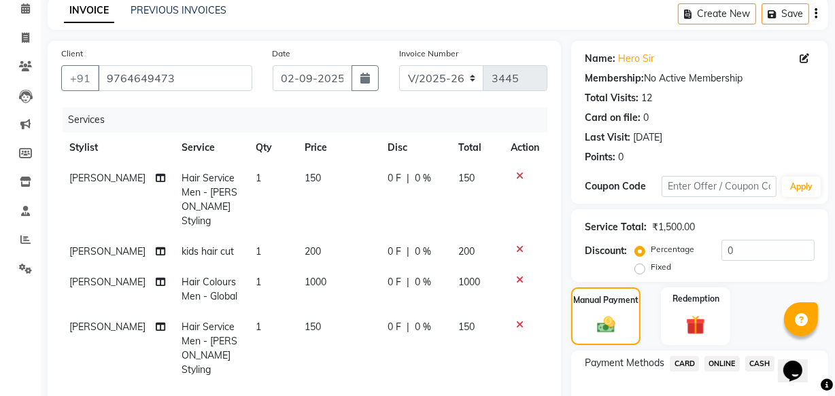
click at [317, 312] on td "150" at bounding box center [338, 348] width 84 height 73
select select "41757"
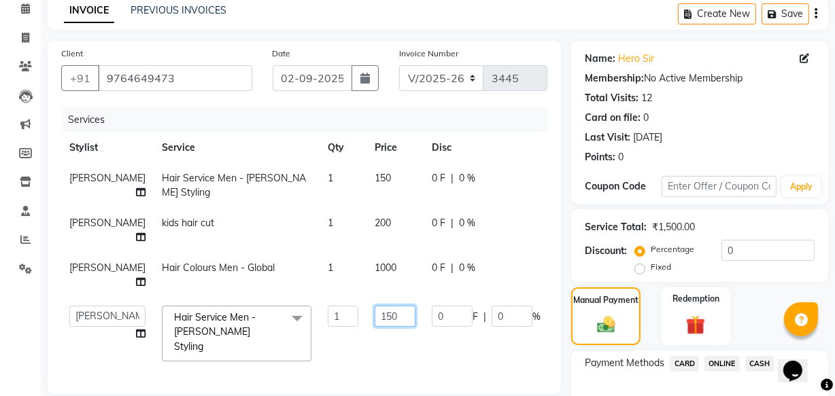
click at [375, 315] on input "150" at bounding box center [395, 316] width 41 height 21
type input "100"
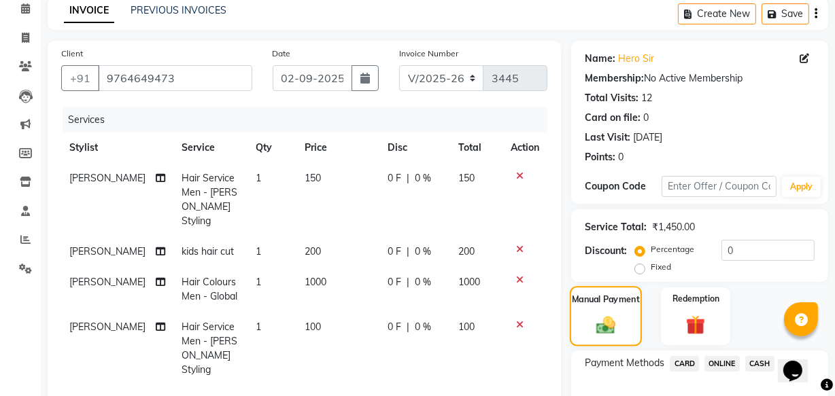
click at [601, 332] on img at bounding box center [606, 325] width 31 height 22
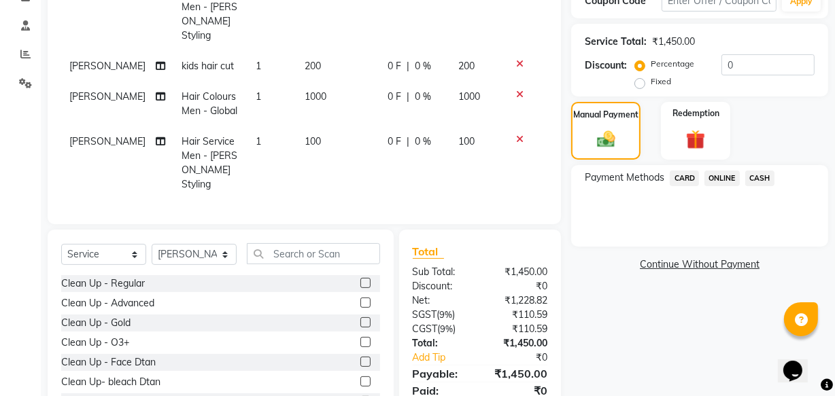
click at [756, 177] on span "CASH" at bounding box center [759, 179] width 29 height 16
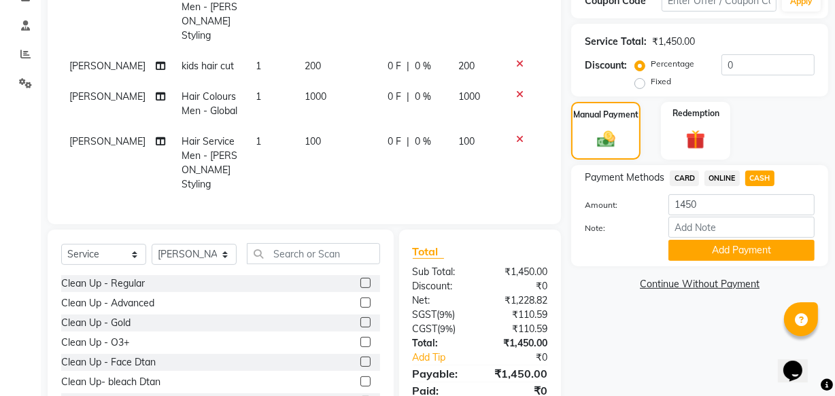
click at [715, 184] on span "ONLINE" at bounding box center [721, 179] width 35 height 16
click at [723, 243] on button "Add Payment" at bounding box center [741, 250] width 146 height 21
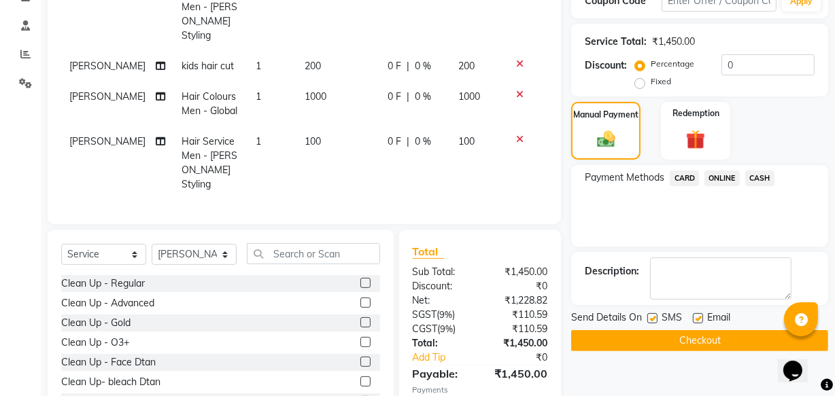
scroll to position [309, 0]
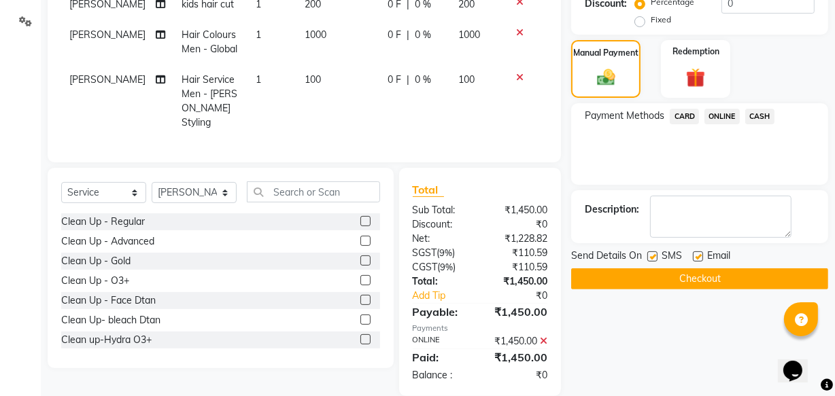
click at [656, 253] on label at bounding box center [652, 257] width 10 height 10
click at [656, 253] on input "checkbox" at bounding box center [651, 257] width 9 height 9
checkbox input "false"
drag, startPoint x: 696, startPoint y: 256, endPoint x: 690, endPoint y: 272, distance: 16.6
click at [696, 258] on label at bounding box center [698, 257] width 10 height 10
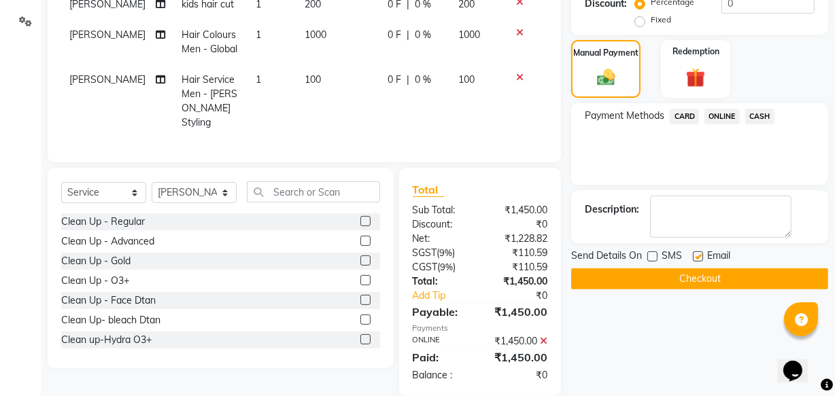
click at [696, 258] on input "checkbox" at bounding box center [697, 257] width 9 height 9
checkbox input "false"
click at [690, 273] on button "Checkout" at bounding box center [699, 279] width 257 height 21
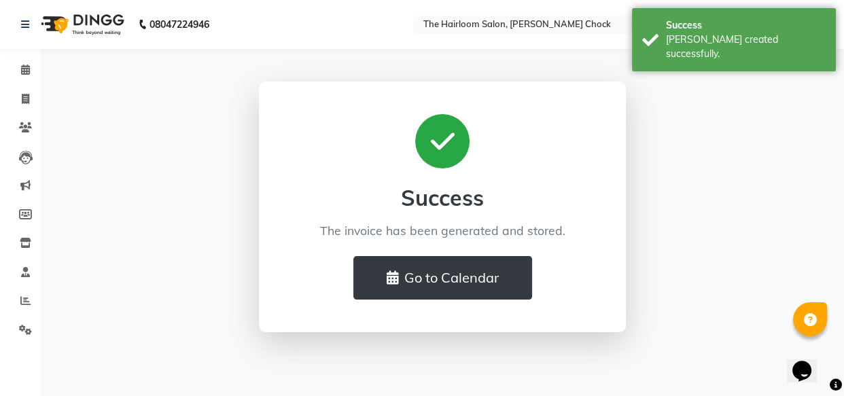
click at [578, 157] on div at bounding box center [443, 141] width 302 height 54
click at [27, 70] on icon at bounding box center [25, 70] width 9 height 10
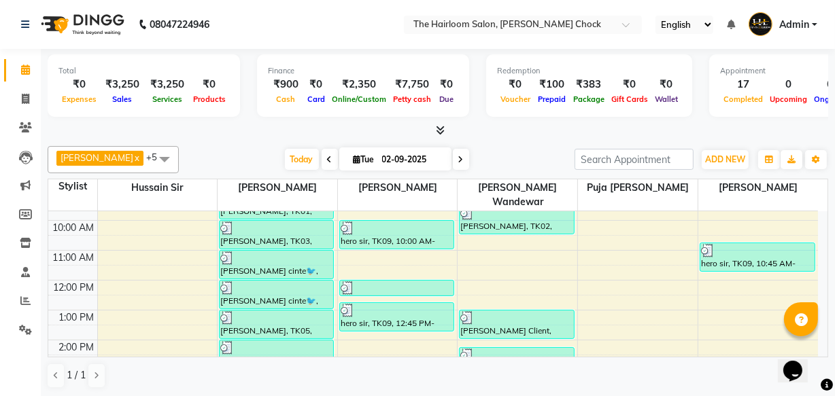
scroll to position [61, 0]
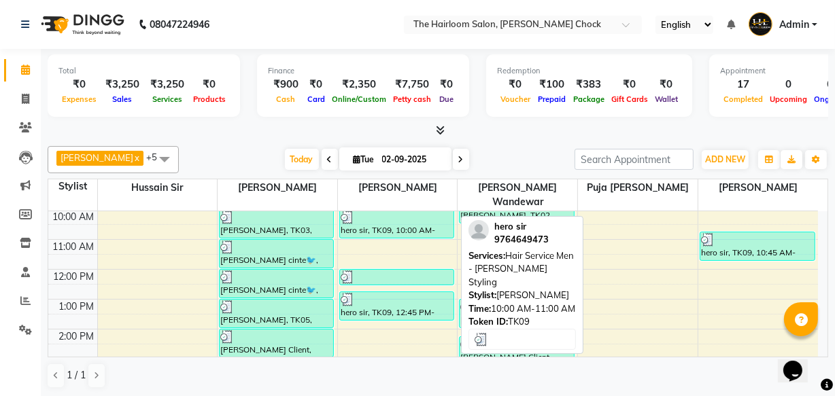
click at [411, 211] on div "hero sir, TK09, 10:00 AM-11:00 AM, Hair Service Men - [PERSON_NAME] Styling" at bounding box center [397, 224] width 114 height 28
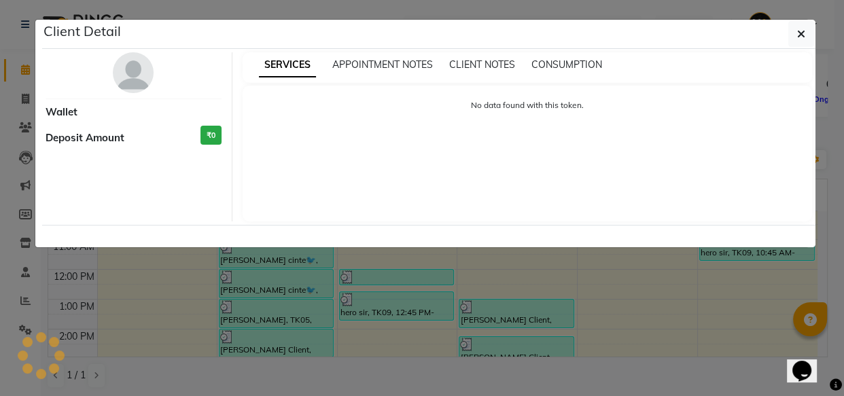
select select "3"
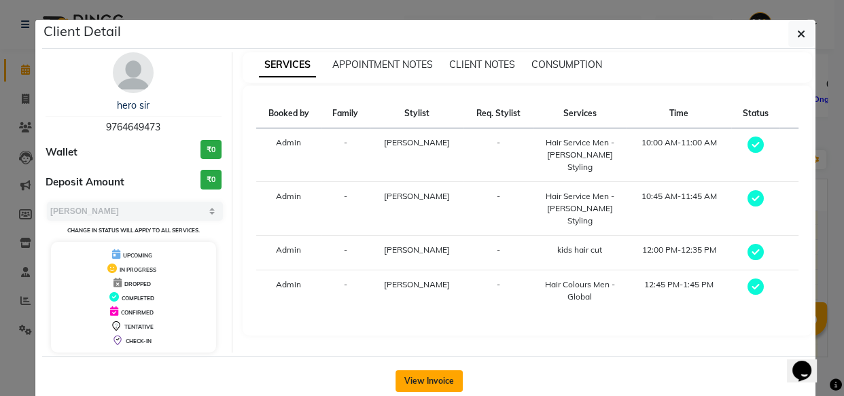
click at [425, 379] on button "View Invoice" at bounding box center [429, 382] width 67 height 22
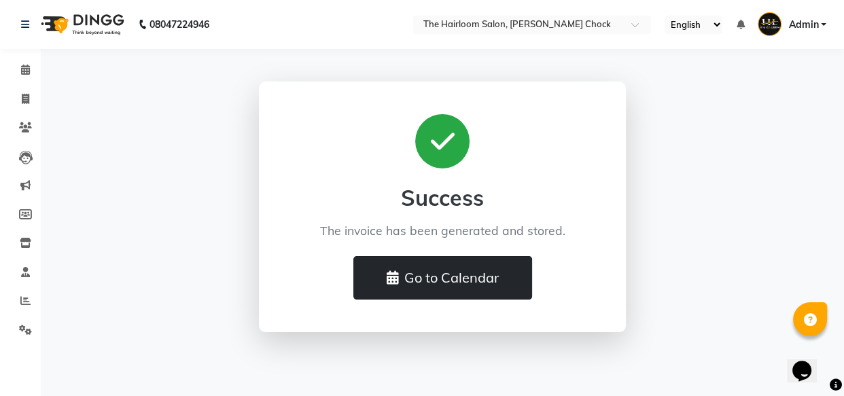
click at [420, 284] on button "Go to Calendar" at bounding box center [443, 278] width 179 height 44
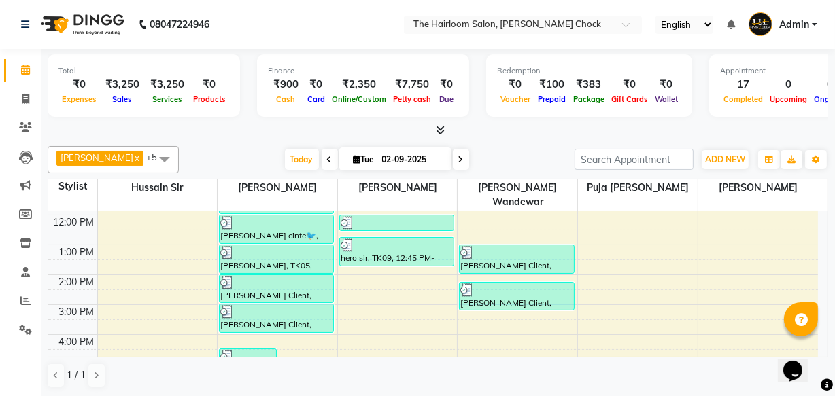
scroll to position [123, 0]
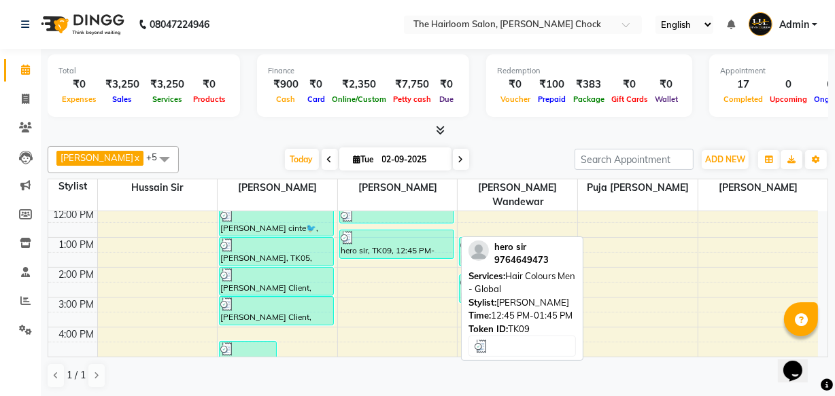
click at [404, 231] on div at bounding box center [397, 238] width 112 height 14
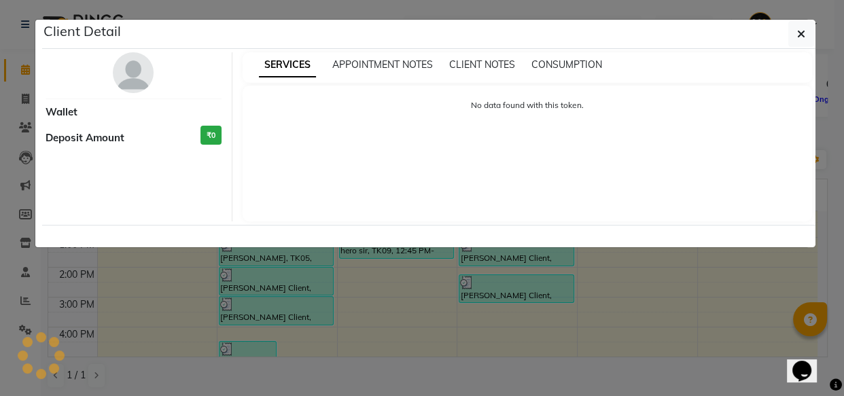
select select "3"
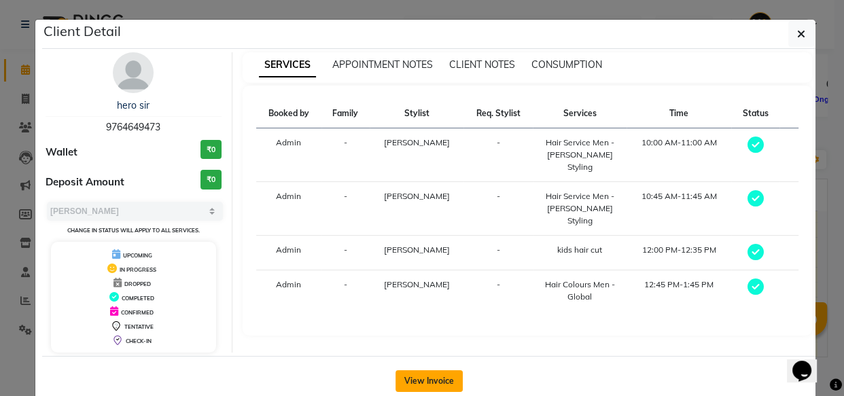
click at [439, 377] on button "View Invoice" at bounding box center [429, 382] width 67 height 22
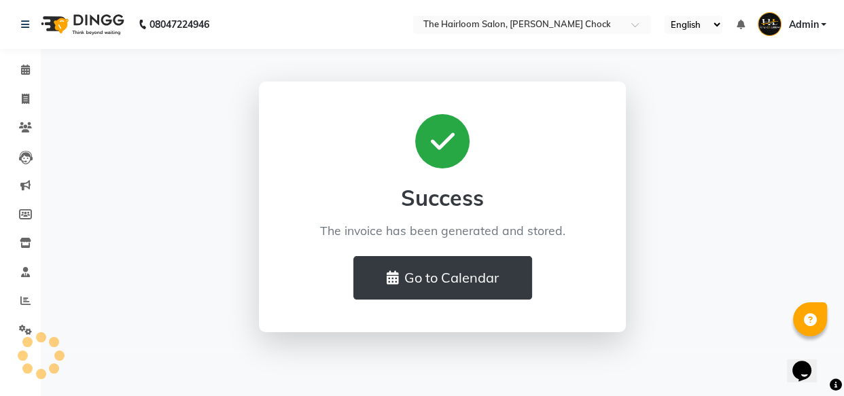
click at [446, 148] on icon at bounding box center [443, 141] width 24 height 27
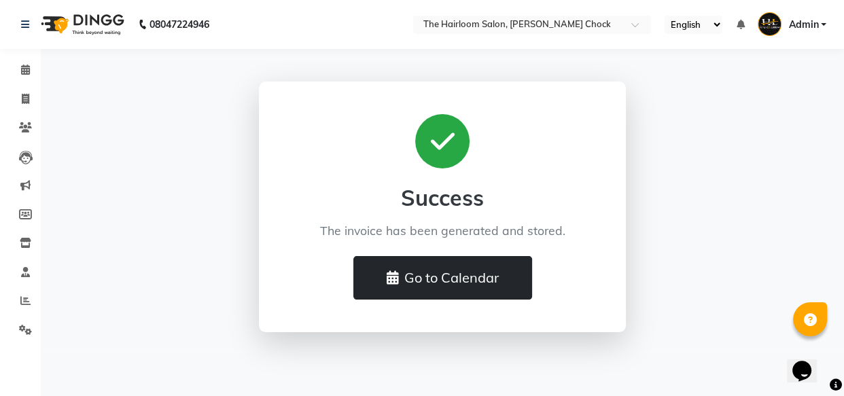
click at [424, 278] on button "Go to Calendar" at bounding box center [443, 278] width 179 height 44
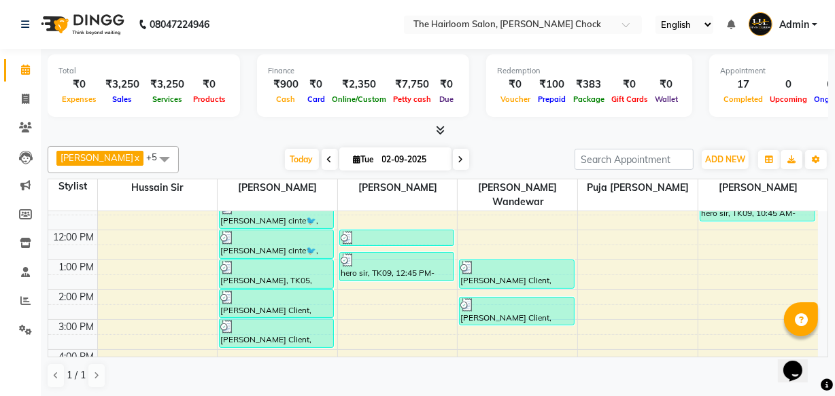
scroll to position [123, 0]
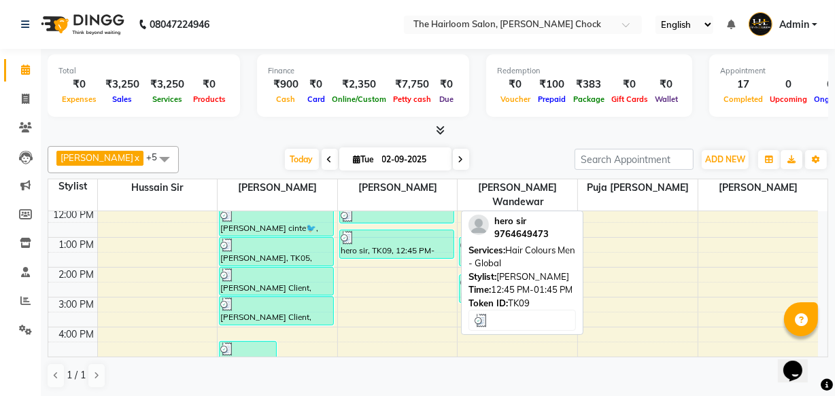
click at [407, 235] on div "hero sir, TK09, 12:45 PM-01:45 PM, Hair Colours Men - Global" at bounding box center [397, 244] width 114 height 28
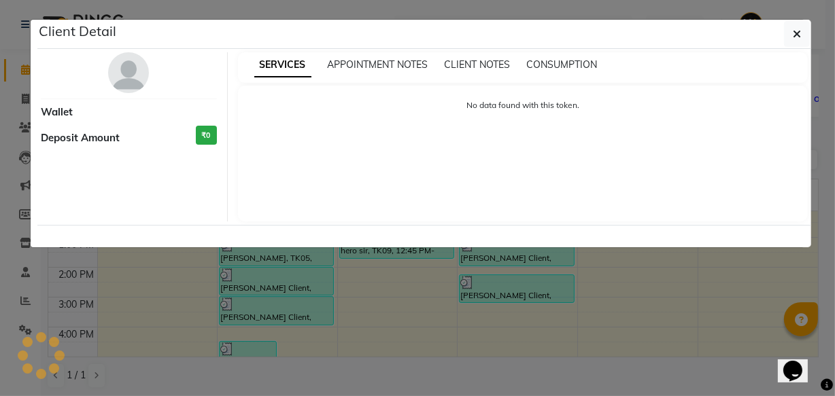
select select "3"
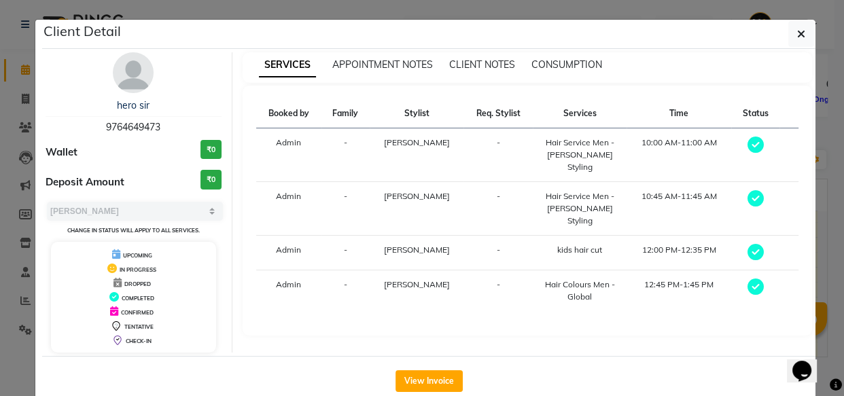
click at [422, 367] on div "View Invoice" at bounding box center [429, 381] width 774 height 50
click at [422, 372] on button "View Invoice" at bounding box center [429, 382] width 67 height 22
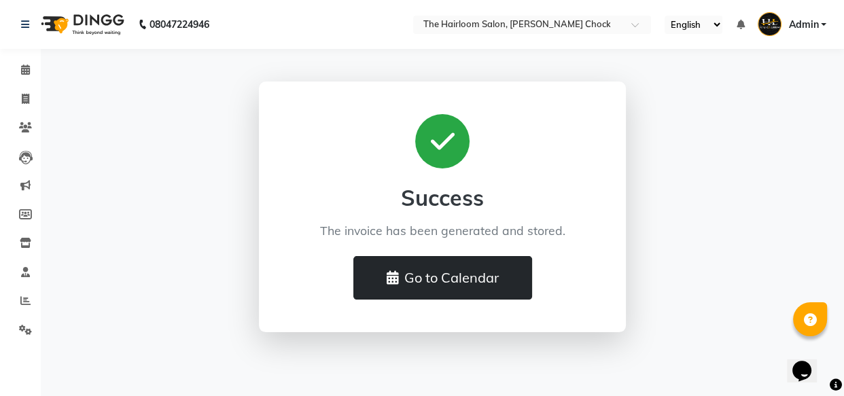
click at [432, 267] on button "Go to Calendar" at bounding box center [443, 278] width 179 height 44
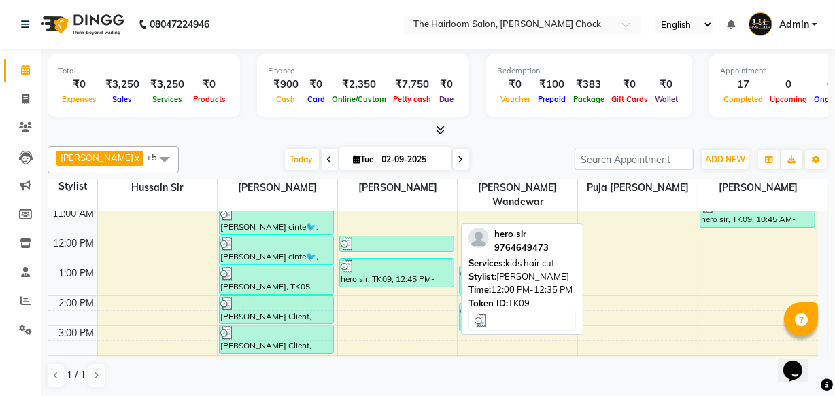
scroll to position [123, 0]
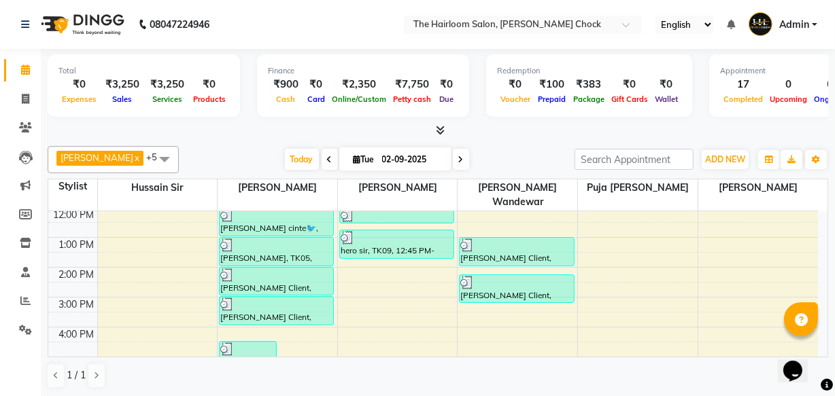
click at [354, 273] on div "8:00 AM 9:00 AM 10:00 AM 11:00 AM 12:00 PM 1:00 PM 2:00 PM 3:00 PM 4:00 PM 5:00…" at bounding box center [433, 327] width 770 height 478
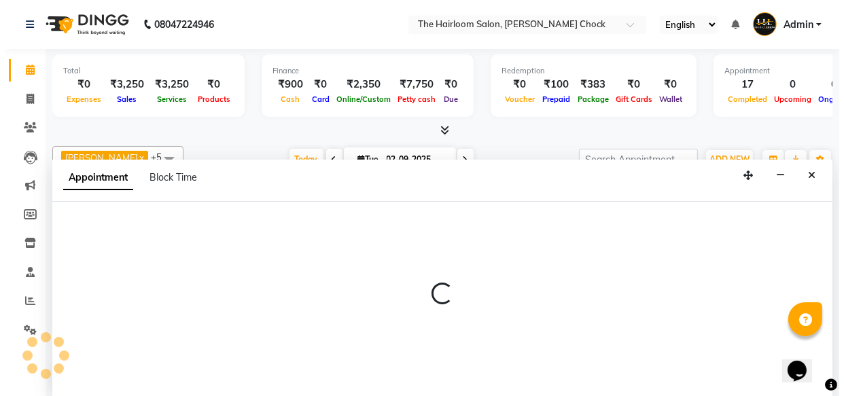
scroll to position [0, 0]
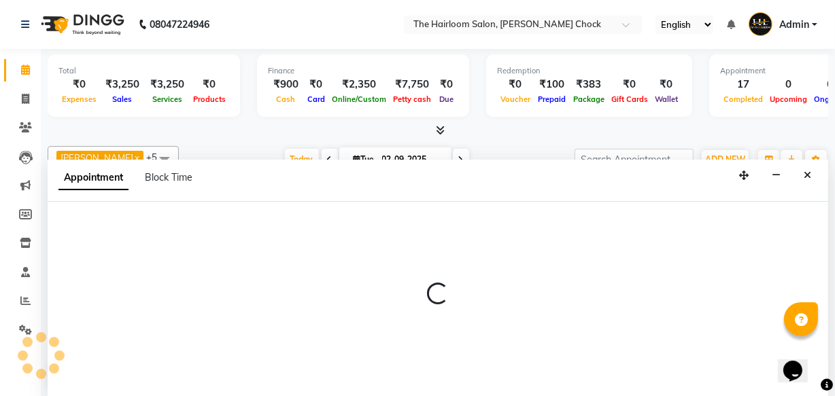
select select "41757"
select select "tentative"
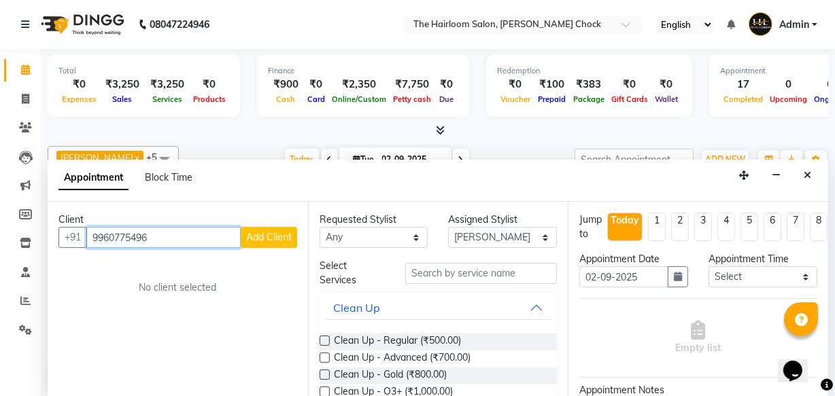
type input "9960775496"
click at [267, 239] on span "Add Client" at bounding box center [269, 237] width 46 height 12
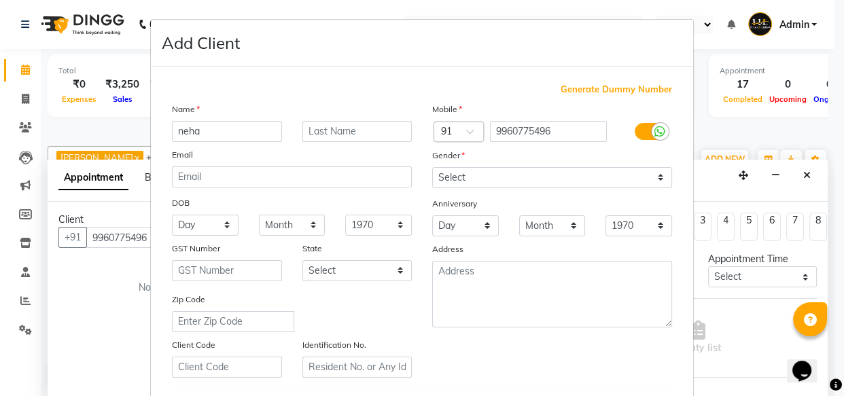
type input "neha"
click at [310, 127] on input "text" at bounding box center [358, 131] width 110 height 21
type input "mam"
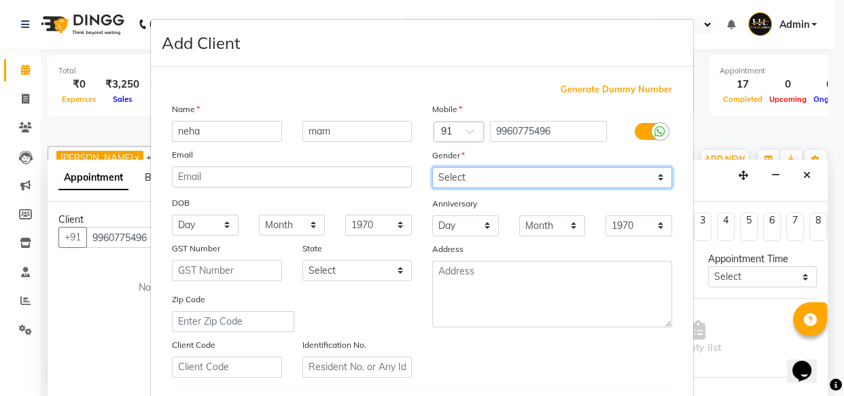
click at [458, 170] on select "Select [DEMOGRAPHIC_DATA] [DEMOGRAPHIC_DATA] Other Prefer Not To Say" at bounding box center [552, 177] width 240 height 21
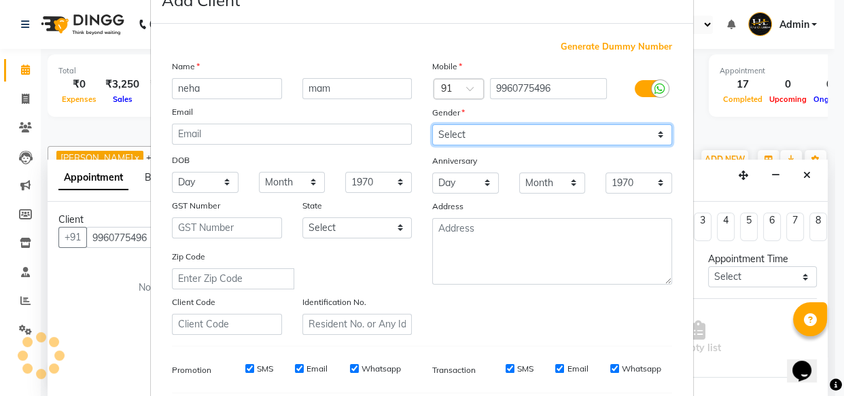
scroll to position [61, 0]
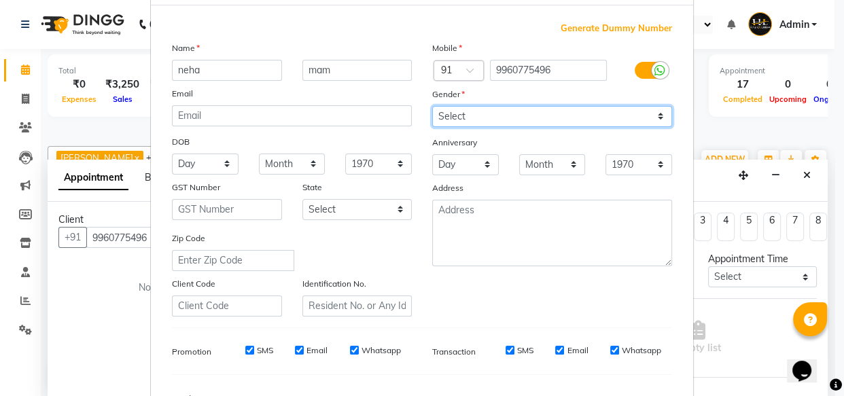
click at [450, 116] on select "Select [DEMOGRAPHIC_DATA] [DEMOGRAPHIC_DATA] Other Prefer Not To Say" at bounding box center [552, 116] width 240 height 21
select select "[DEMOGRAPHIC_DATA]"
click at [432, 106] on select "Select [DEMOGRAPHIC_DATA] [DEMOGRAPHIC_DATA] Other Prefer Not To Say" at bounding box center [552, 116] width 240 height 21
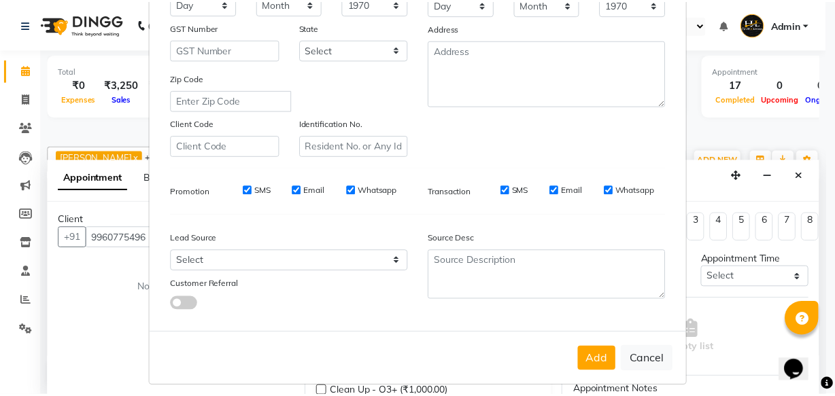
scroll to position [235, 0]
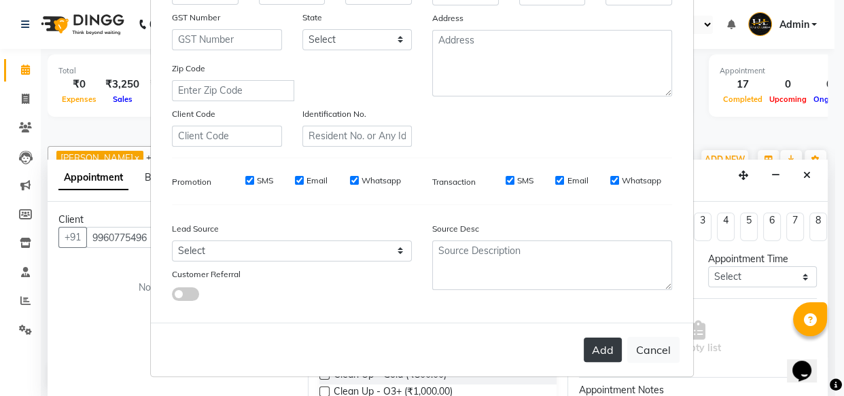
click at [614, 347] on button "Add" at bounding box center [603, 350] width 38 height 24
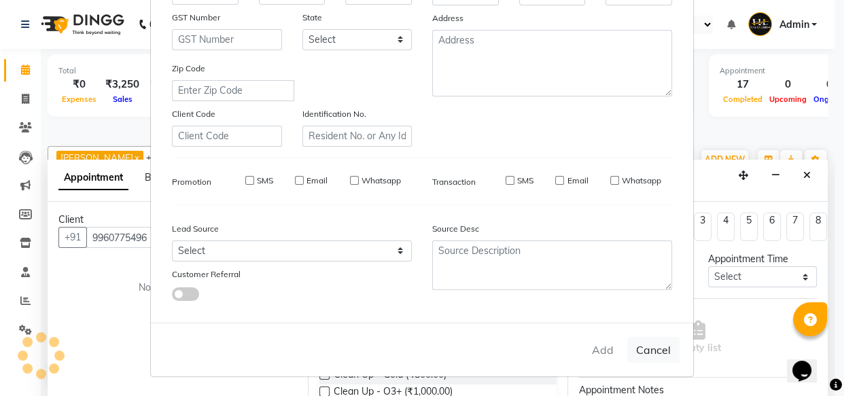
select select
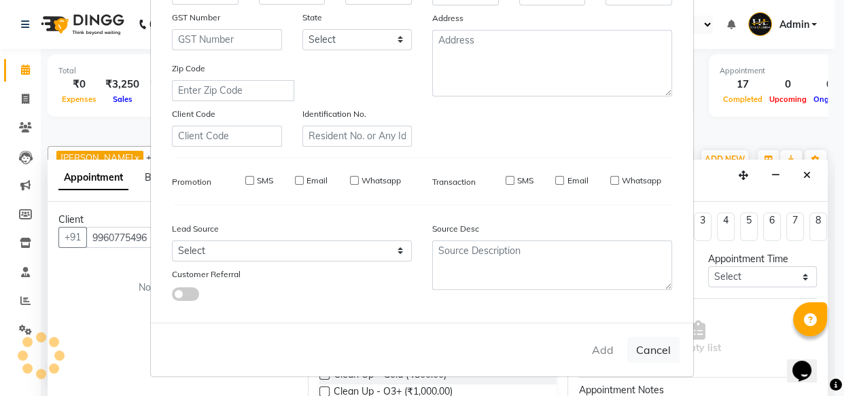
select select
checkbox input "false"
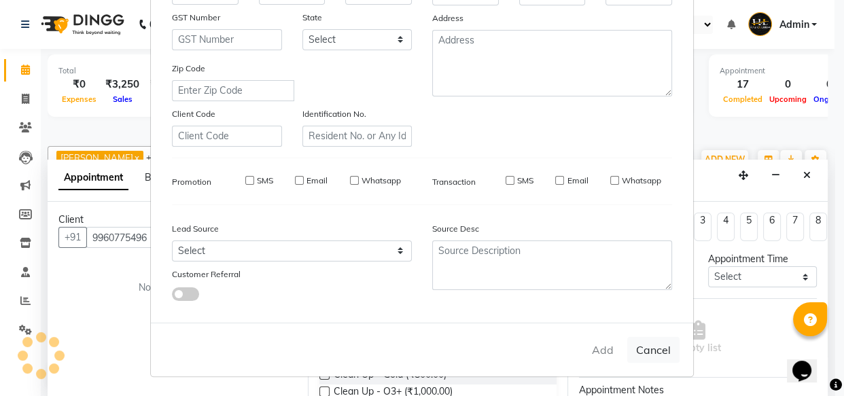
checkbox input "false"
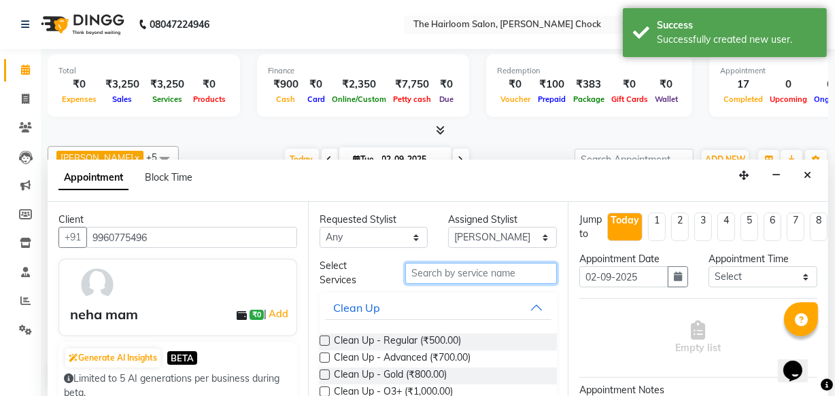
click at [436, 266] on input "text" at bounding box center [481, 273] width 152 height 21
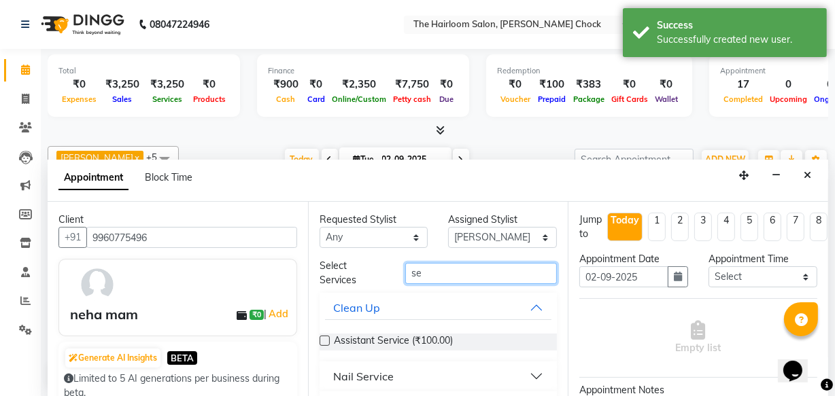
type input "s"
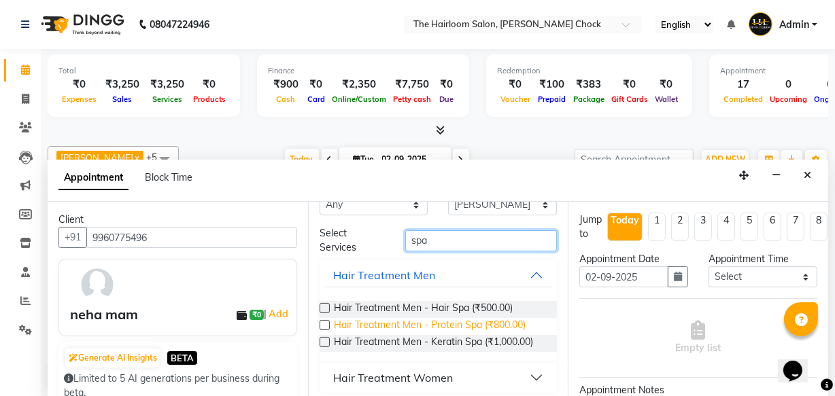
scroll to position [38, 0]
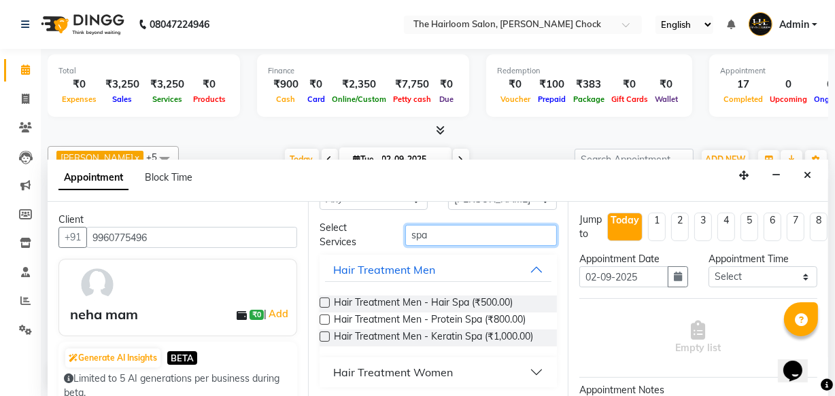
type input "spa"
click at [411, 369] on div "Hair Treatment Women" at bounding box center [393, 372] width 120 height 16
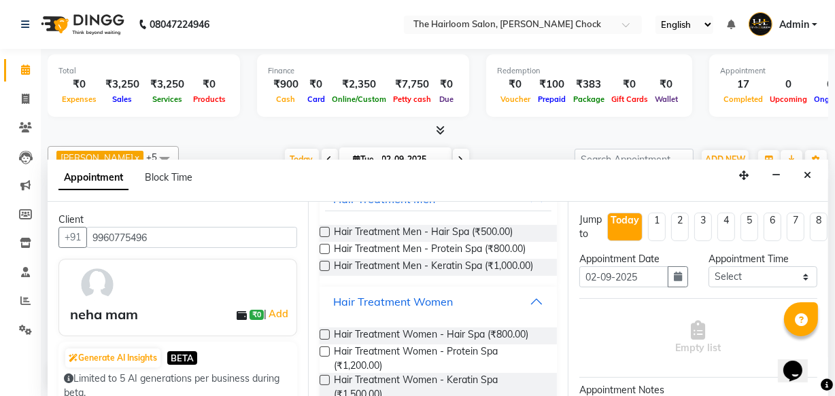
scroll to position [162, 0]
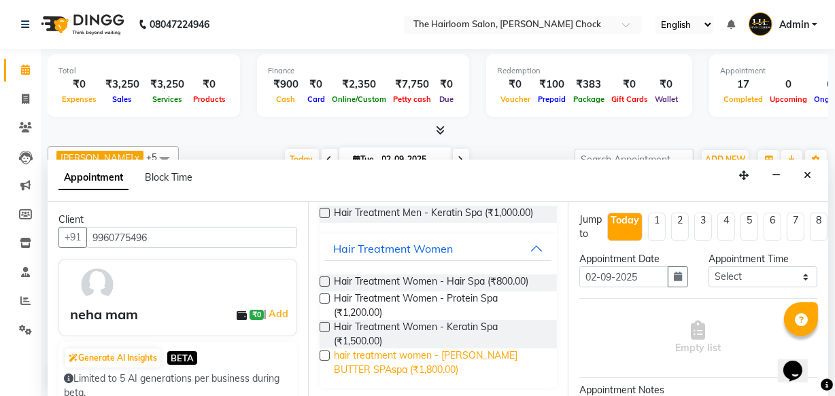
click at [395, 360] on span "hair treatment women - [PERSON_NAME] BUTTER SPAspa (₹1,800.00)" at bounding box center [440, 363] width 213 height 29
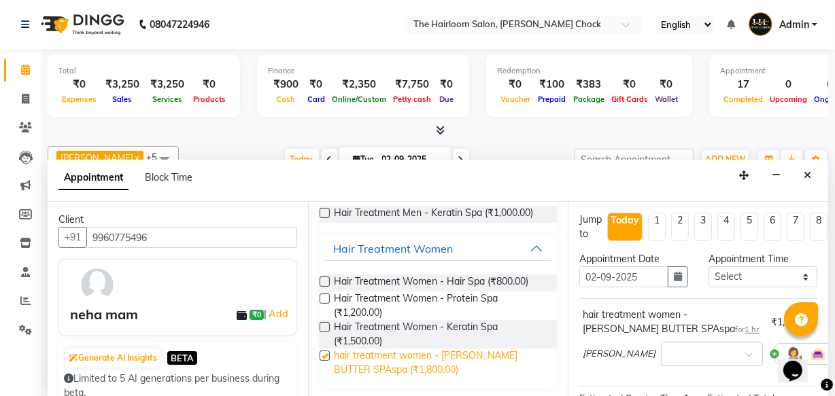
checkbox input "false"
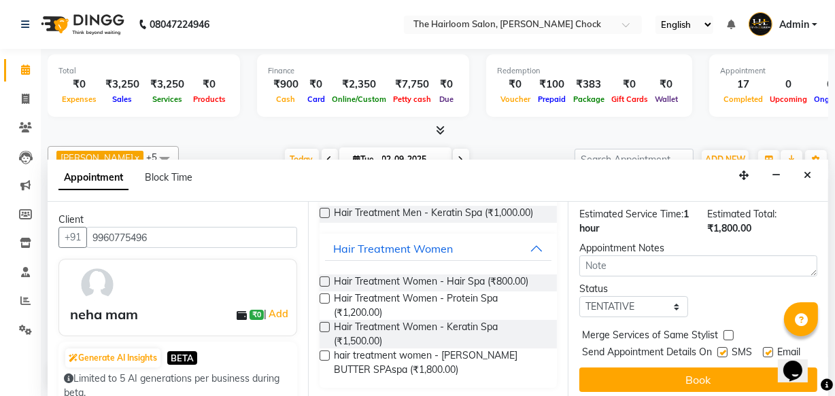
scroll to position [213, 0]
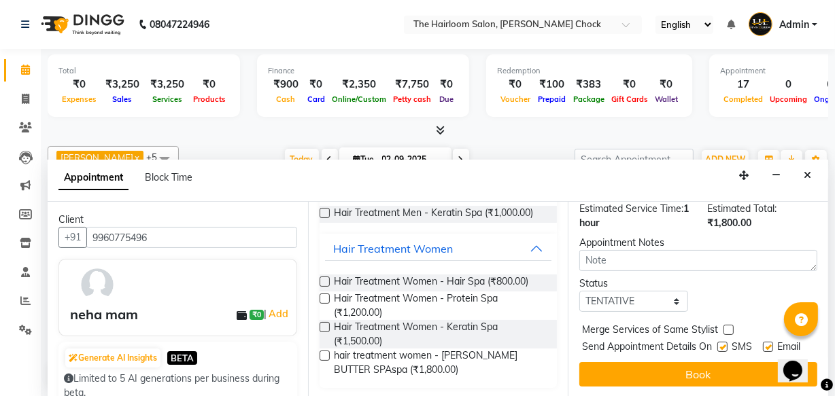
click at [719, 342] on label at bounding box center [722, 347] width 10 height 10
click at [719, 344] on input "checkbox" at bounding box center [721, 348] width 9 height 9
checkbox input "false"
click at [770, 340] on div "Email" at bounding box center [787, 348] width 48 height 17
drag, startPoint x: 766, startPoint y: 324, endPoint x: 753, endPoint y: 335, distance: 16.5
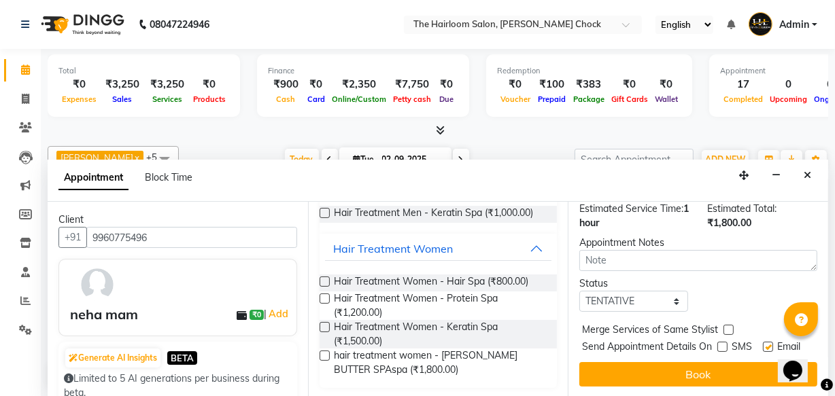
click at [766, 342] on label at bounding box center [768, 347] width 10 height 10
click at [766, 344] on input "checkbox" at bounding box center [767, 348] width 9 height 9
checkbox input "false"
drag, startPoint x: 711, startPoint y: 356, endPoint x: 708, endPoint y: 349, distance: 8.0
click at [708, 349] on div "Jump to [DATE] 1 2 3 4 5 6 7 8 Weeks Appointment Date [DATE] Appointment Time S…" at bounding box center [698, 300] width 260 height 196
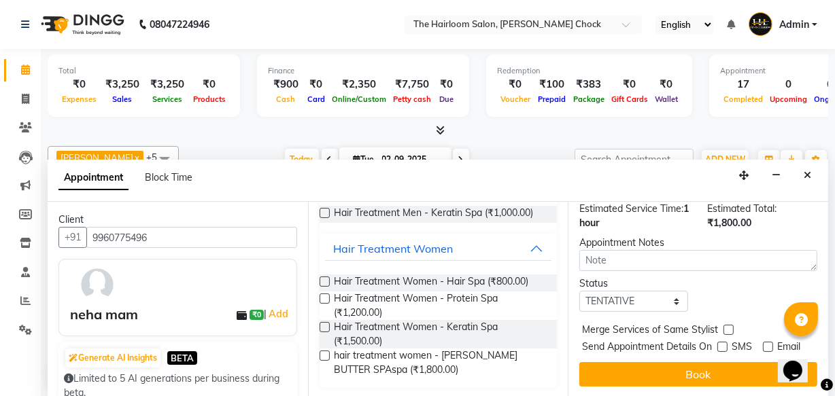
drag, startPoint x: 708, startPoint y: 349, endPoint x: 700, endPoint y: 349, distance: 8.2
click at [704, 349] on div "Jump to [DATE] 1 2 3 4 5 6 7 8 Weeks Appointment Date [DATE] Appointment Time S…" at bounding box center [698, 300] width 260 height 196
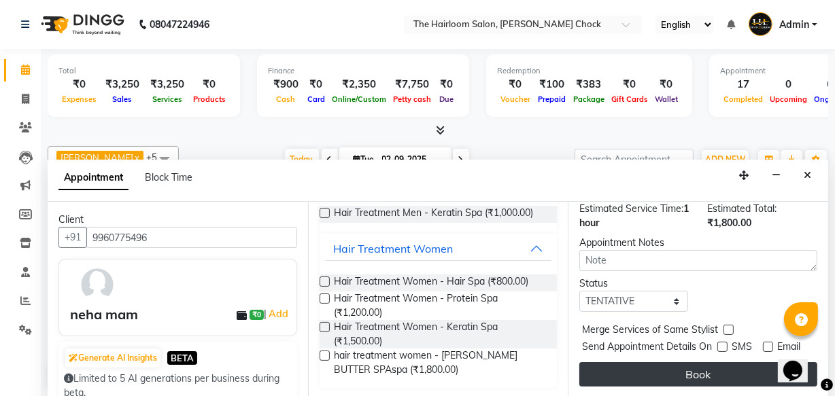
click at [693, 365] on button "Book" at bounding box center [698, 374] width 238 height 24
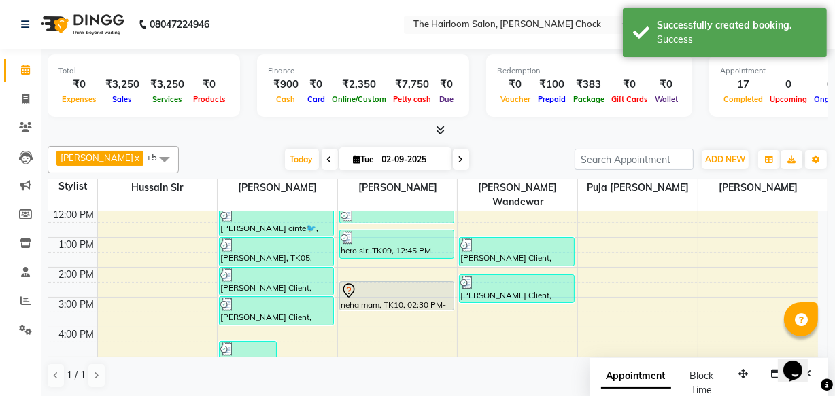
scroll to position [0, 0]
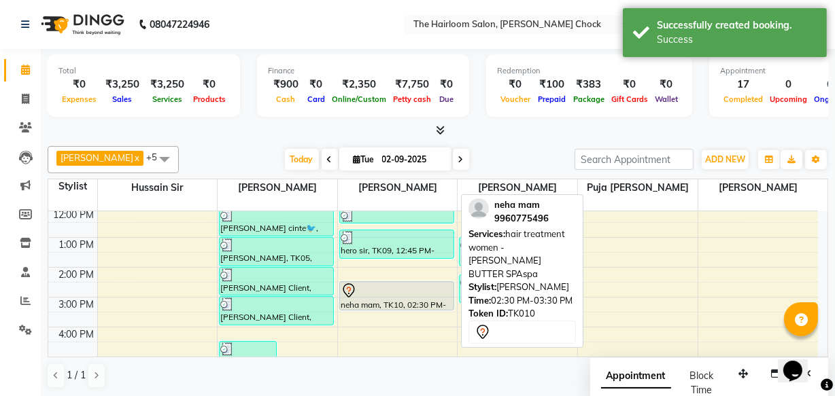
click at [408, 283] on div at bounding box center [397, 291] width 112 height 16
select select "7"
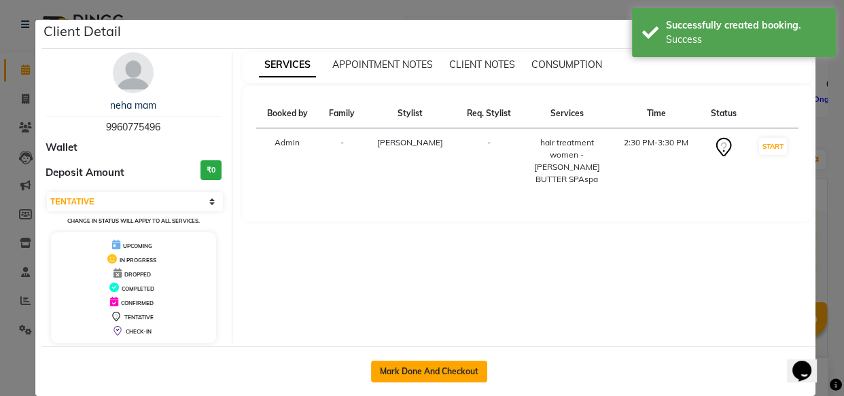
click at [469, 364] on button "Mark Done And Checkout" at bounding box center [429, 372] width 116 height 22
select select "service"
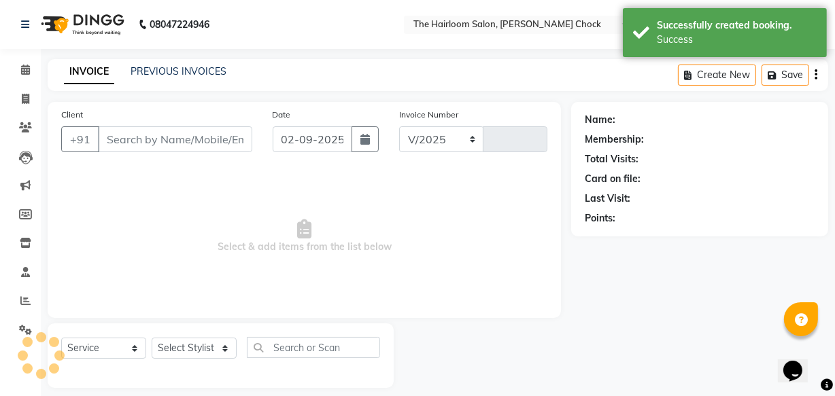
select select "5926"
type input "3446"
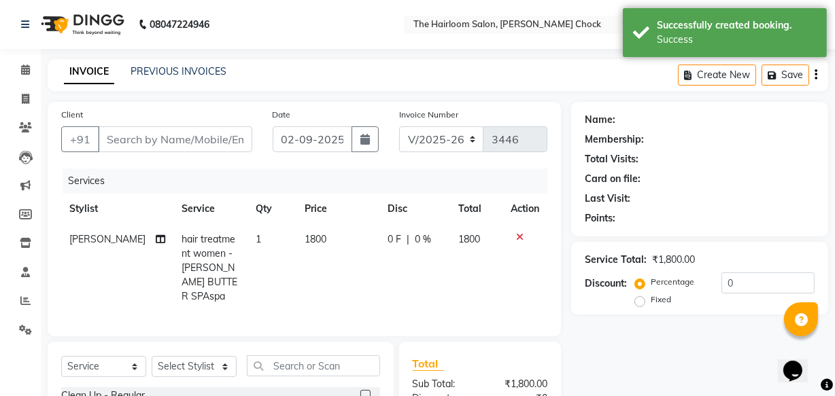
type input "9960775496"
select select "41757"
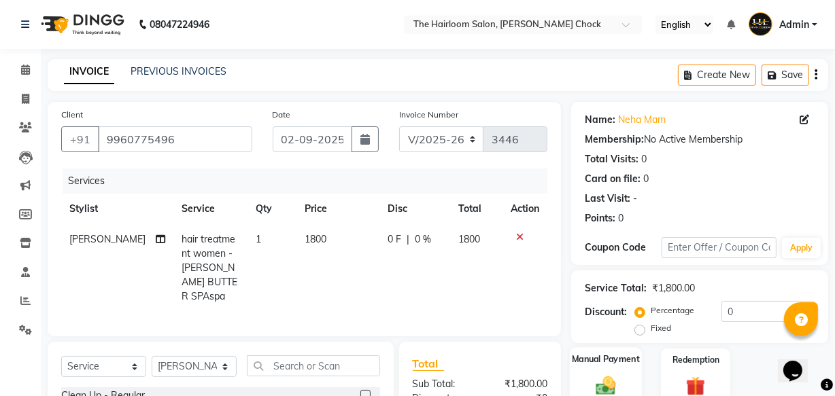
click at [580, 362] on label "Manual Payment" at bounding box center [606, 359] width 68 height 13
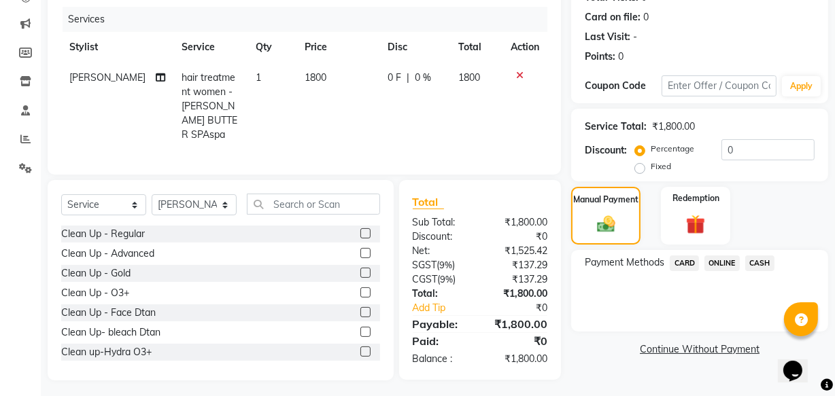
click at [726, 263] on span "ONLINE" at bounding box center [721, 264] width 35 height 16
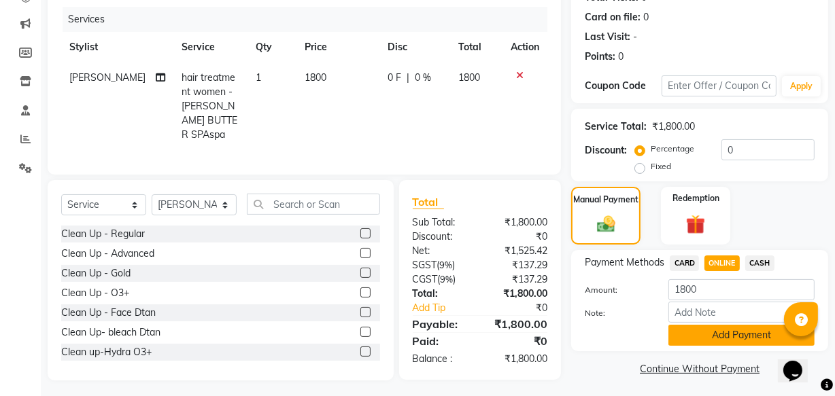
click at [715, 328] on button "Add Payment" at bounding box center [741, 335] width 146 height 21
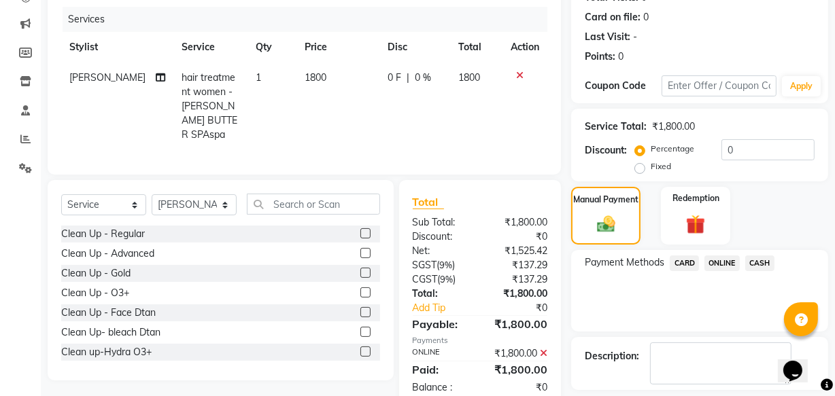
scroll to position [222, 0]
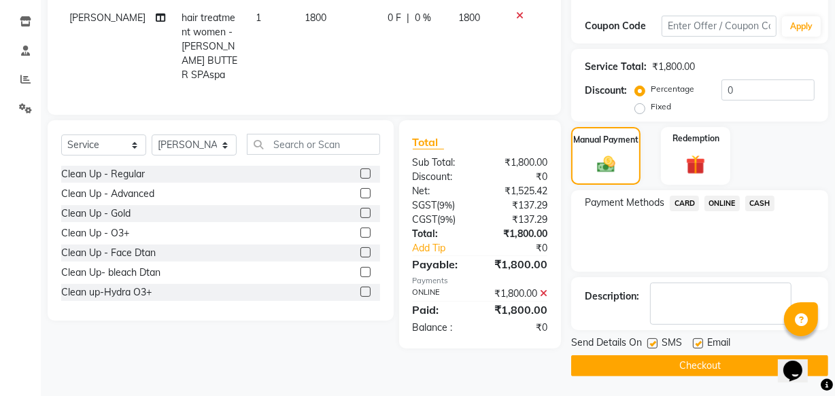
click at [655, 339] on label at bounding box center [652, 344] width 10 height 10
click at [655, 340] on input "checkbox" at bounding box center [651, 344] width 9 height 9
checkbox input "false"
drag, startPoint x: 696, startPoint y: 345, endPoint x: 689, endPoint y: 354, distance: 10.6
click at [696, 346] on label at bounding box center [698, 344] width 10 height 10
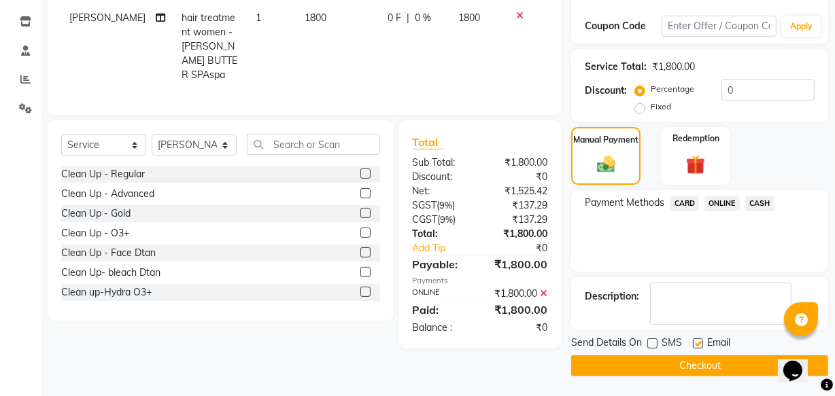
click at [696, 346] on input "checkbox" at bounding box center [697, 344] width 9 height 9
checkbox input "false"
click at [687, 362] on button "Checkout" at bounding box center [699, 366] width 257 height 21
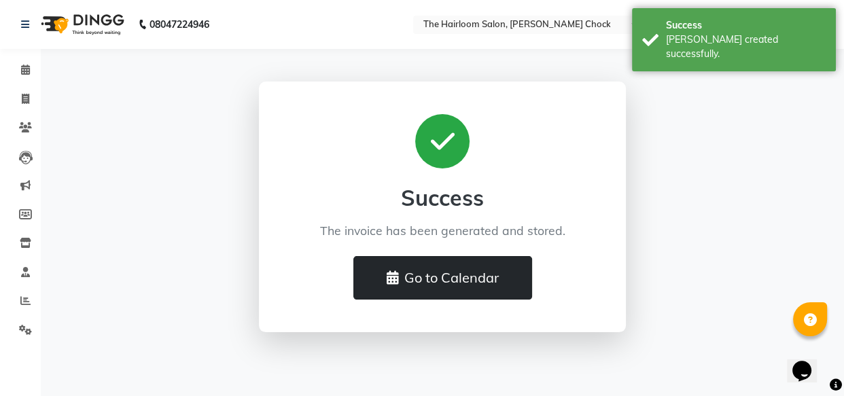
click at [432, 275] on button "Go to Calendar" at bounding box center [443, 278] width 179 height 44
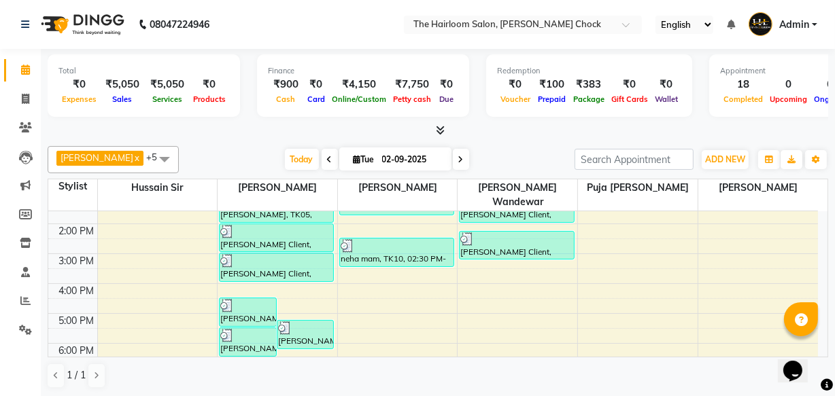
scroll to position [185, 0]
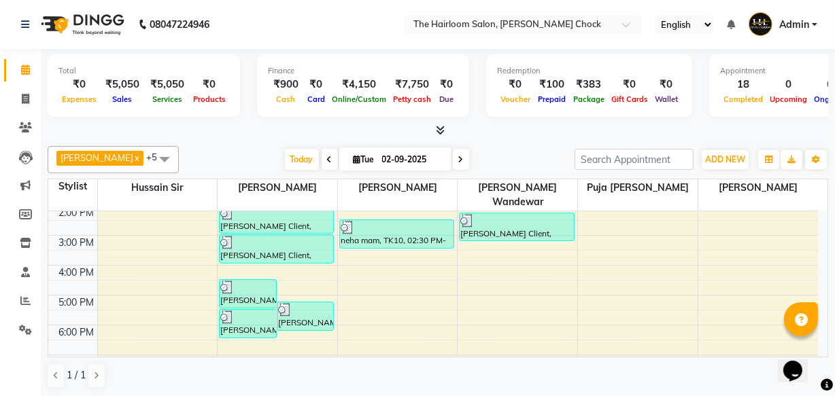
click at [292, 266] on div "8:00 AM 9:00 AM 10:00 AM 11:00 AM 12:00 PM 1:00 PM 2:00 PM 3:00 PM 4:00 PM 5:00…" at bounding box center [433, 266] width 770 height 478
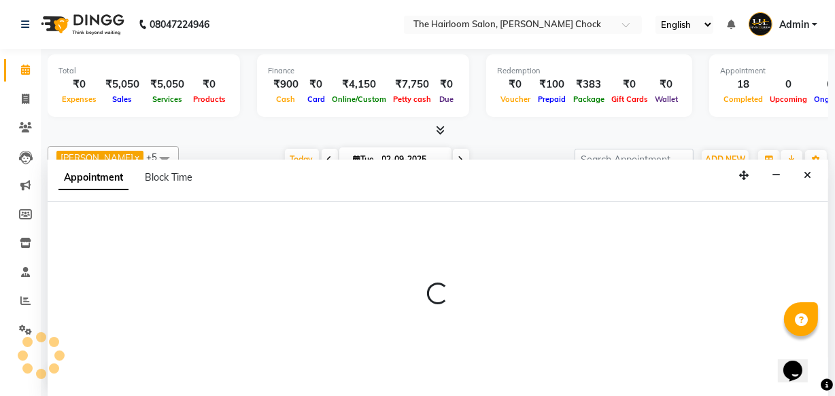
select select "41756"
select select "tentative"
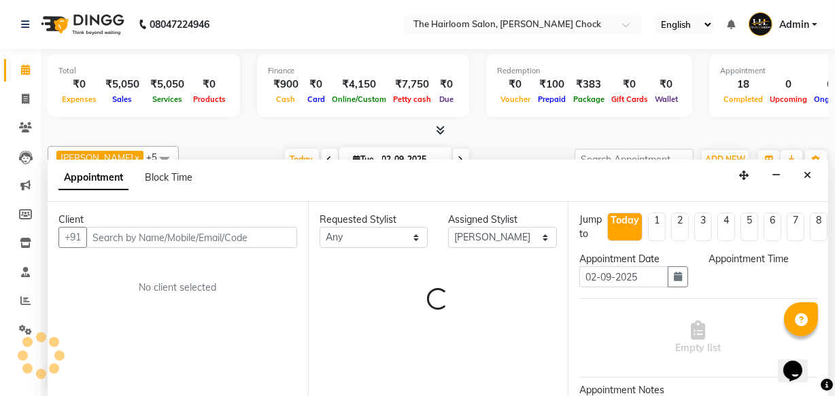
scroll to position [0, 0]
select select "990"
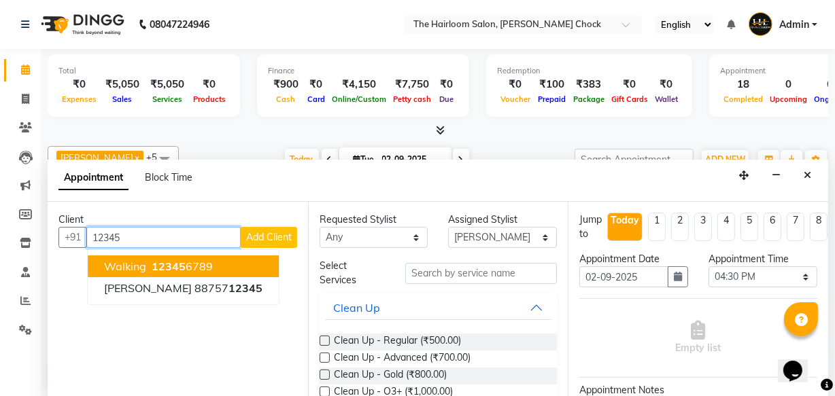
click at [171, 260] on span "12345" at bounding box center [169, 267] width 34 height 14
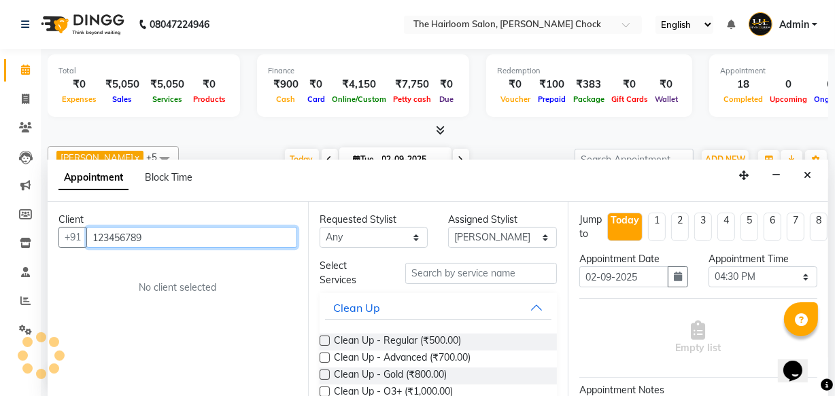
type input "123456789"
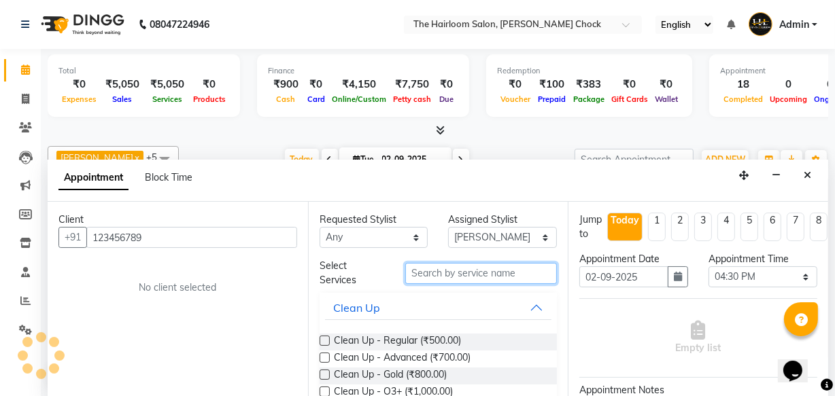
click at [419, 267] on input "text" at bounding box center [481, 273] width 152 height 21
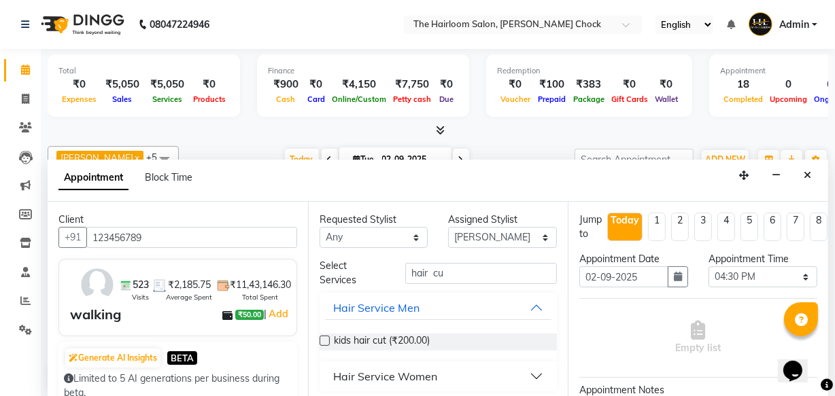
click at [394, 374] on div "Hair Service Women" at bounding box center [385, 377] width 104 height 16
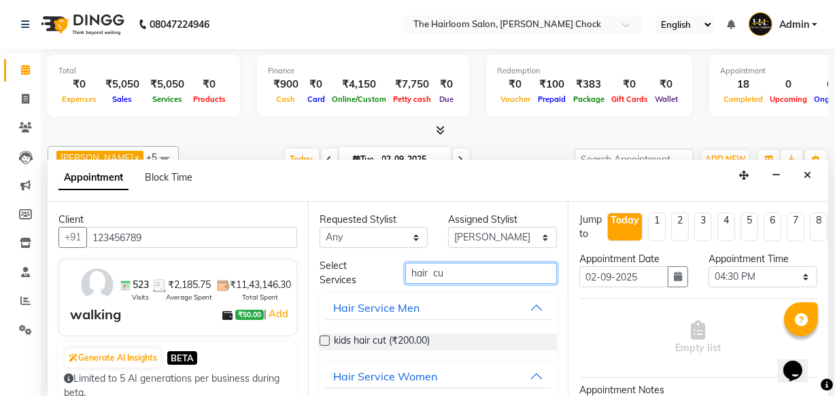
click at [446, 269] on input "hair cu" at bounding box center [481, 273] width 152 height 21
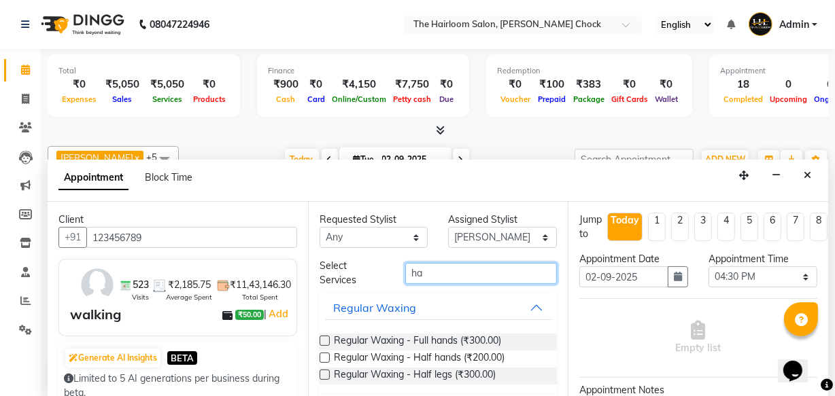
type input "h"
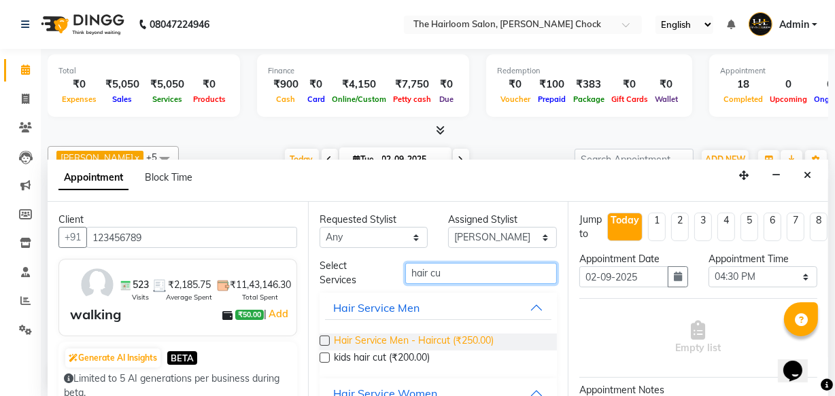
type input "hair cu"
click at [433, 341] on span "Hair Service Men - Haircut (₹250.00)" at bounding box center [414, 342] width 160 height 17
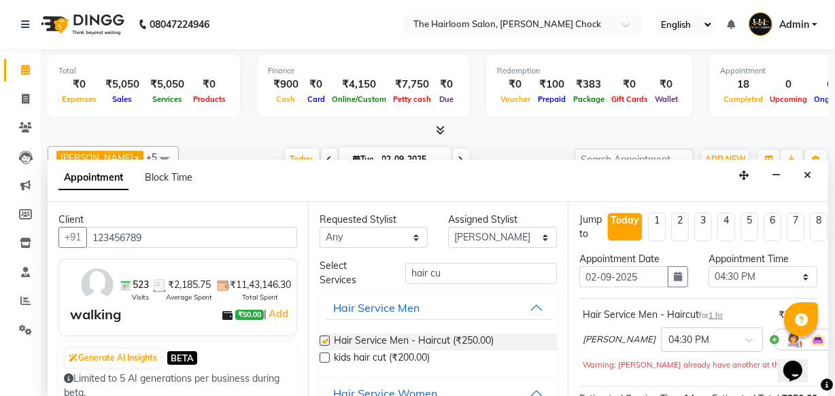
checkbox input "false"
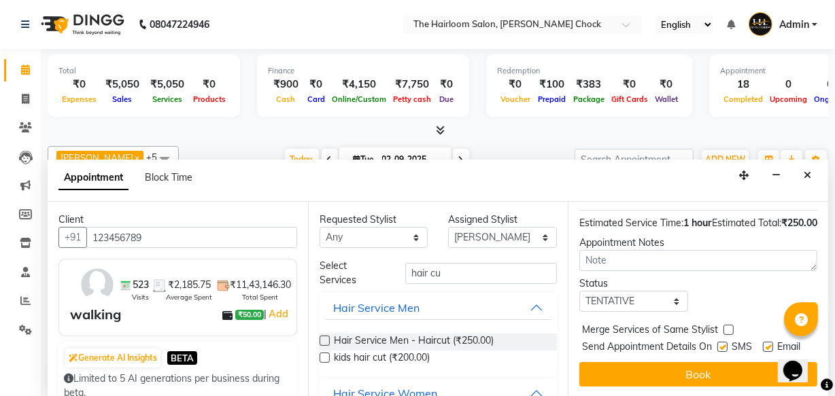
scroll to position [213, 0]
click at [719, 342] on label at bounding box center [722, 347] width 10 height 10
click at [719, 344] on input "checkbox" at bounding box center [721, 348] width 9 height 9
checkbox input "false"
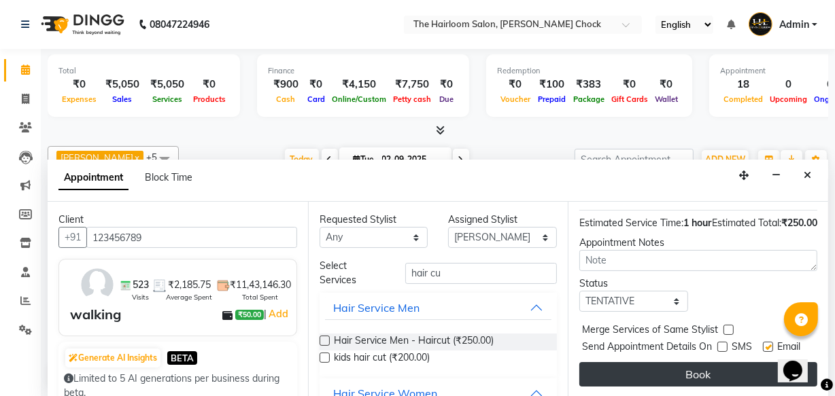
drag, startPoint x: 762, startPoint y: 324, endPoint x: 738, endPoint y: 356, distance: 40.3
click at [763, 342] on label at bounding box center [768, 347] width 10 height 10
click at [763, 344] on input "checkbox" at bounding box center [767, 348] width 9 height 9
checkbox input "false"
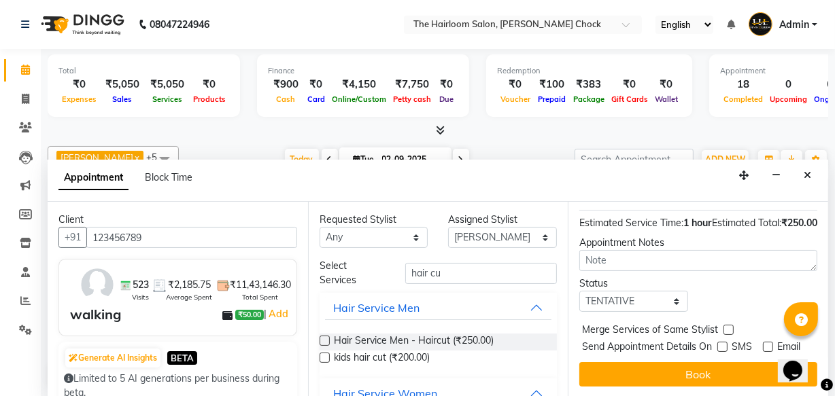
click at [692, 377] on div "Jump to [DATE] 1 2 3 4 5 6 7 8 Weeks Appointment Date [DATE] Appointment Time S…" at bounding box center [698, 300] width 260 height 196
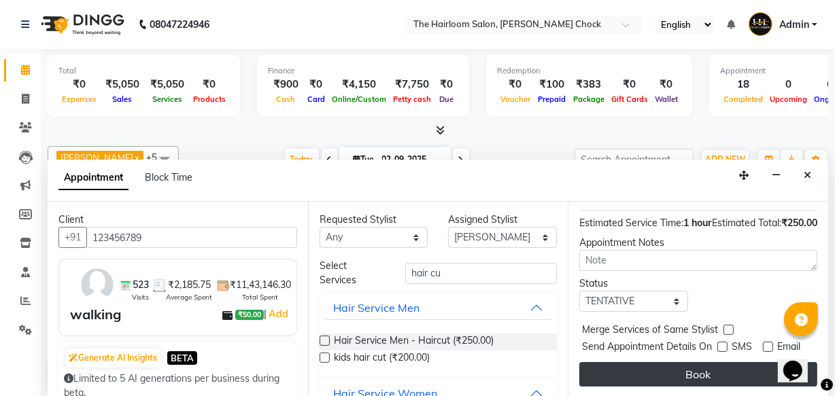
click at [694, 367] on button "Book" at bounding box center [698, 374] width 238 height 24
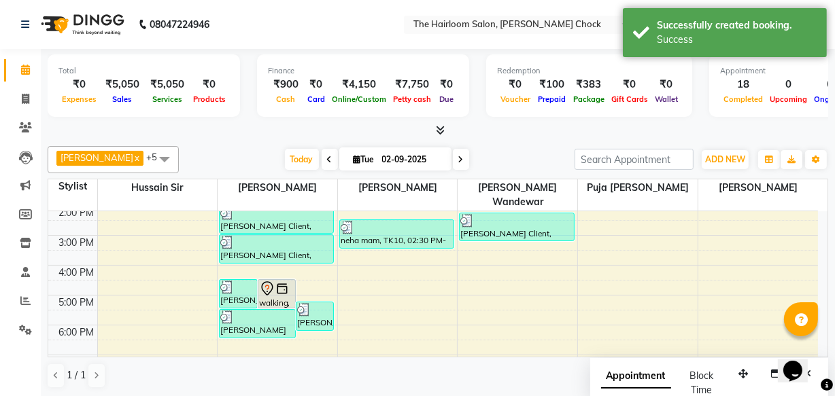
scroll to position [0, 0]
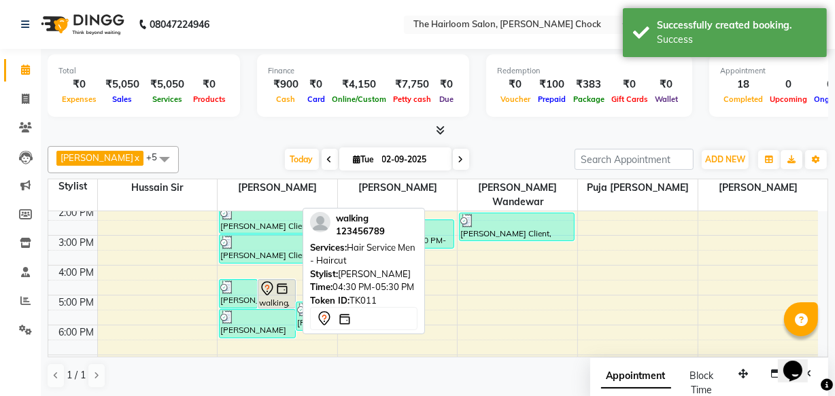
click at [278, 282] on img at bounding box center [282, 289] width 14 height 14
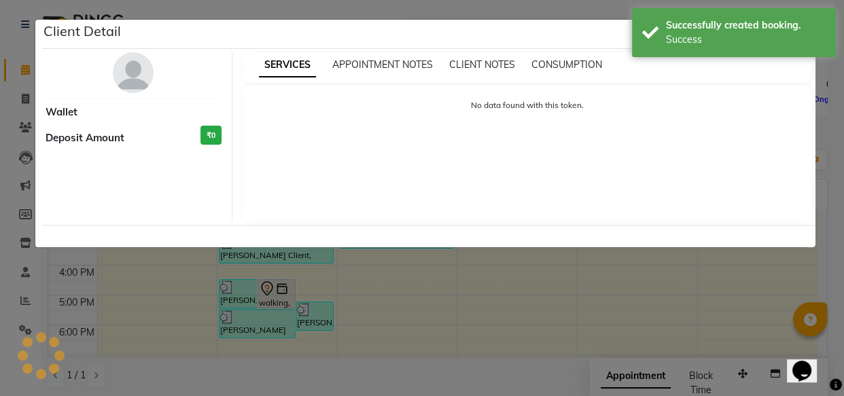
select select "7"
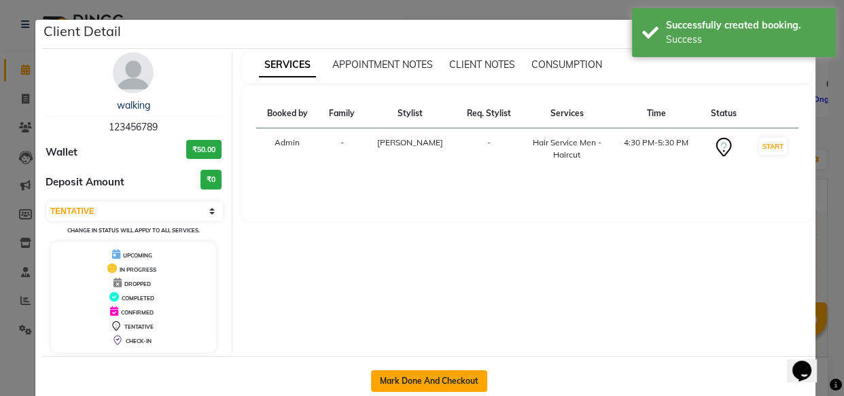
click at [428, 380] on button "Mark Done And Checkout" at bounding box center [429, 382] width 116 height 22
select select "service"
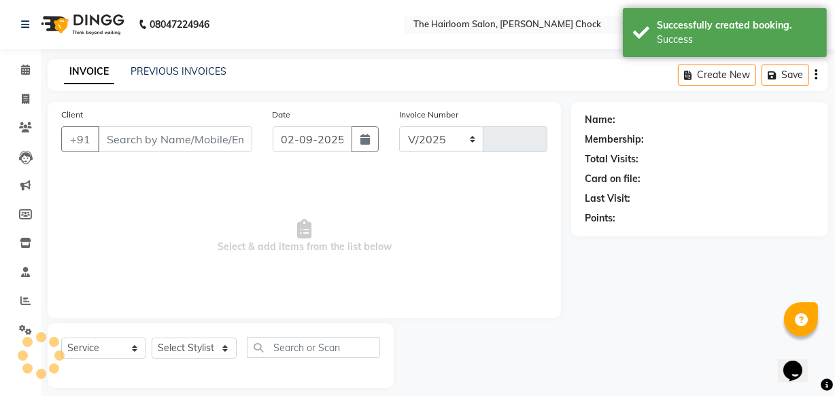
select select "5926"
type input "3447"
type input "123456789"
select select "41756"
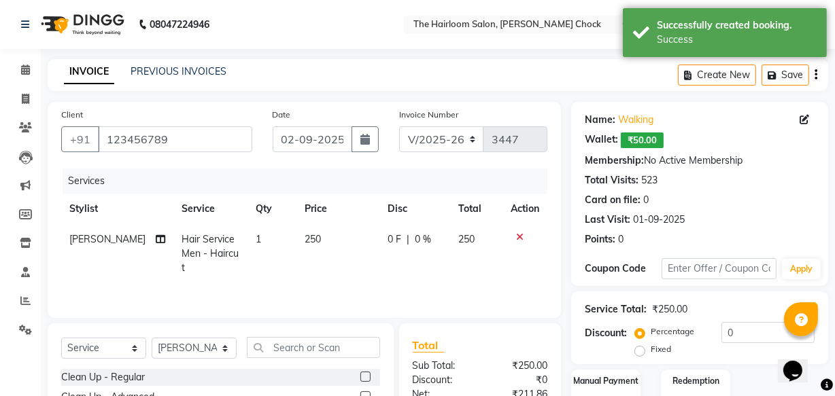
click at [309, 236] on td "250" at bounding box center [338, 253] width 84 height 59
select select "41756"
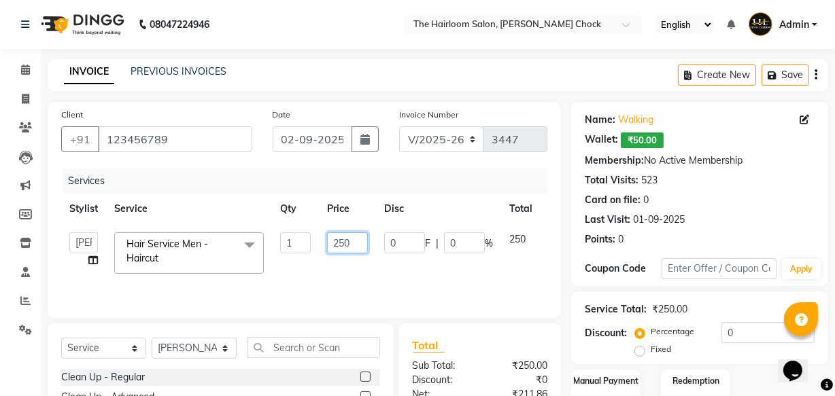
click at [358, 239] on input "250" at bounding box center [347, 243] width 41 height 21
type input "2"
type input "300"
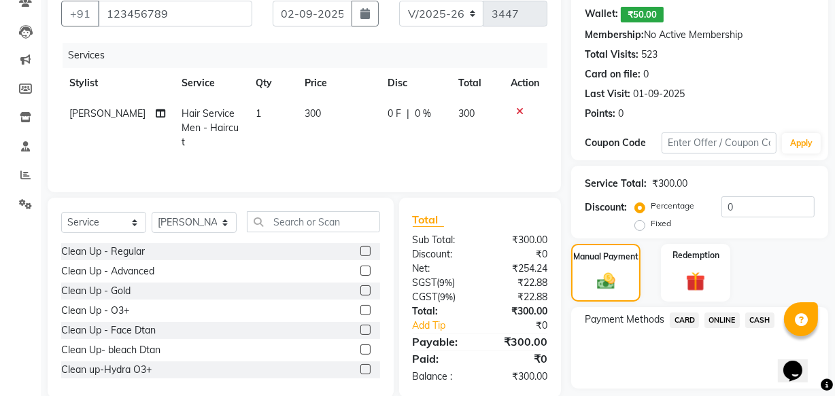
scroll to position [166, 0]
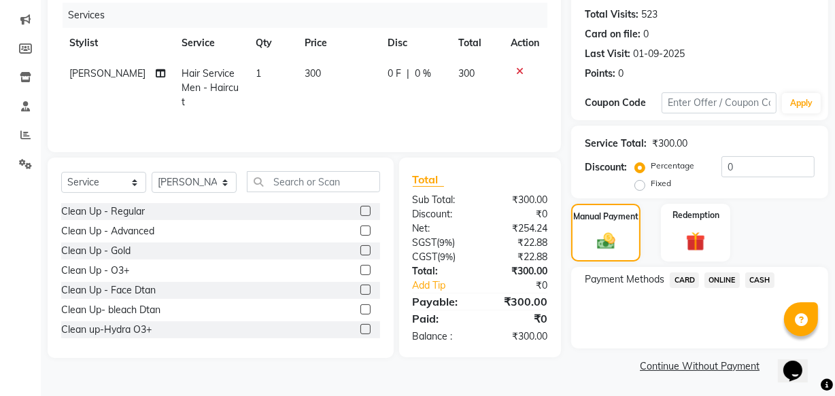
click at [724, 279] on span "ONLINE" at bounding box center [721, 281] width 35 height 16
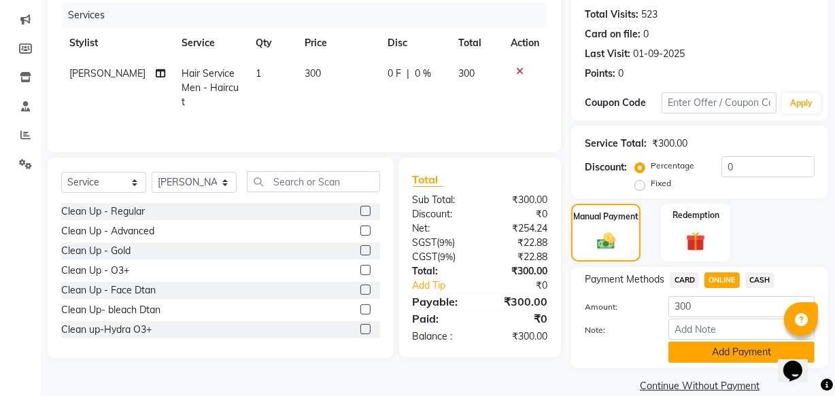
scroll to position [186, 0]
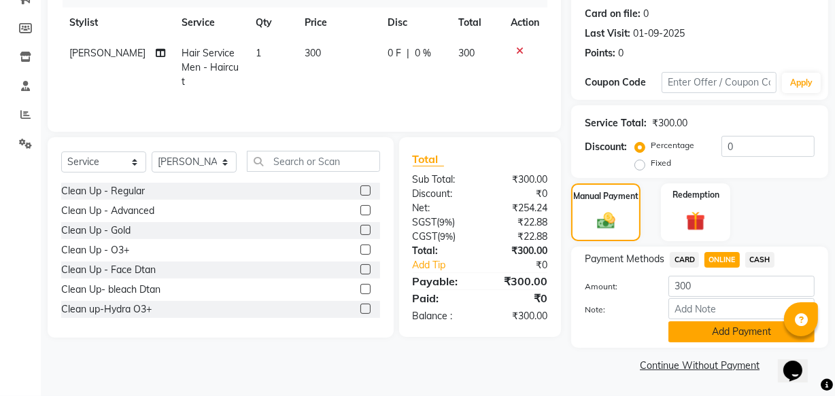
click at [732, 339] on button "Add Payment" at bounding box center [741, 332] width 146 height 21
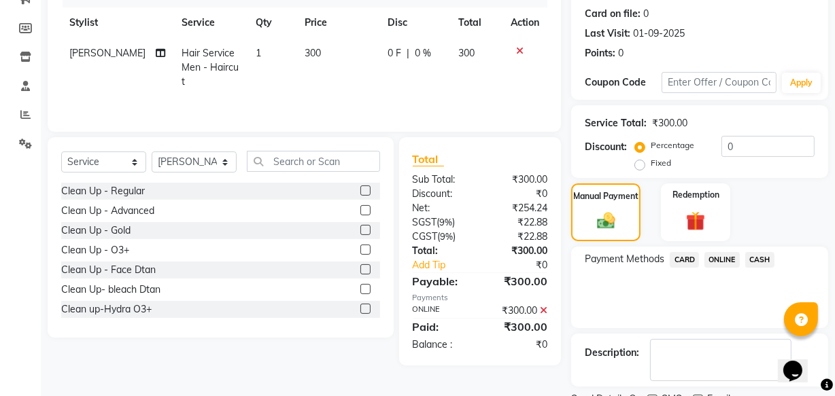
scroll to position [243, 0]
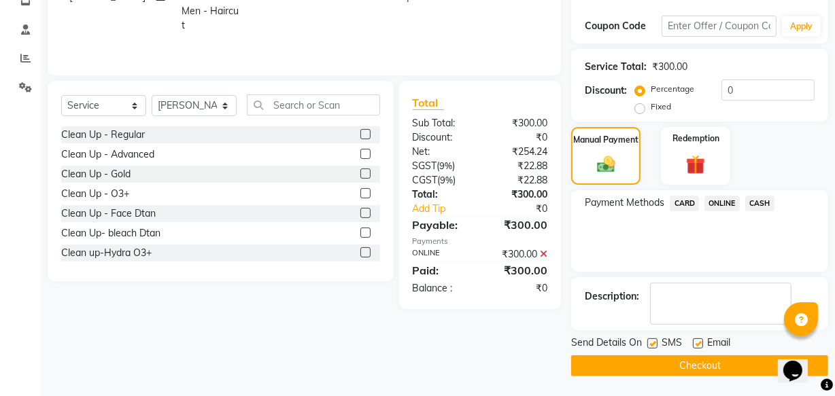
click at [700, 342] on label at bounding box center [698, 344] width 10 height 10
click at [700, 342] on input "checkbox" at bounding box center [697, 344] width 9 height 9
checkbox input "false"
drag, startPoint x: 652, startPoint y: 343, endPoint x: 668, endPoint y: 359, distance: 23.1
click at [653, 345] on label at bounding box center [652, 344] width 10 height 10
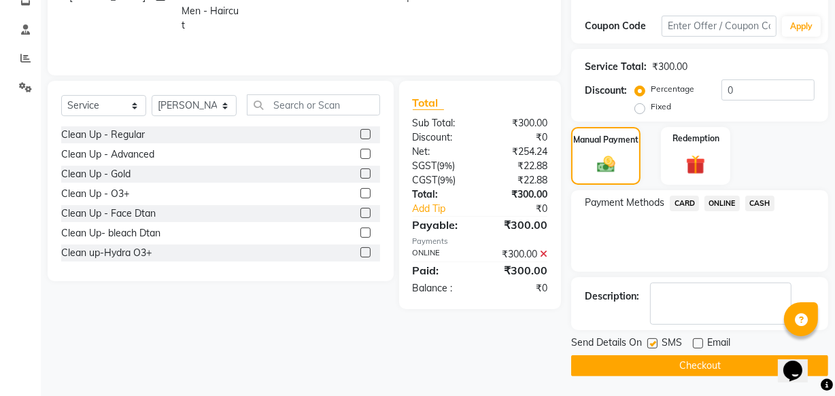
click at [653, 345] on input "checkbox" at bounding box center [651, 344] width 9 height 9
checkbox input "false"
click at [669, 360] on button "Checkout" at bounding box center [699, 366] width 257 height 21
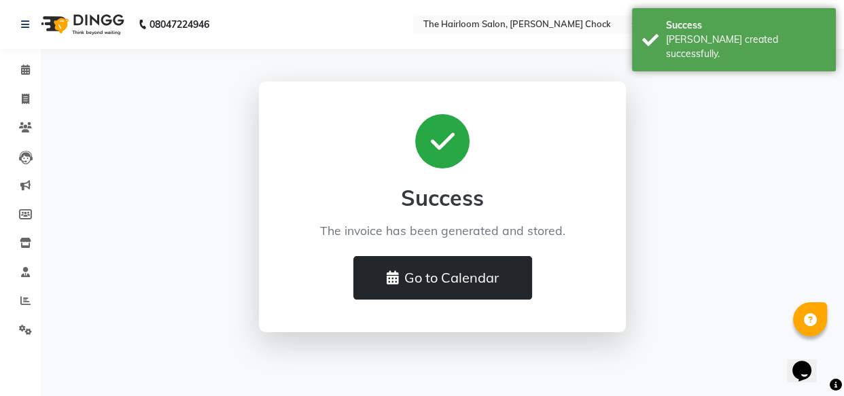
click at [430, 273] on button "Go to Calendar" at bounding box center [443, 278] width 179 height 44
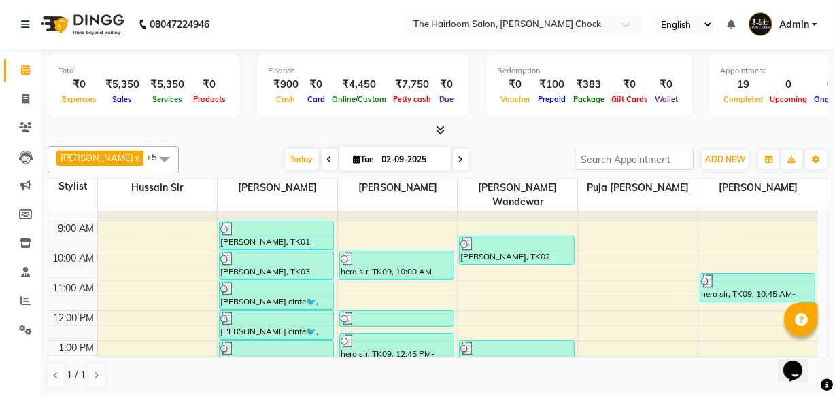
scroll to position [7, 0]
